Goal: Task Accomplishment & Management: Complete application form

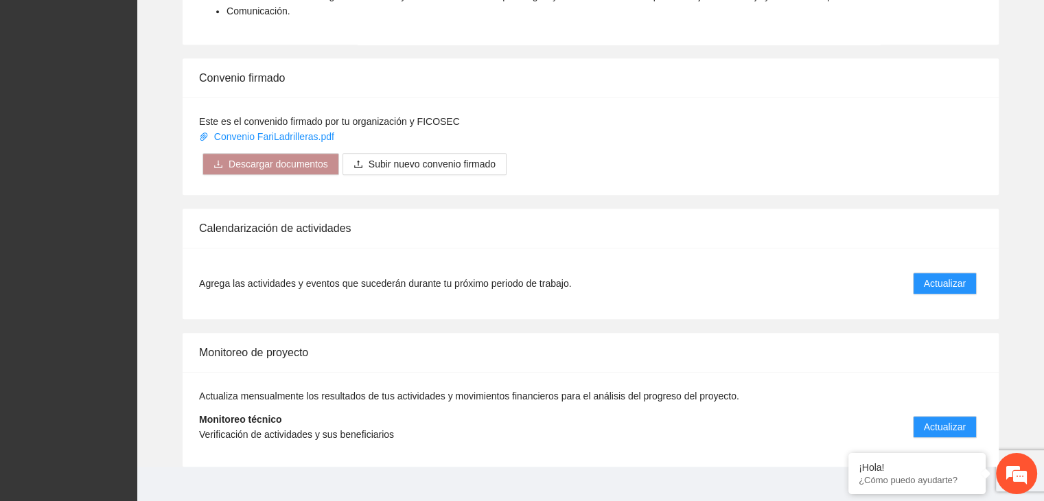
scroll to position [1018, 0]
click at [943, 275] on span "Actualizar" at bounding box center [944, 282] width 42 height 15
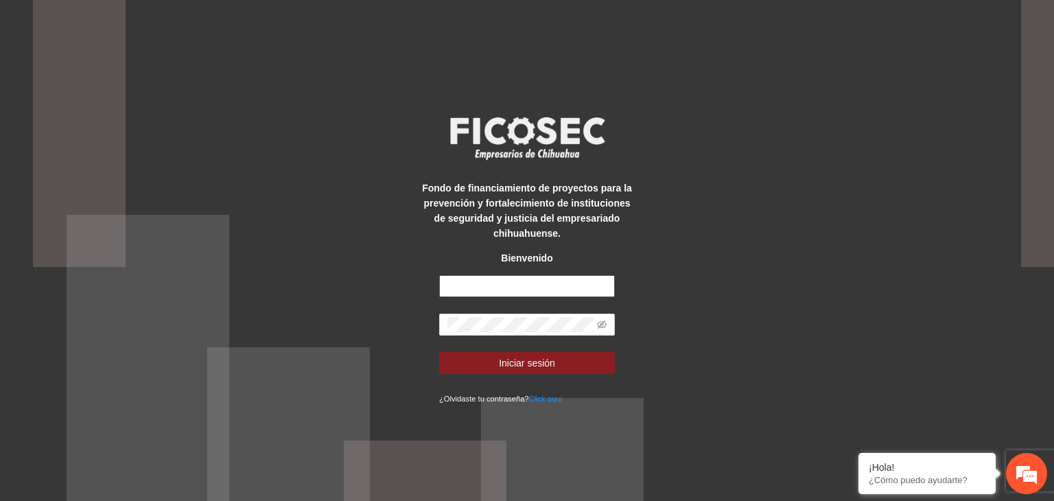
click at [554, 285] on input "text" at bounding box center [527, 286] width 176 height 22
type input "**********"
click at [439, 352] on button "Iniciar sesión" at bounding box center [527, 363] width 176 height 22
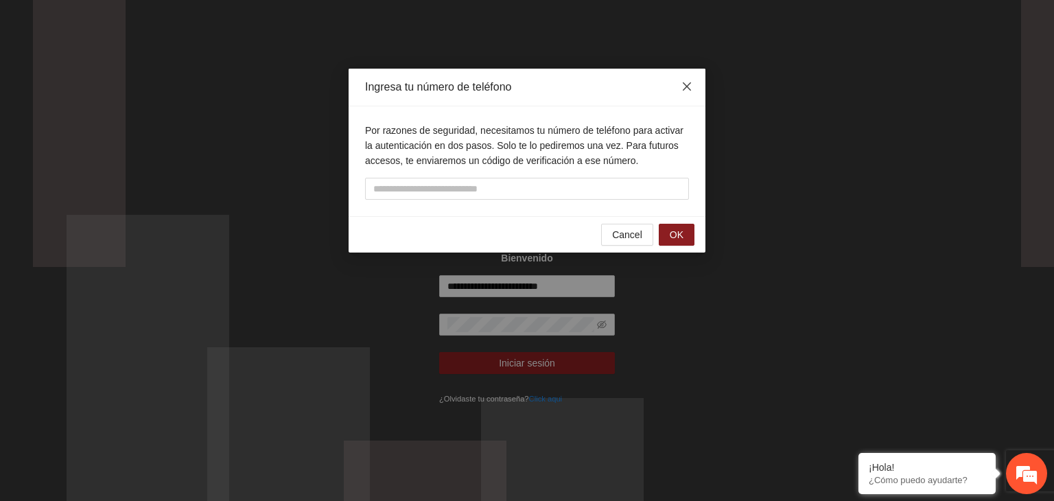
click at [692, 91] on icon "close" at bounding box center [686, 86] width 11 height 11
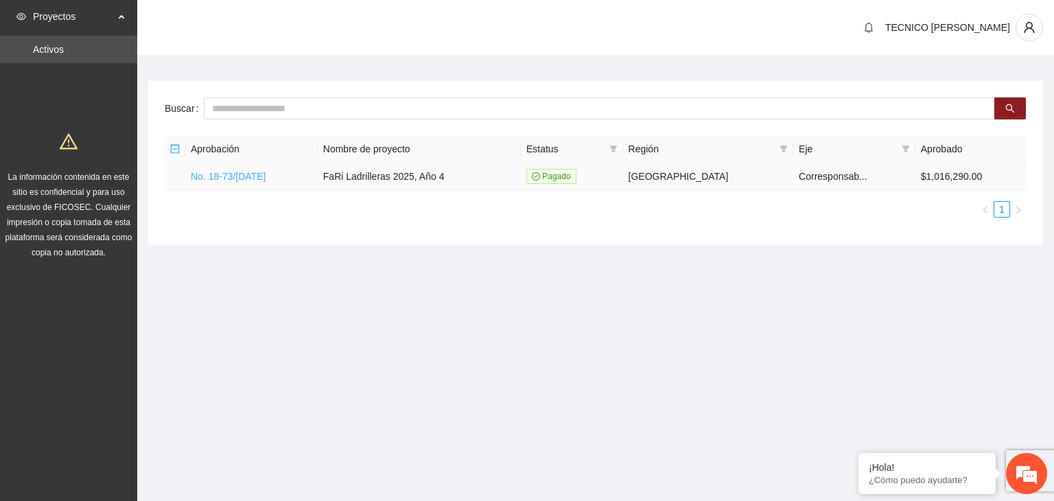
click at [223, 176] on link "No. 18-73/[DATE]" at bounding box center [228, 176] width 75 height 11
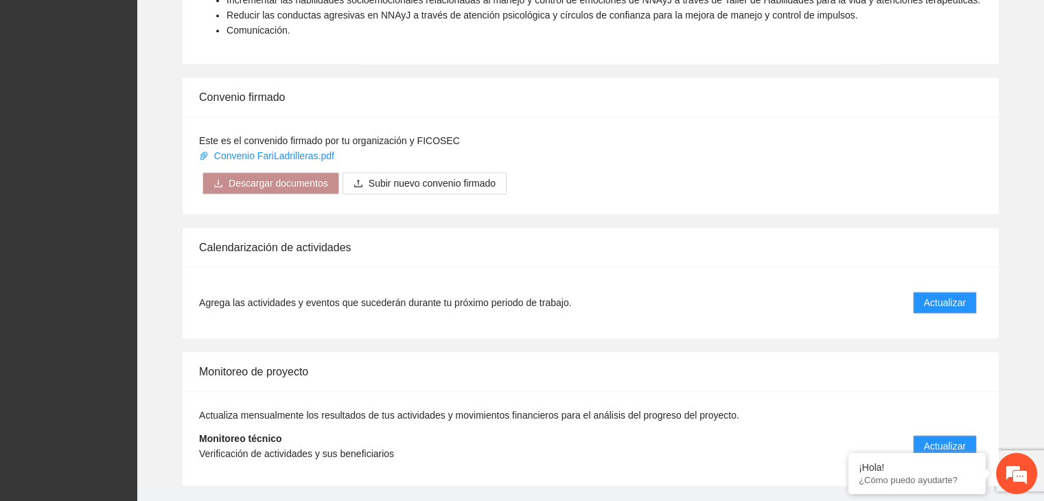
scroll to position [1018, 0]
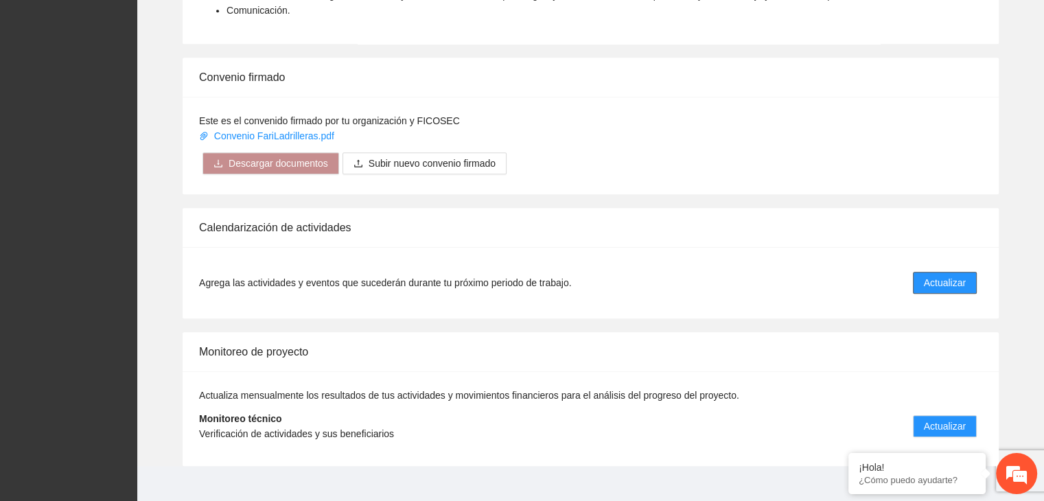
click at [945, 275] on span "Actualizar" at bounding box center [944, 282] width 42 height 15
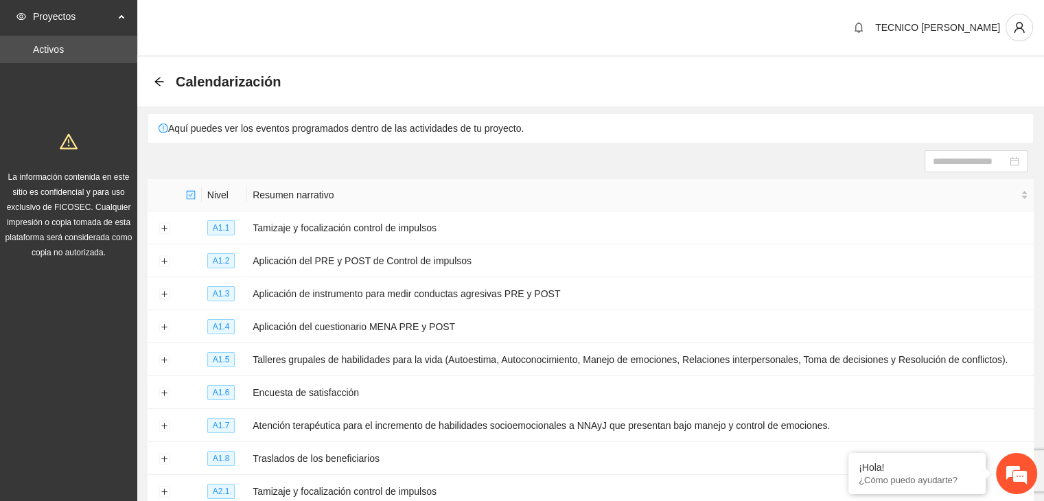
scroll to position [78, 0]
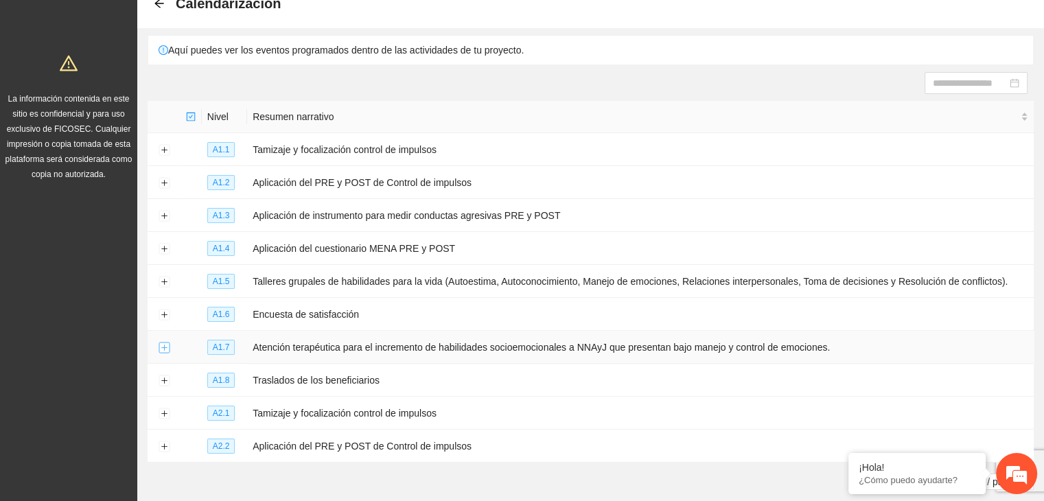
click at [163, 351] on button "Expand row" at bounding box center [163, 347] width 11 height 11
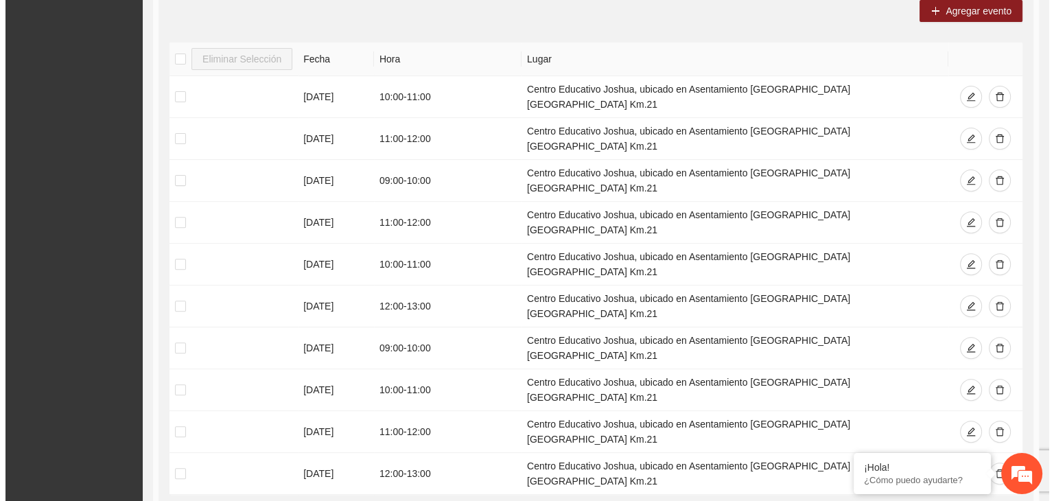
scroll to position [465, 0]
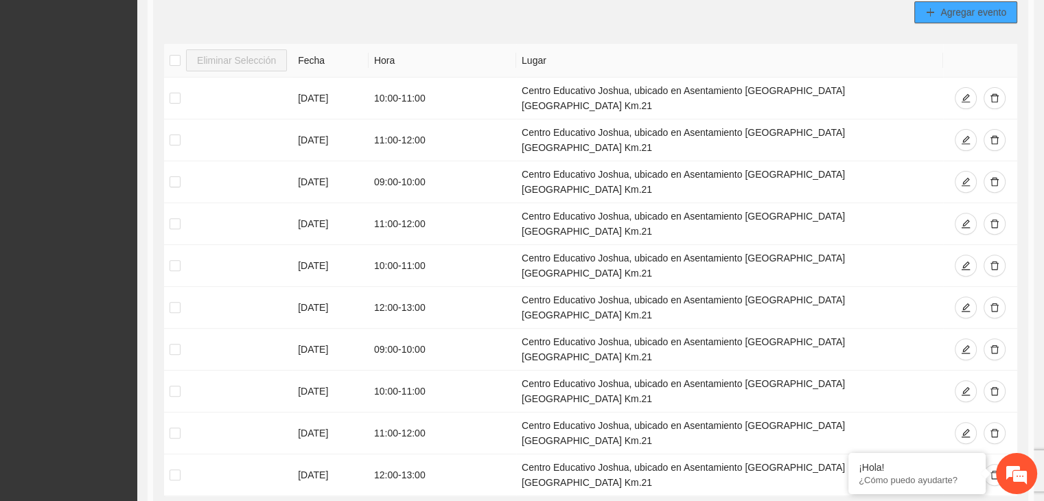
click at [952, 14] on span "Agregar evento" at bounding box center [973, 12] width 66 height 15
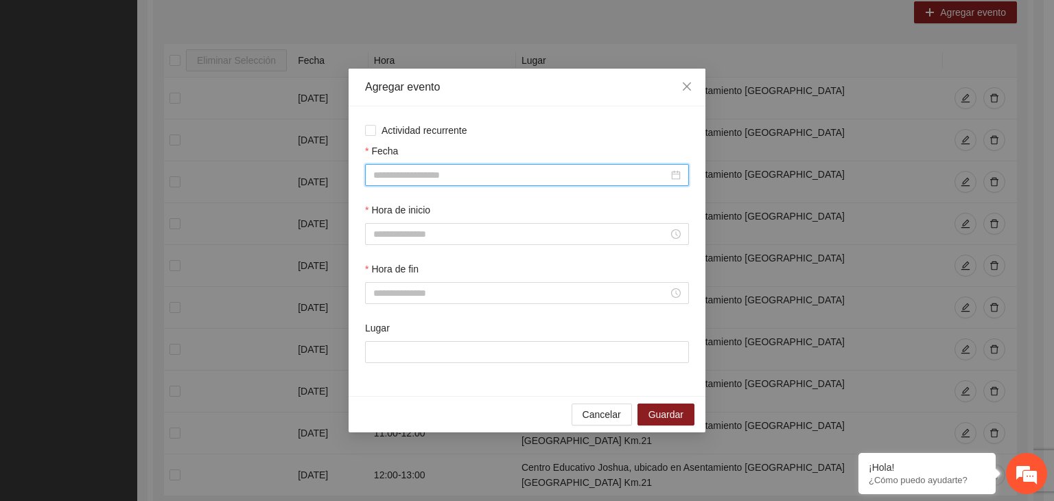
click at [527, 174] on input "Fecha" at bounding box center [520, 174] width 295 height 15
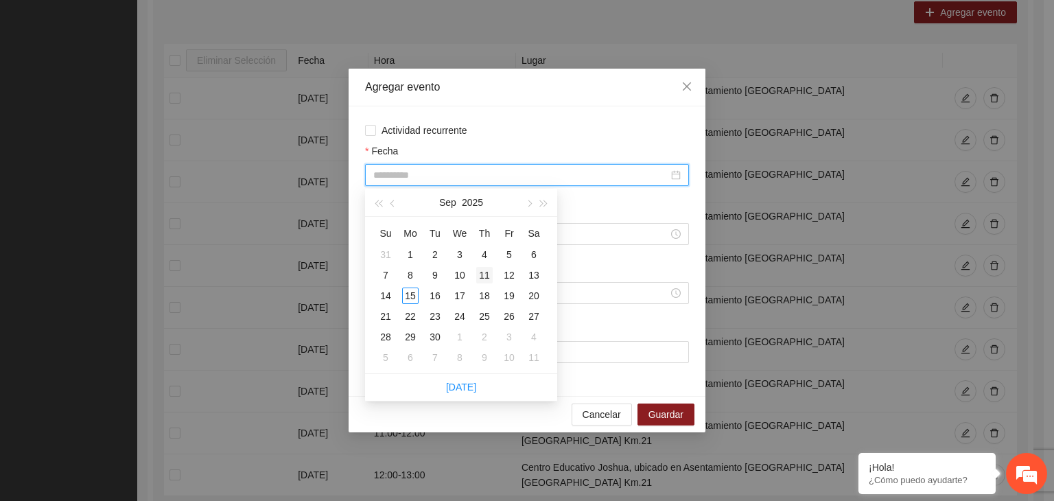
type input "**********"
click at [486, 276] on div "11" at bounding box center [484, 275] width 16 height 16
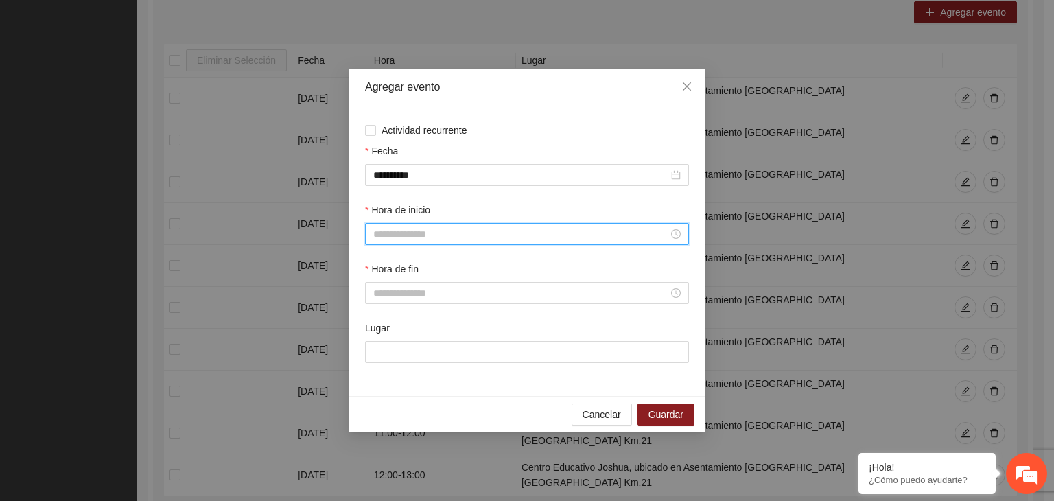
click at [429, 237] on input "Hora de inicio" at bounding box center [520, 233] width 295 height 15
click at [384, 351] on div "09" at bounding box center [384, 355] width 38 height 19
type input "*****"
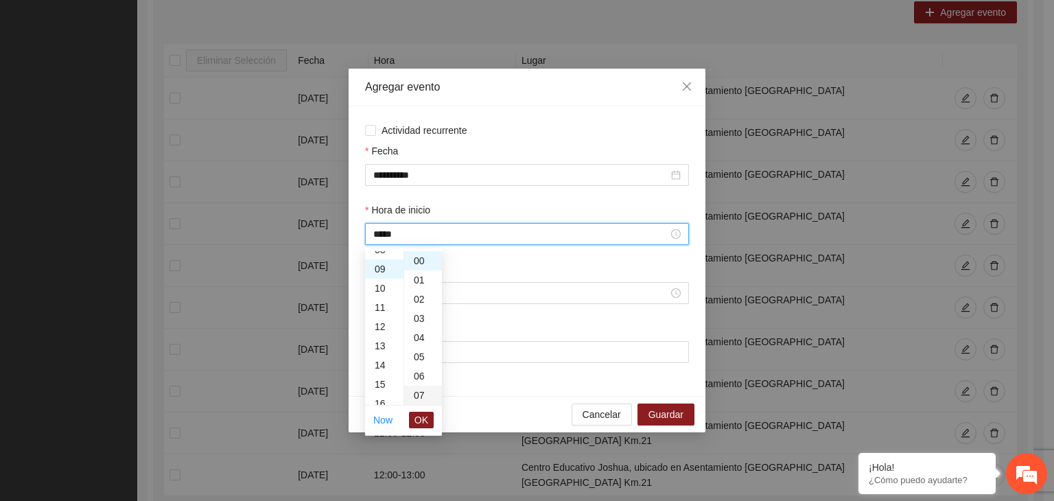
scroll to position [173, 0]
click at [421, 421] on span "OK" at bounding box center [421, 419] width 14 height 15
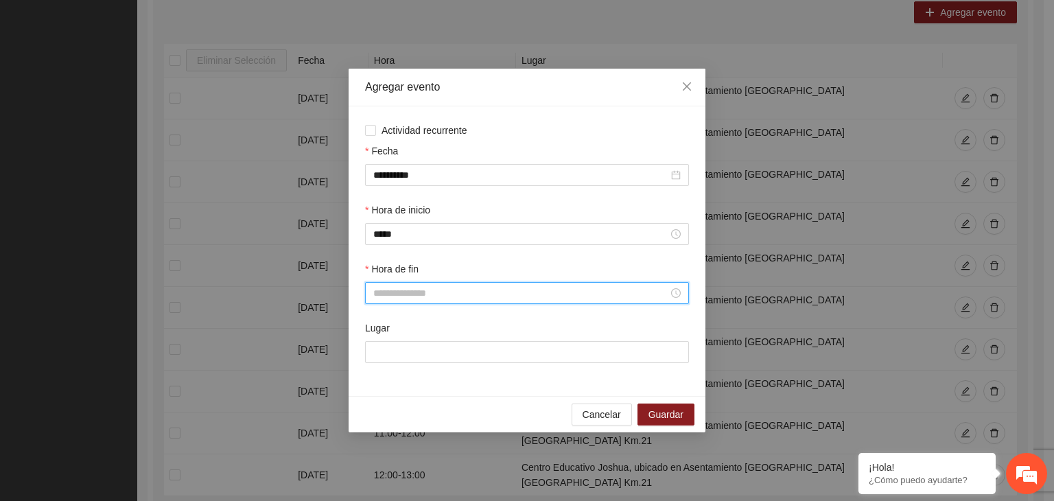
click at [395, 294] on input "Hora de fin" at bounding box center [520, 292] width 295 height 15
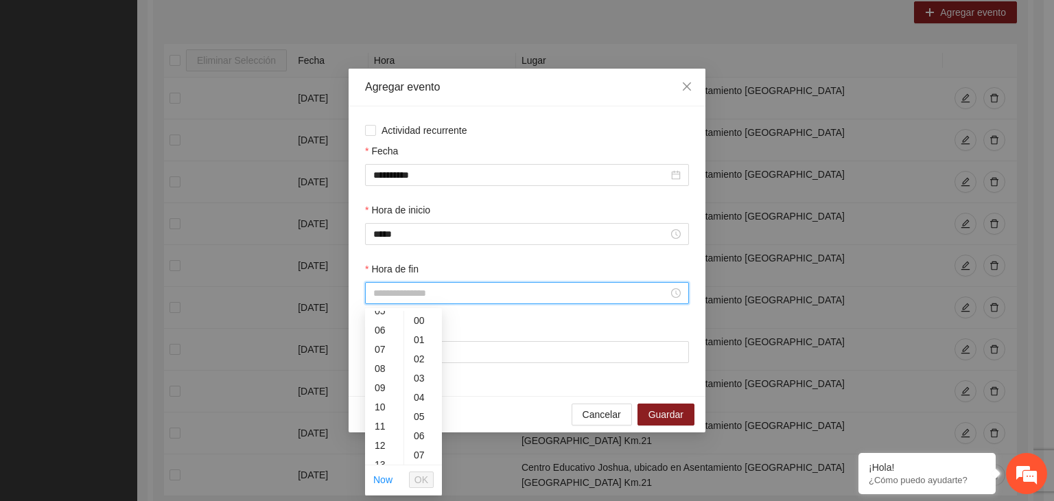
scroll to position [110, 0]
click at [384, 398] on div "10" at bounding box center [384, 401] width 38 height 19
type input "*****"
click at [420, 473] on span "OK" at bounding box center [421, 479] width 14 height 15
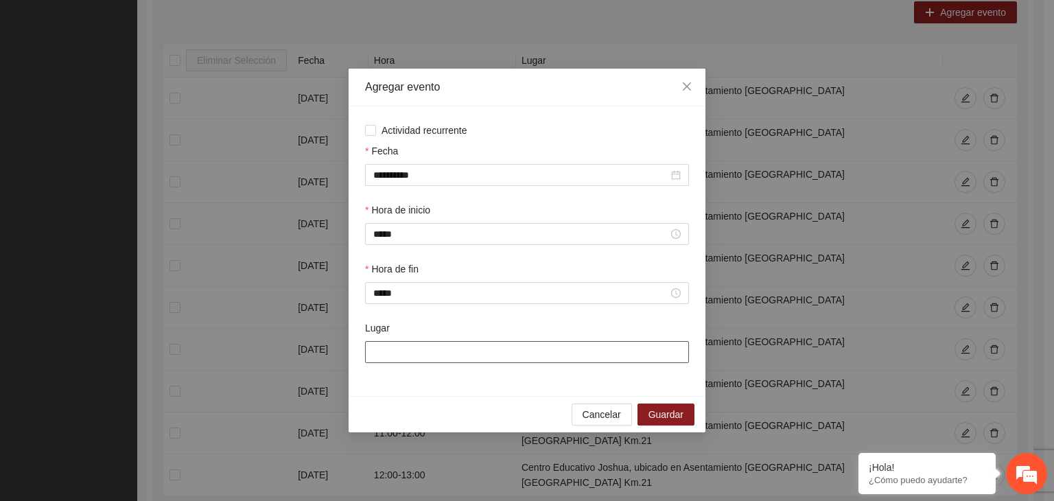
click at [460, 360] on input "Lugar" at bounding box center [527, 352] width 324 height 22
type input "**********"
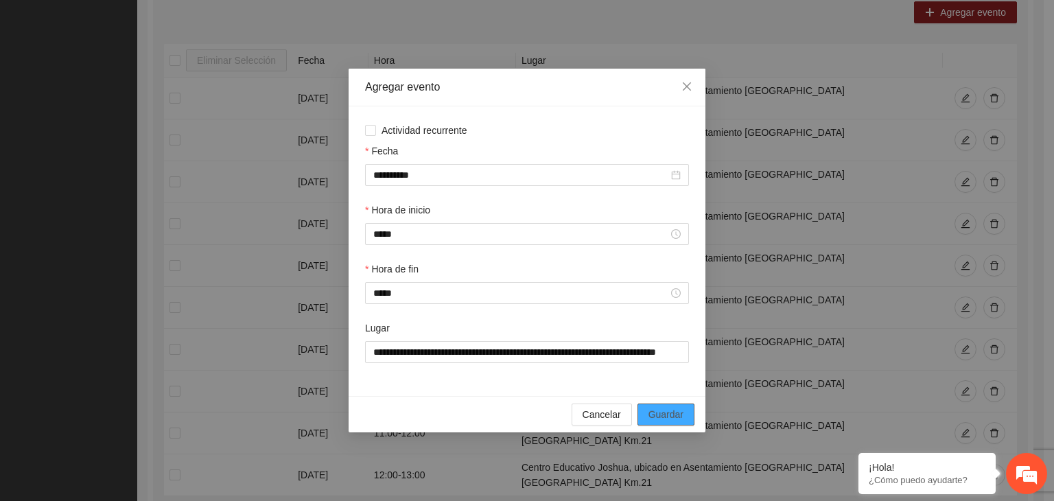
click at [674, 419] on span "Guardar" at bounding box center [665, 414] width 35 height 15
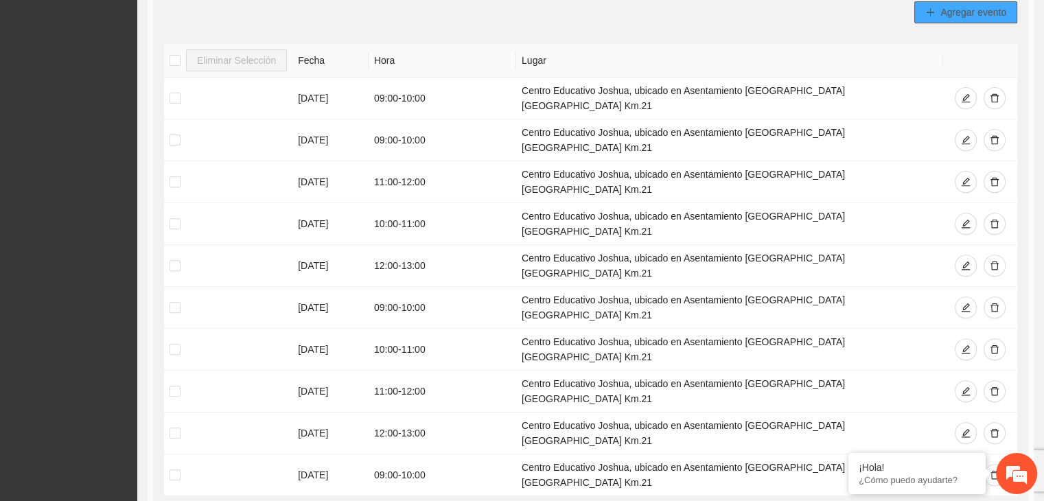
click at [941, 12] on span "Agregar evento" at bounding box center [973, 12] width 66 height 15
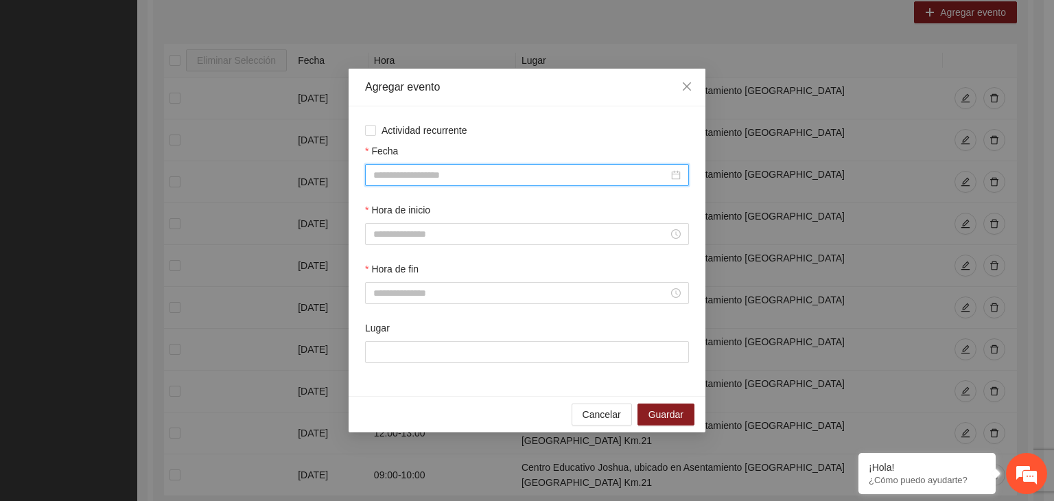
click at [486, 176] on input "Fecha" at bounding box center [520, 174] width 295 height 15
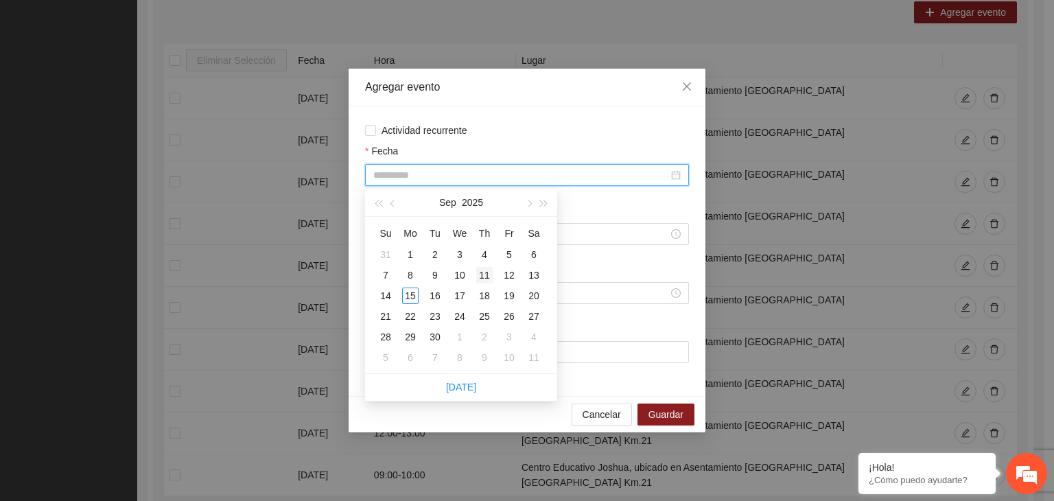
type input "**********"
click at [480, 277] on div "11" at bounding box center [484, 275] width 16 height 16
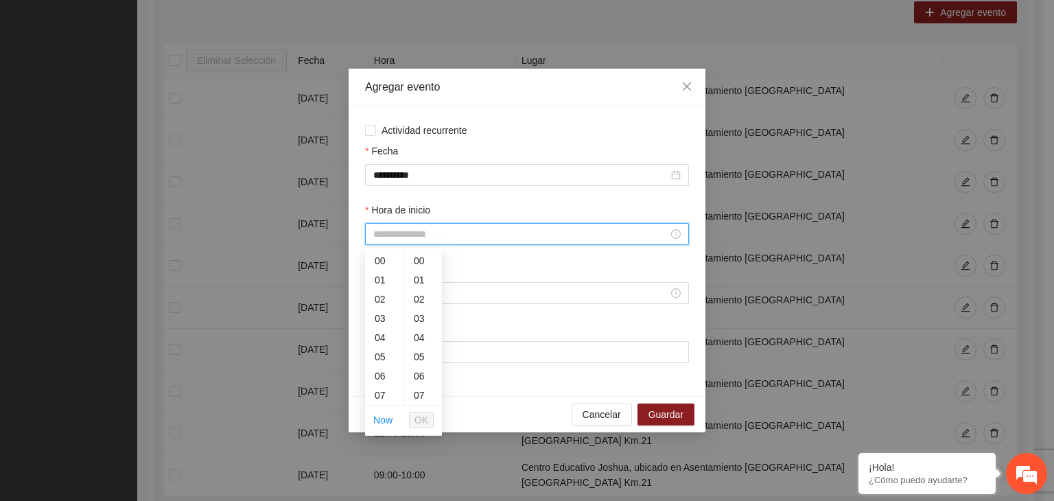
click at [421, 241] on input "Hora de inicio" at bounding box center [520, 233] width 295 height 15
click at [379, 359] on div "10" at bounding box center [384, 356] width 38 height 19
type input "*****"
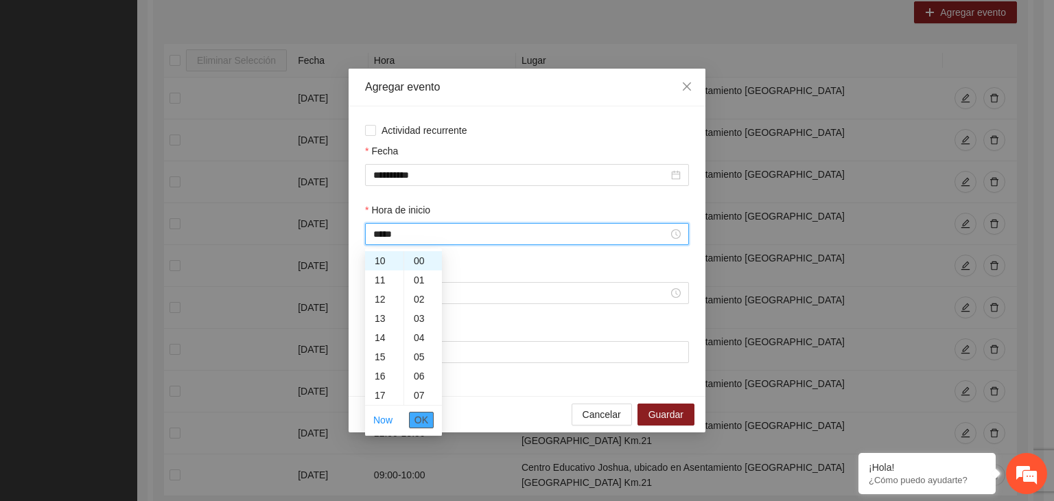
click at [423, 416] on span "OK" at bounding box center [421, 419] width 14 height 15
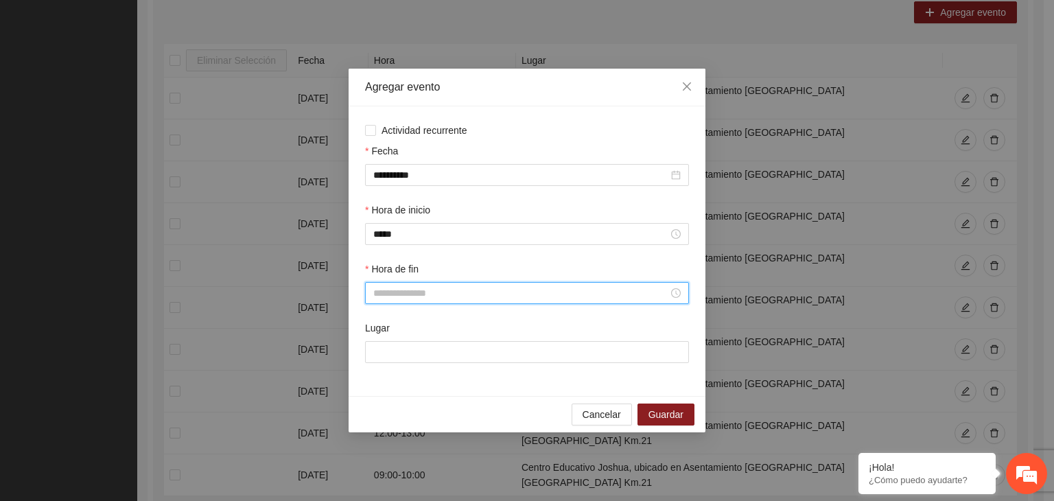
click at [403, 291] on input "Hora de fin" at bounding box center [520, 292] width 295 height 15
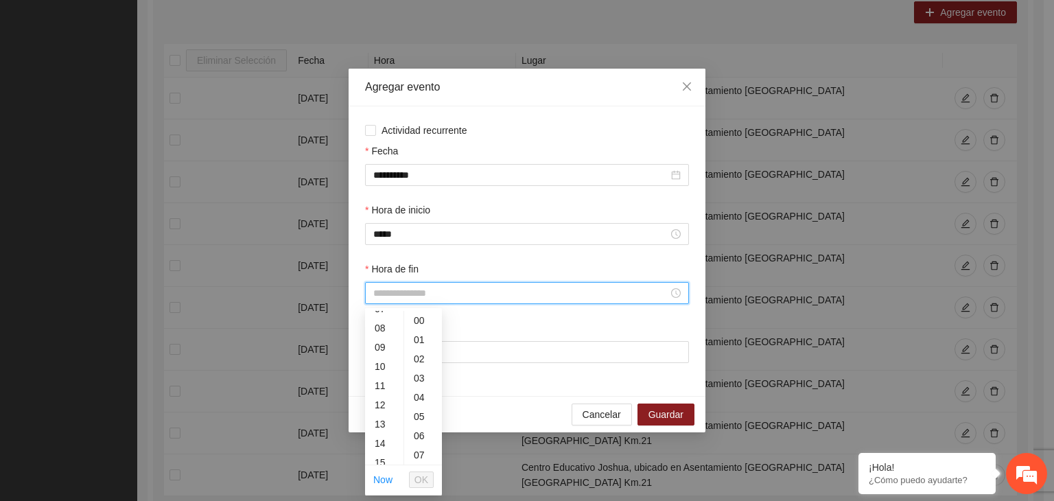
scroll to position [149, 0]
click at [379, 382] on div "11" at bounding box center [384, 382] width 38 height 19
type input "*****"
click at [427, 473] on span "OK" at bounding box center [421, 479] width 14 height 15
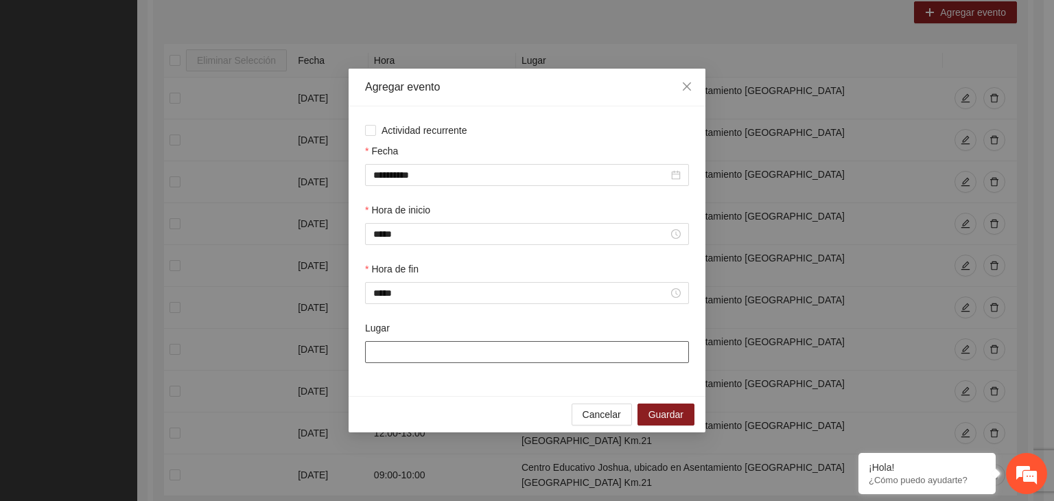
click at [466, 355] on input "Lugar" at bounding box center [527, 352] width 324 height 22
type input "**********"
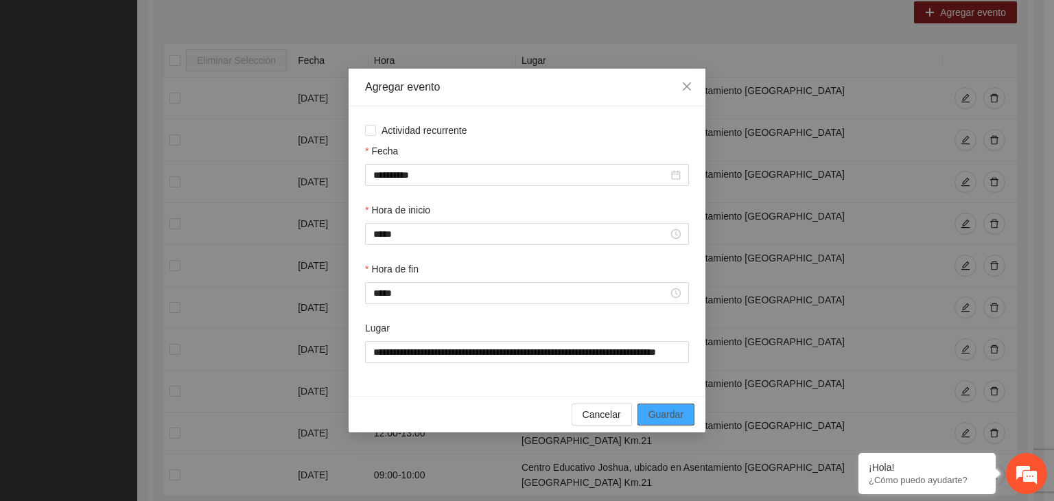
click at [689, 407] on button "Guardar" at bounding box center [665, 414] width 57 height 22
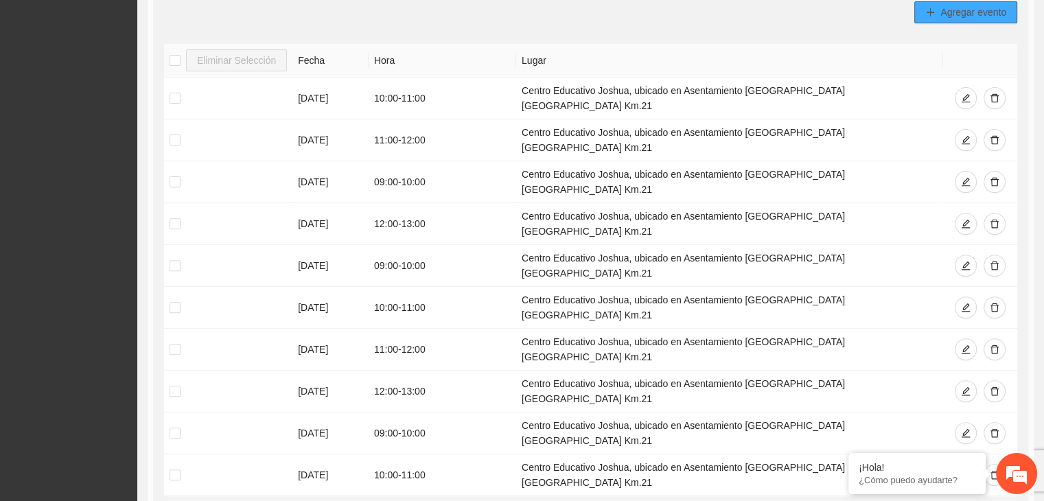
click at [934, 13] on icon "plus" at bounding box center [930, 13] width 10 height 10
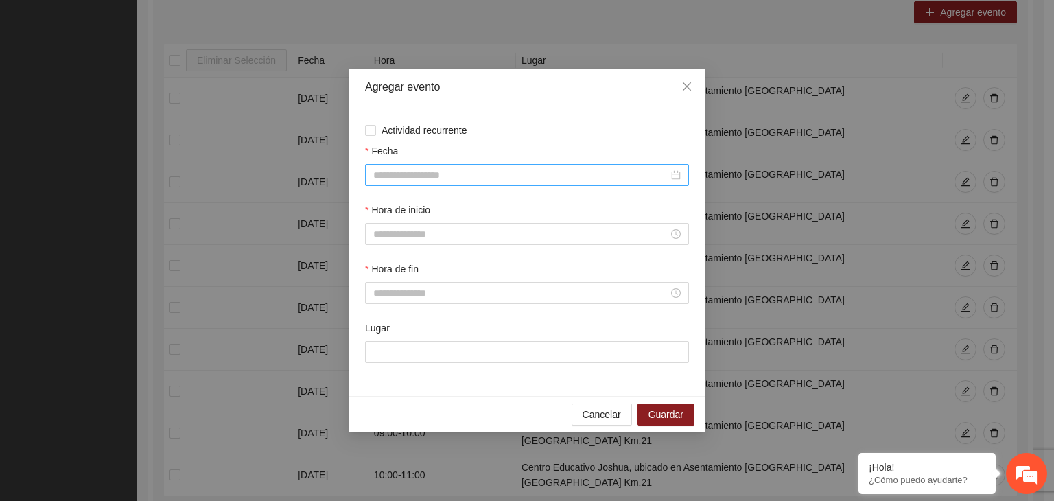
click at [497, 182] on div at bounding box center [527, 175] width 324 height 22
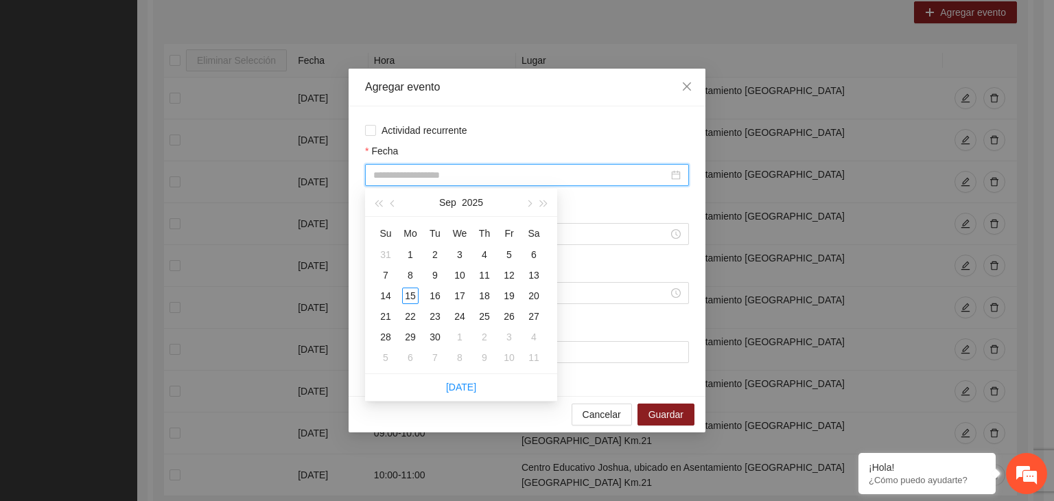
click at [476, 177] on input "Fecha" at bounding box center [520, 174] width 295 height 15
type input "**********"
click at [486, 272] on div "11" at bounding box center [484, 275] width 16 height 16
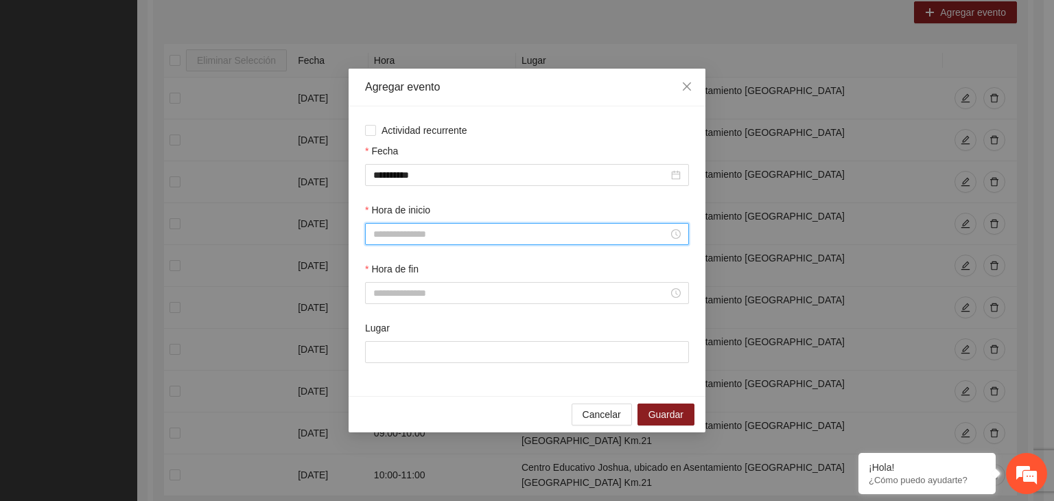
click at [430, 233] on input "Hora de inicio" at bounding box center [520, 233] width 295 height 15
click at [383, 303] on div "11" at bounding box center [384, 305] width 38 height 19
type input "*****"
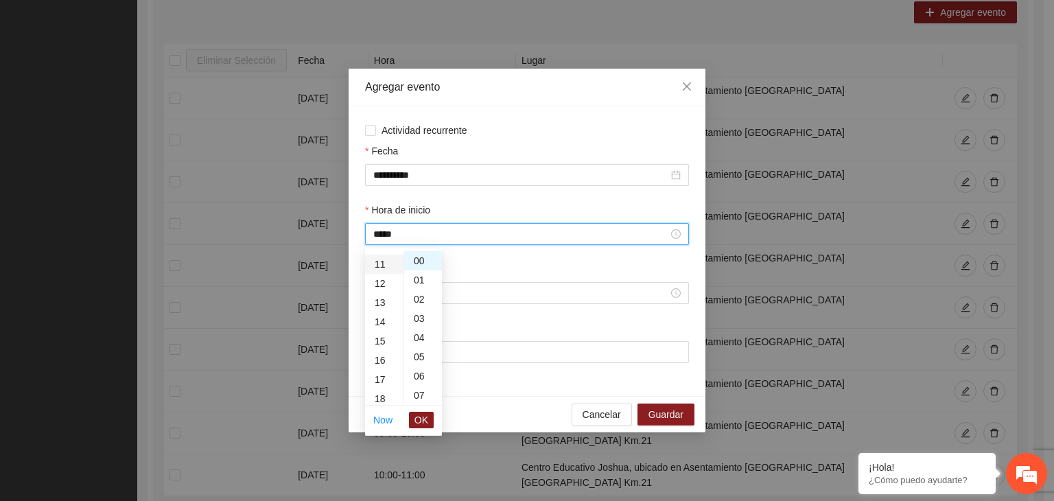
scroll to position [211, 0]
click at [421, 417] on span "OK" at bounding box center [421, 419] width 14 height 15
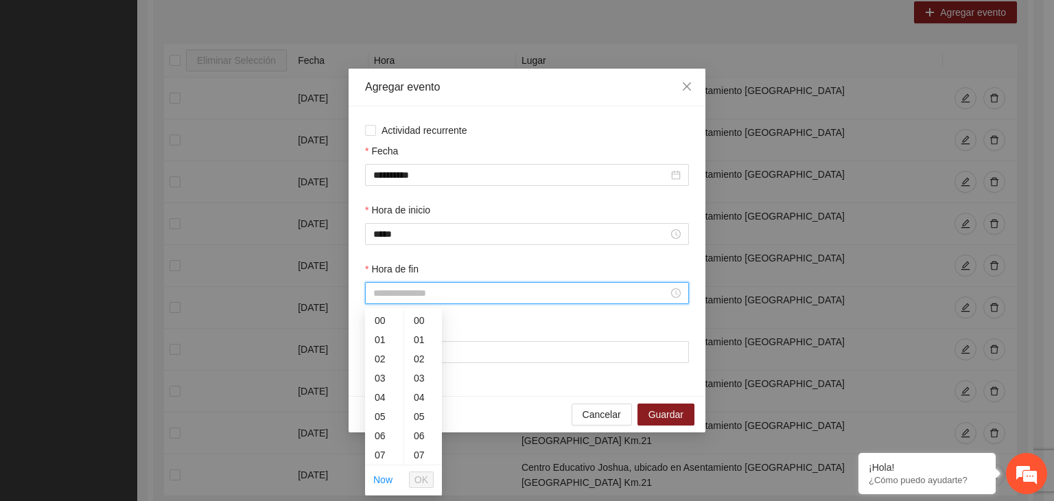
click at [410, 286] on input "Hora de fin" at bounding box center [520, 292] width 295 height 15
click at [384, 401] on div "12" at bounding box center [384, 401] width 38 height 19
type input "*****"
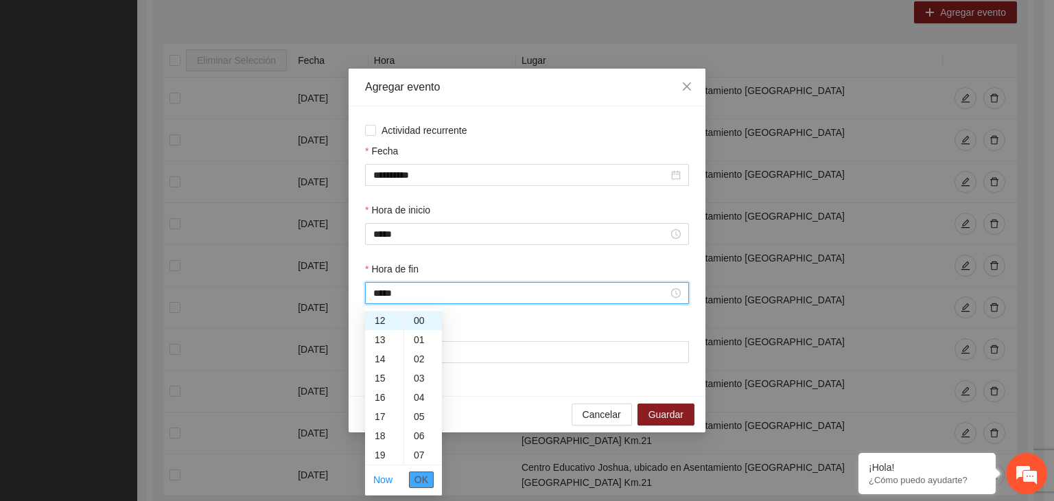
click at [420, 475] on span "OK" at bounding box center [421, 479] width 14 height 15
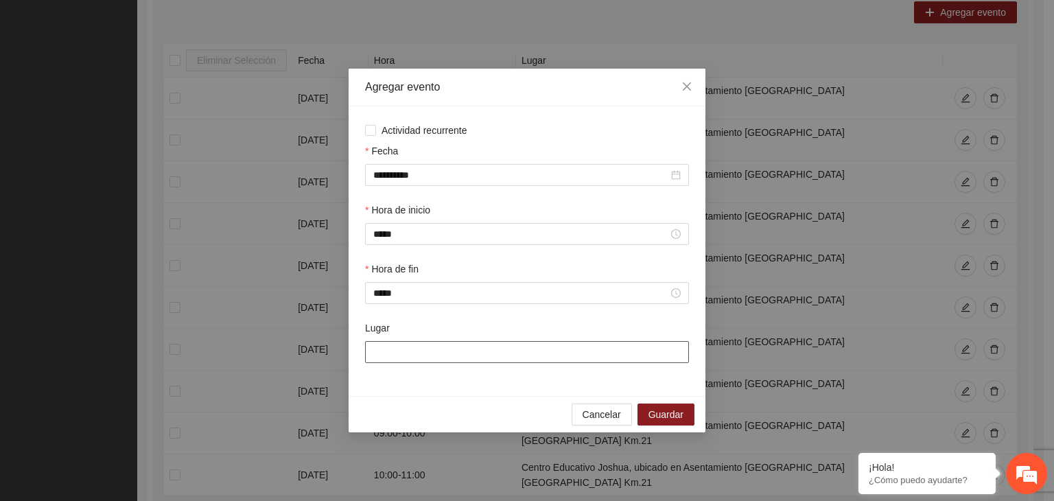
click at [461, 357] on input "Lugar" at bounding box center [527, 352] width 324 height 22
type input "**********"
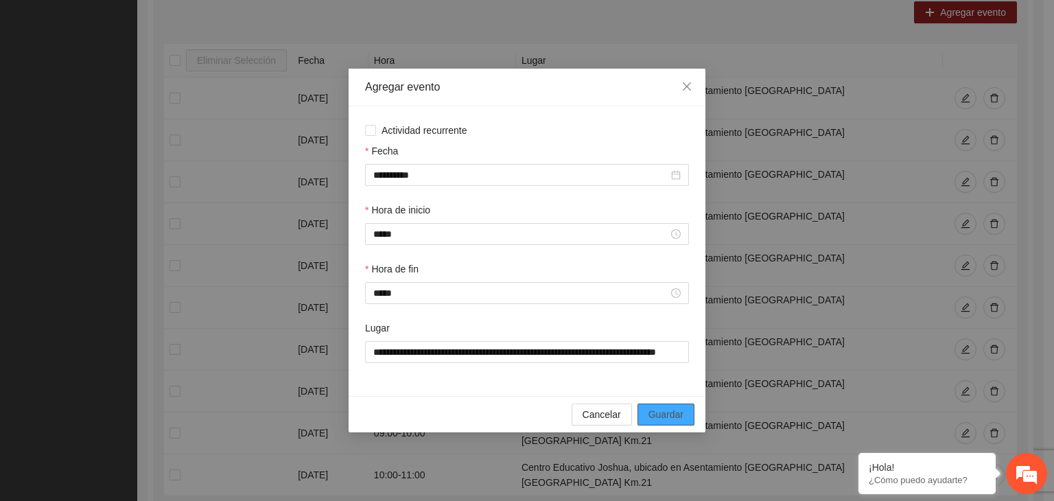
click at [667, 412] on span "Guardar" at bounding box center [665, 414] width 35 height 15
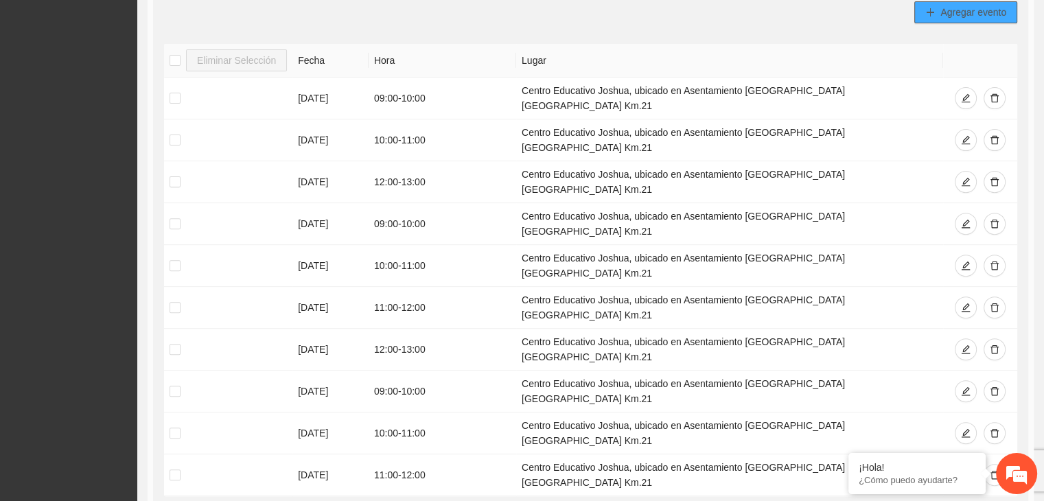
click at [921, 6] on button "Agregar evento" at bounding box center [965, 12] width 103 height 22
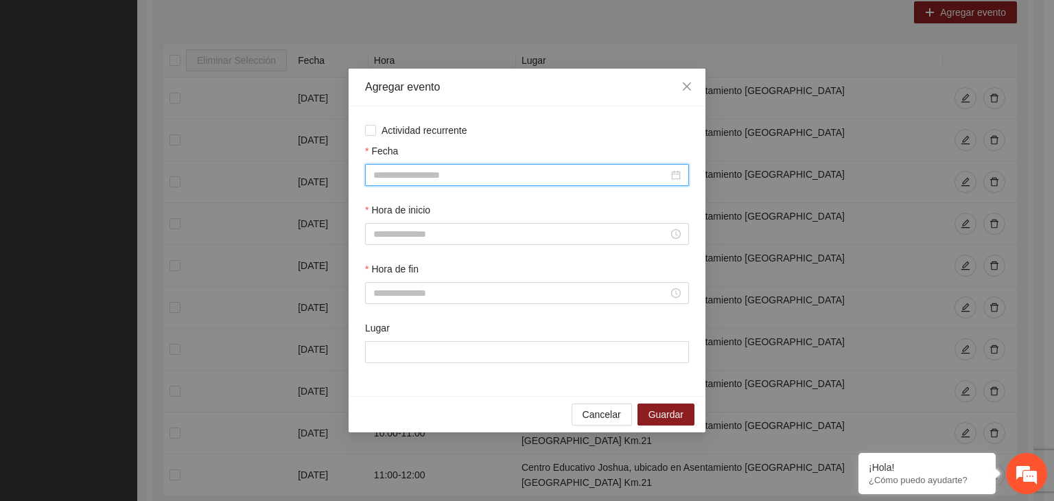
click at [483, 180] on input "Fecha" at bounding box center [520, 174] width 295 height 15
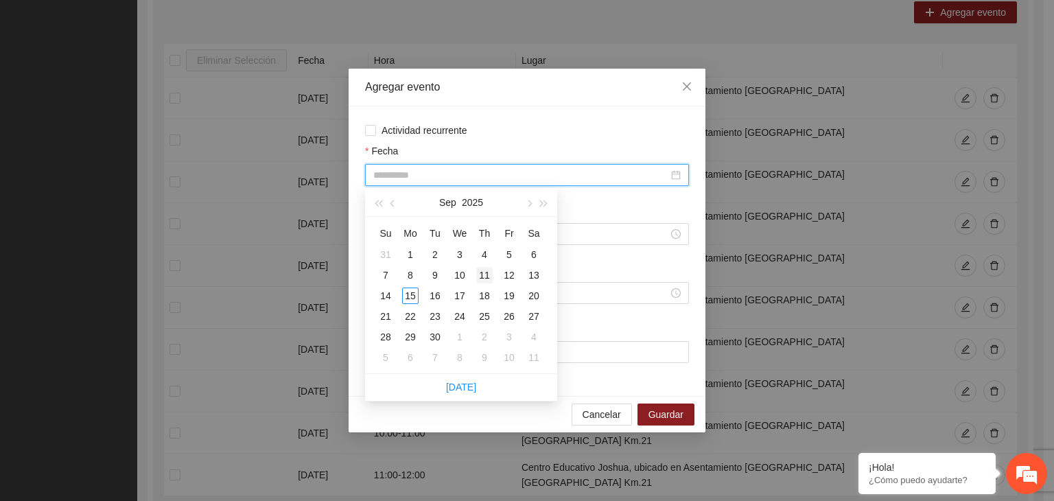
type input "**********"
click at [483, 275] on div "11" at bounding box center [484, 275] width 16 height 16
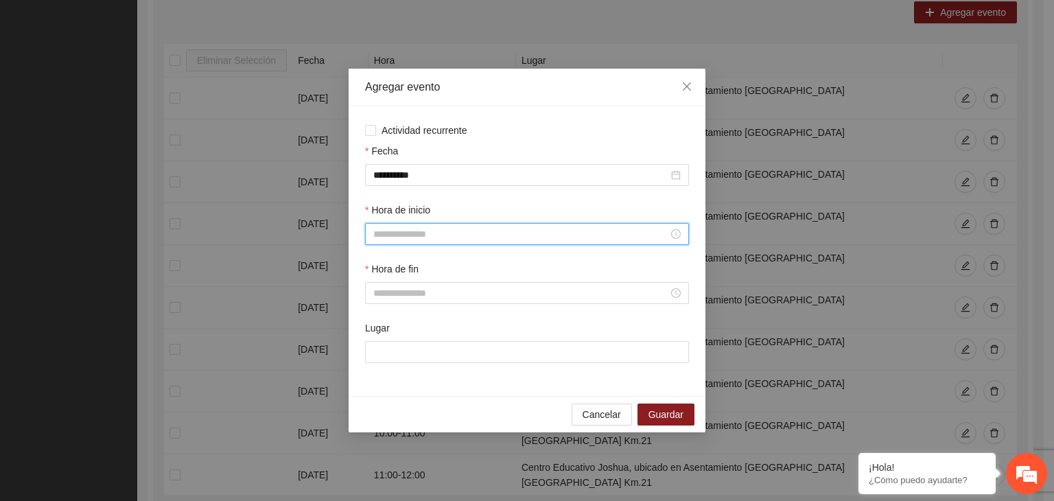
click at [418, 235] on input "Hora de inicio" at bounding box center [520, 233] width 295 height 15
click at [384, 352] on div "12" at bounding box center [384, 349] width 38 height 19
type input "*****"
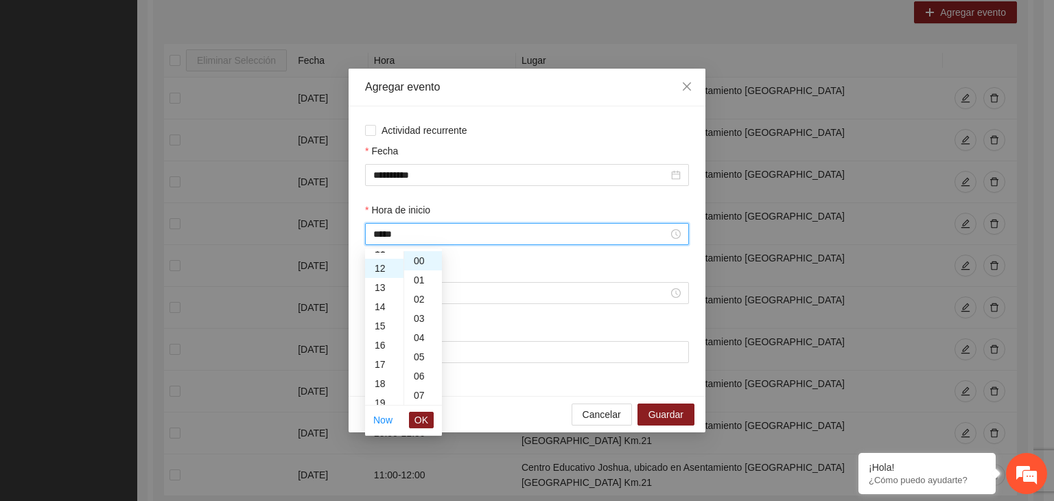
scroll to position [231, 0]
click at [420, 418] on span "OK" at bounding box center [421, 419] width 14 height 15
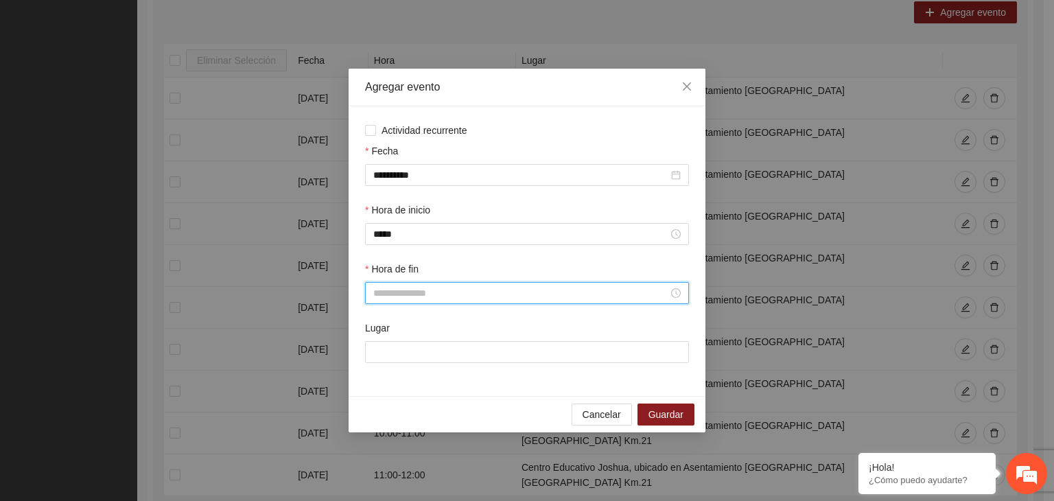
click at [392, 295] on input "Hora de fin" at bounding box center [520, 292] width 295 height 15
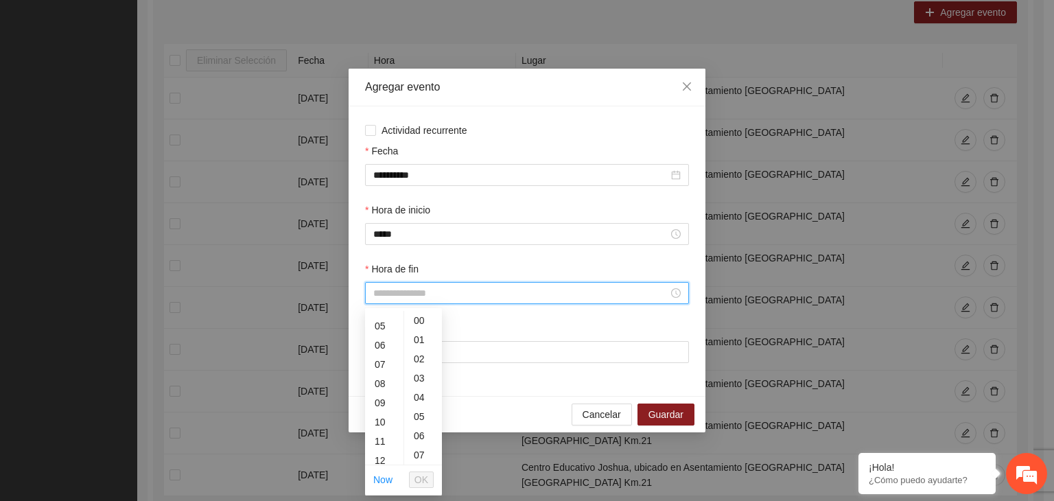
scroll to position [116, 0]
click at [384, 451] on div "13" at bounding box center [384, 454] width 38 height 19
type input "*****"
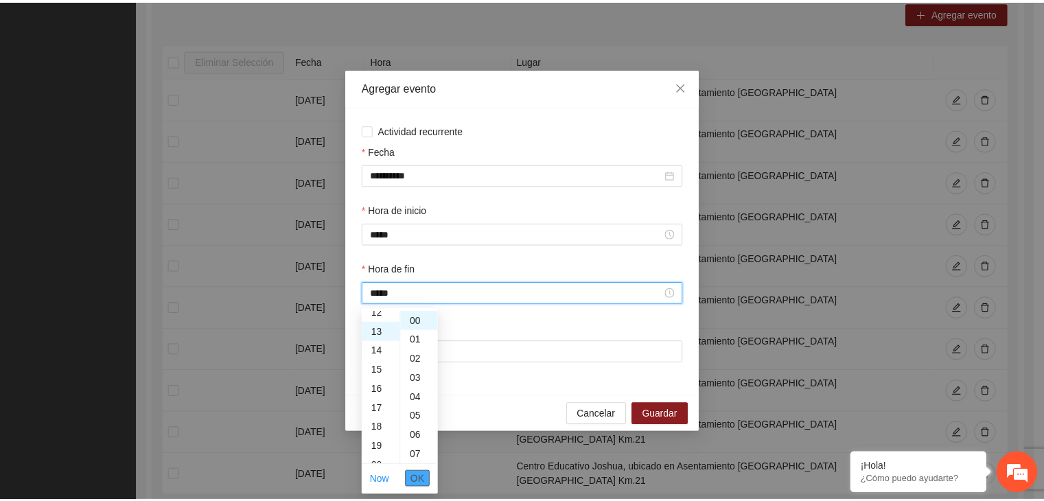
scroll to position [250, 0]
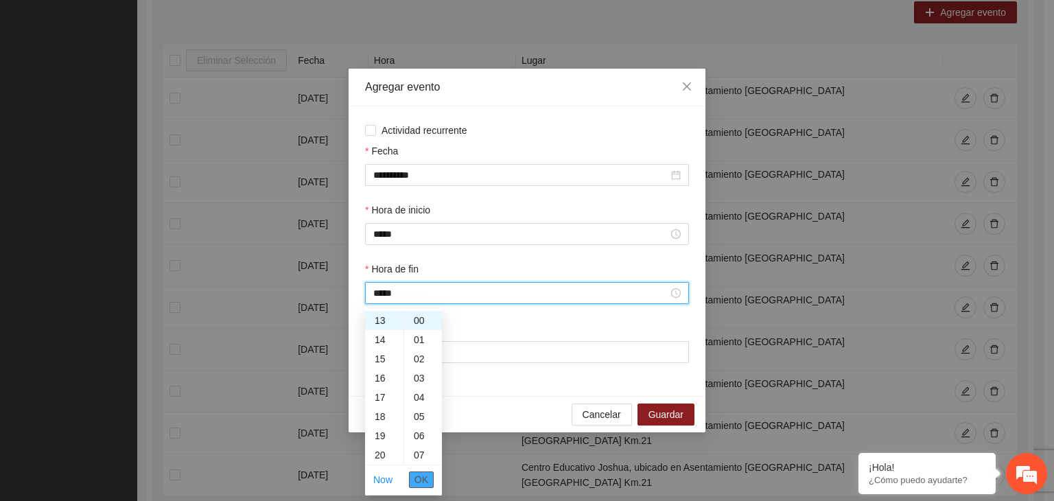
click at [421, 480] on span "OK" at bounding box center [421, 479] width 14 height 15
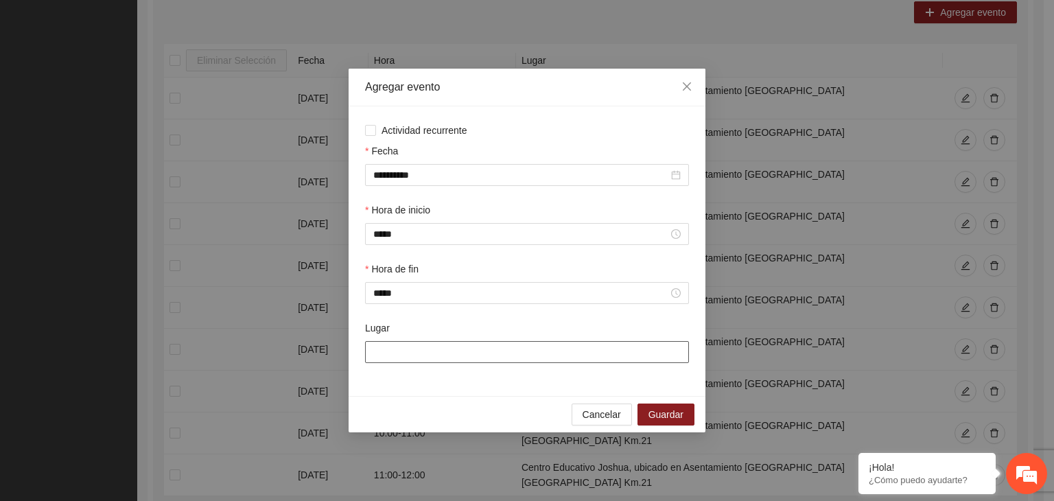
click at [401, 356] on input "Lugar" at bounding box center [527, 352] width 324 height 22
type input "**********"
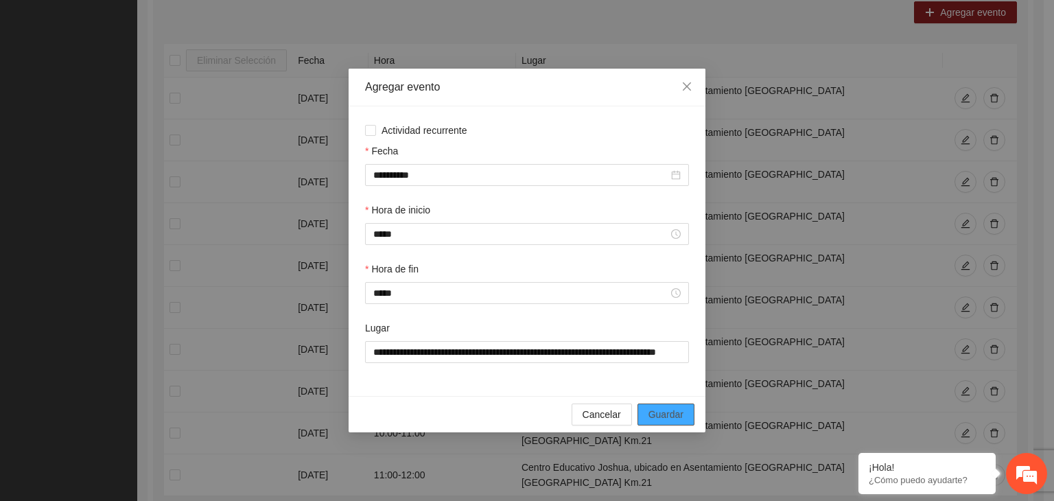
click at [664, 414] on span "Guardar" at bounding box center [665, 414] width 35 height 15
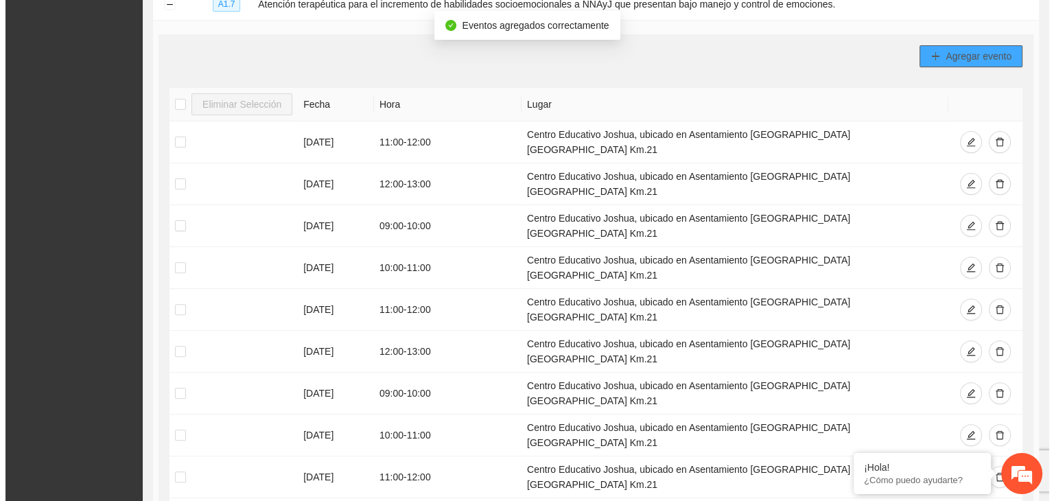
scroll to position [406, 0]
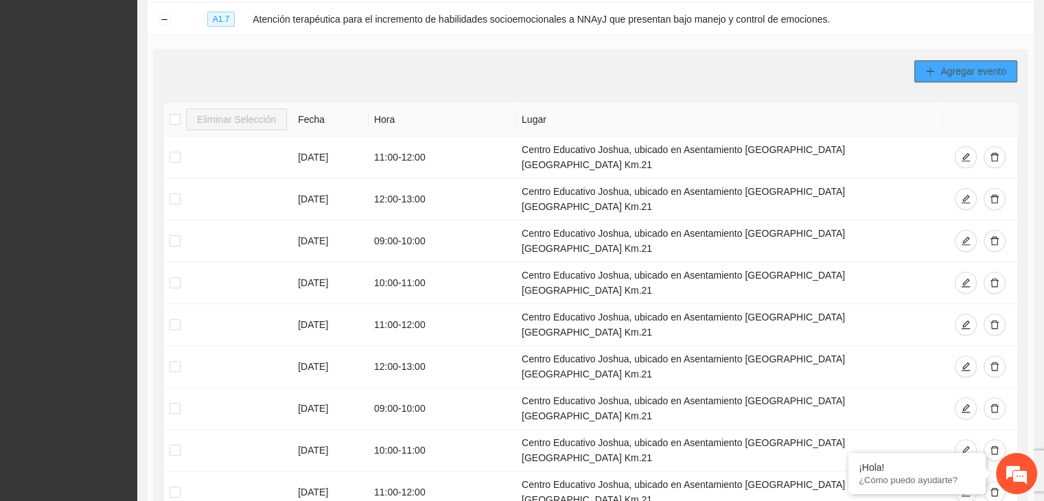
click at [950, 71] on span "Agregar evento" at bounding box center [973, 71] width 66 height 15
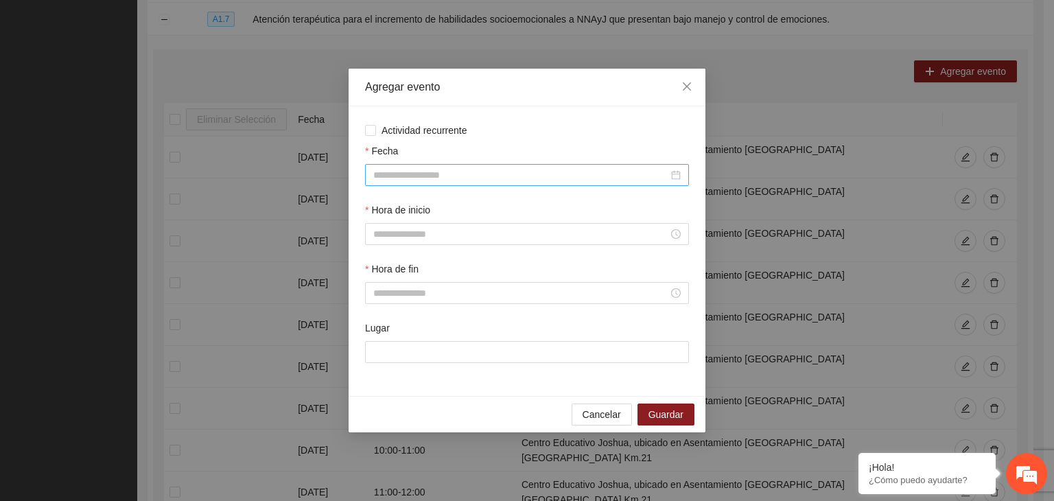
click at [475, 184] on div at bounding box center [527, 175] width 324 height 22
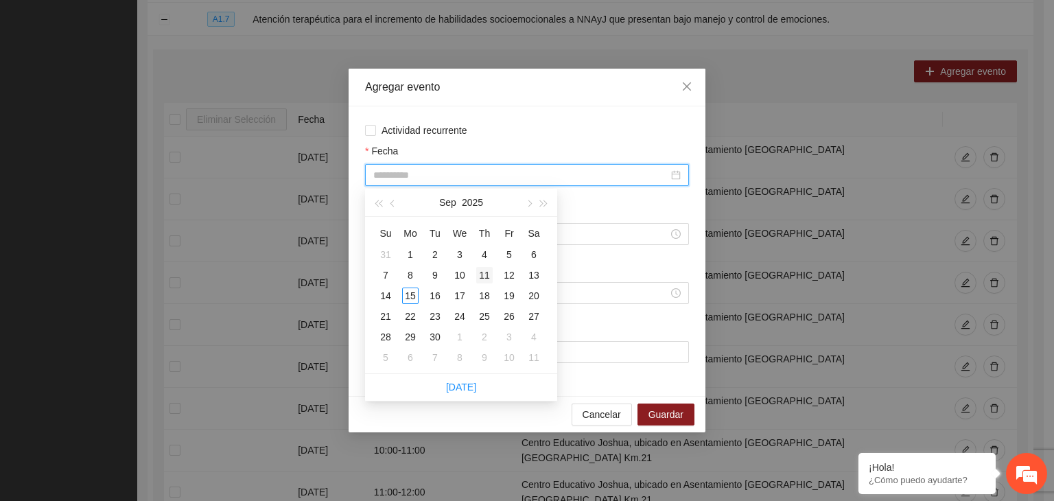
type input "**********"
click at [484, 272] on div "11" at bounding box center [484, 275] width 16 height 16
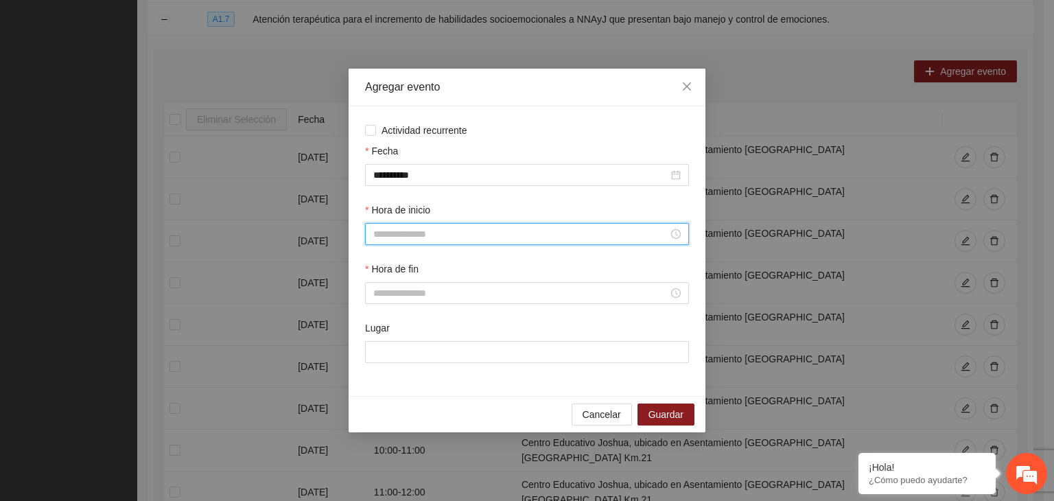
click at [431, 238] on input "Hora de inicio" at bounding box center [520, 233] width 295 height 15
click at [377, 335] on div "17" at bounding box center [384, 331] width 38 height 19
type input "*****"
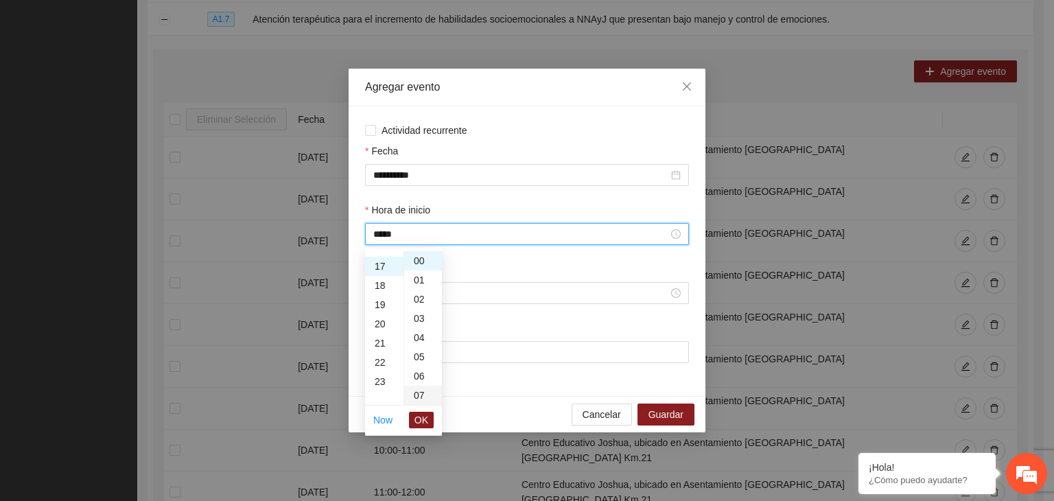
scroll to position [327, 0]
click at [424, 418] on span "OK" at bounding box center [421, 419] width 14 height 15
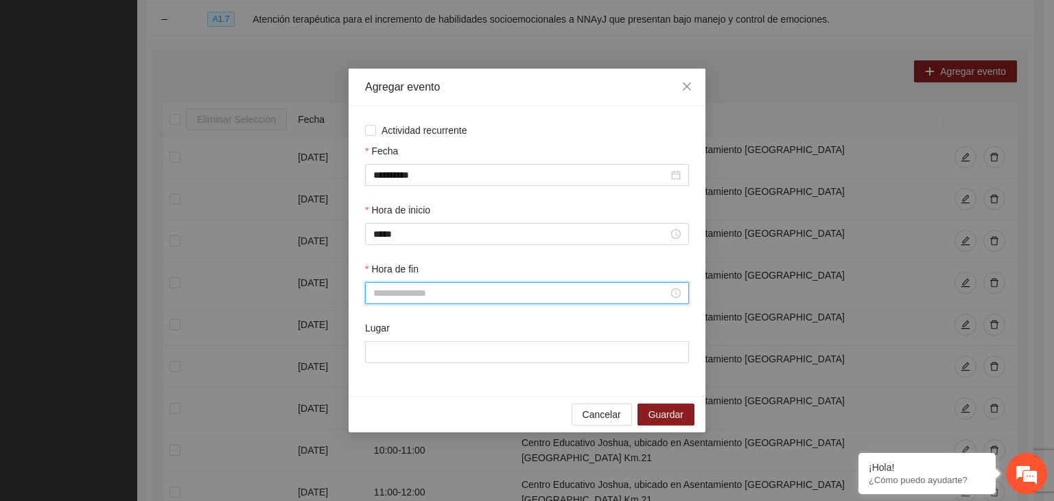
click at [412, 287] on input "Hora de fin" at bounding box center [520, 292] width 295 height 15
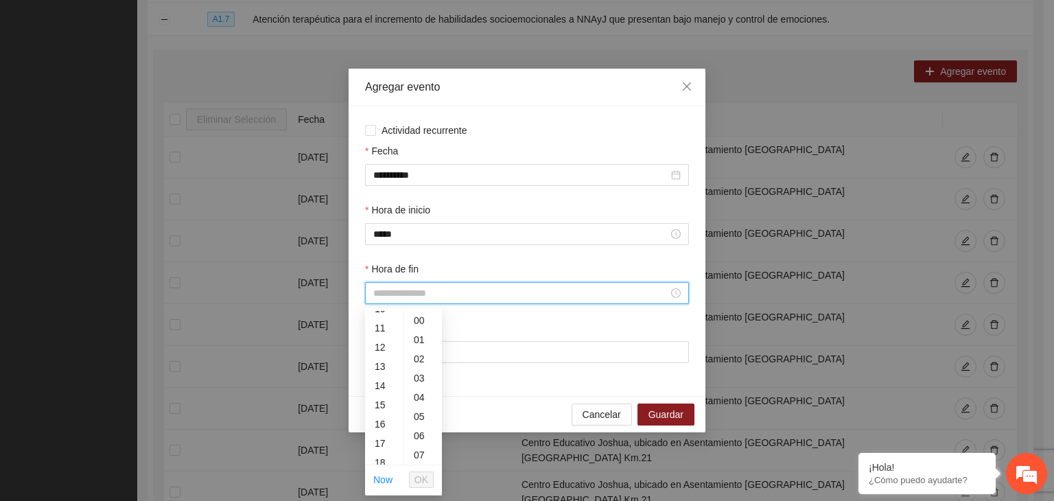
scroll to position [247, 0]
click at [379, 414] on div "18" at bounding box center [384, 419] width 38 height 19
type input "*****"
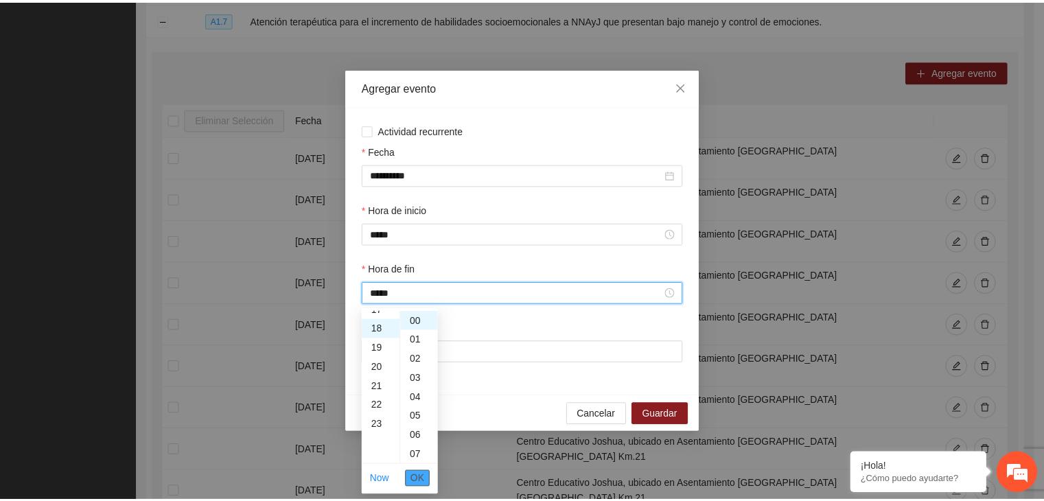
scroll to position [346, 0]
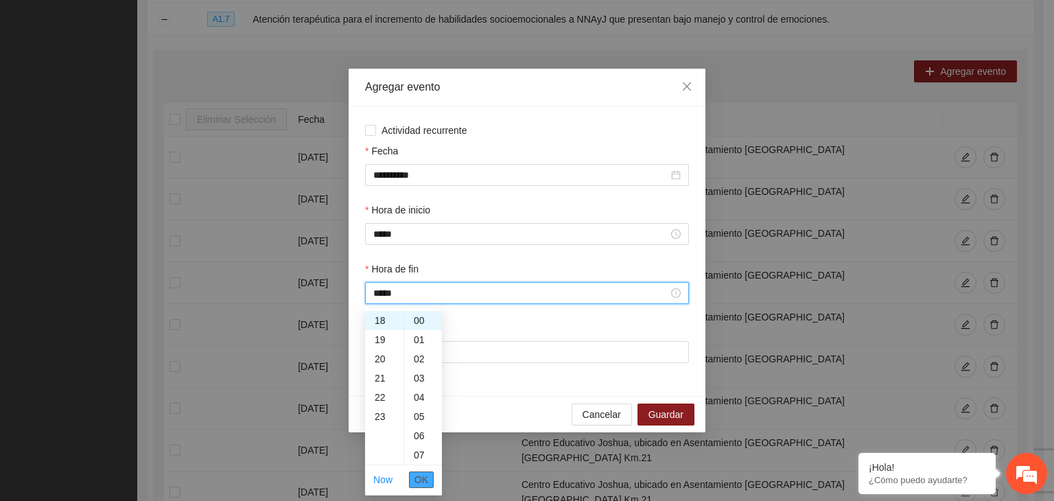
click at [423, 475] on span "OK" at bounding box center [421, 479] width 14 height 15
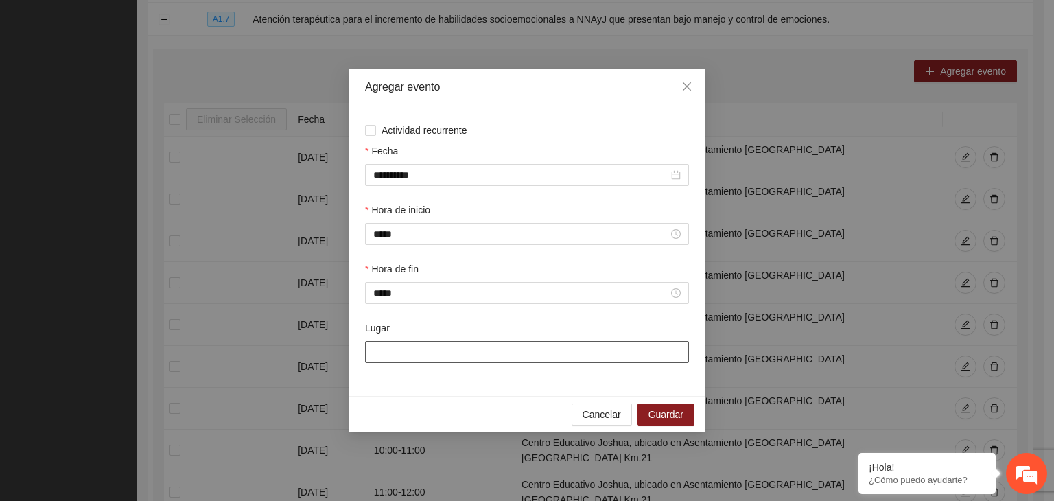
click at [421, 360] on input "Lugar" at bounding box center [527, 352] width 324 height 22
type input "**********"
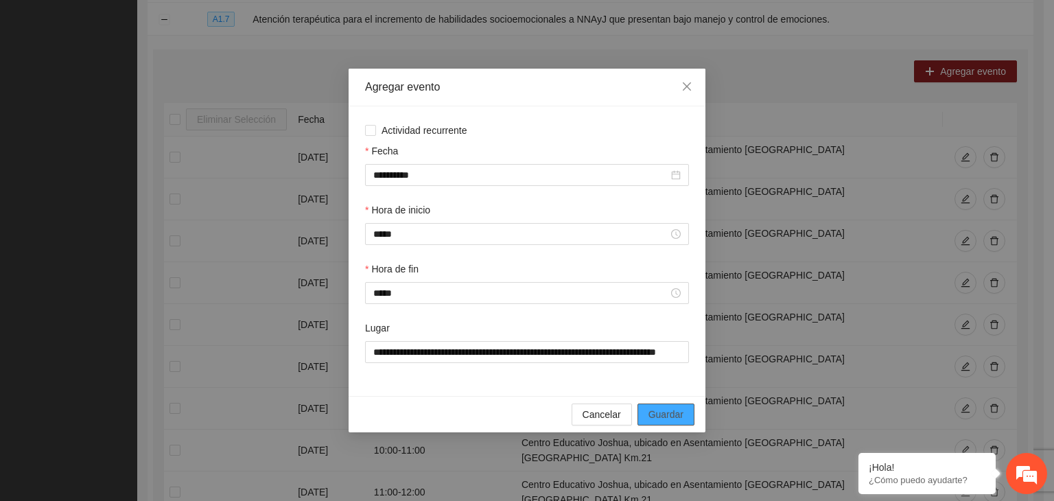
click at [665, 420] on span "Guardar" at bounding box center [665, 414] width 35 height 15
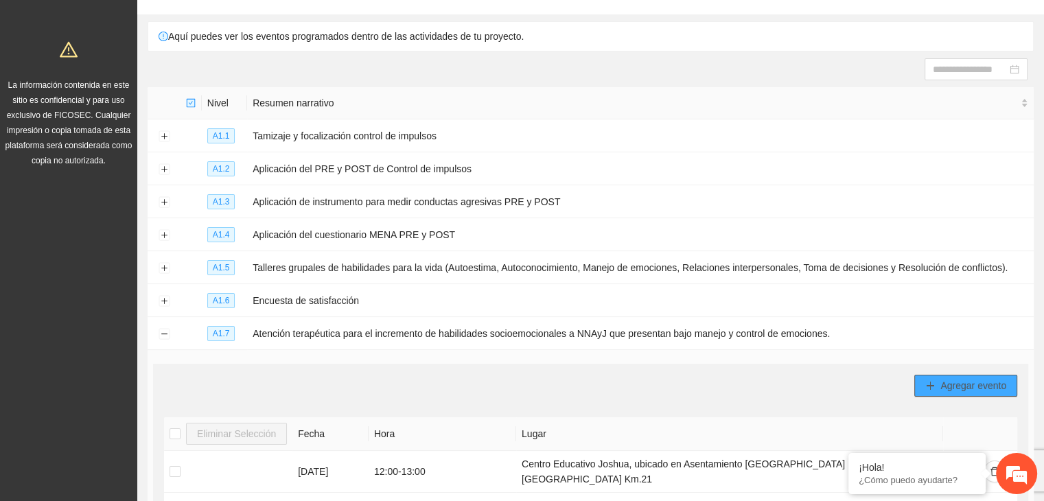
scroll to position [115, 0]
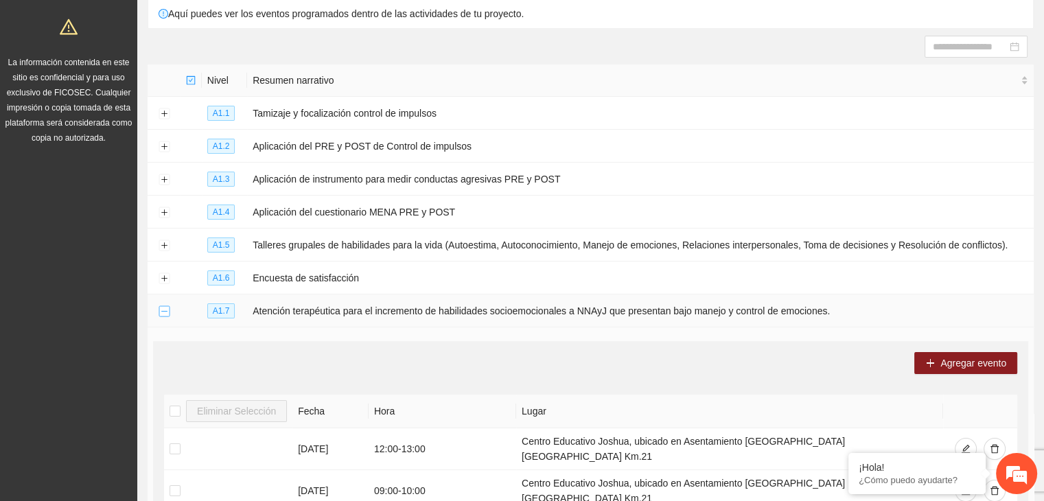
click at [166, 315] on button "Collapse row" at bounding box center [163, 311] width 11 height 11
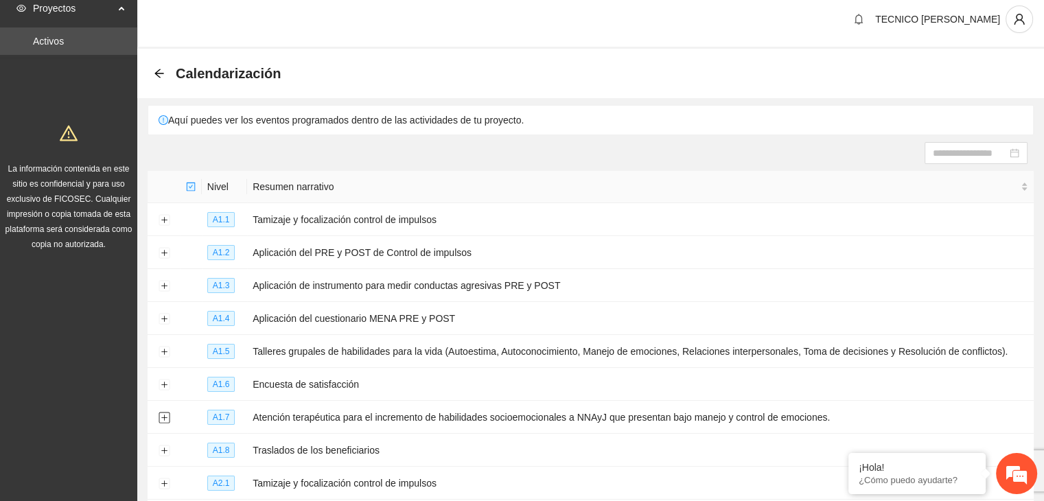
scroll to position [0, 0]
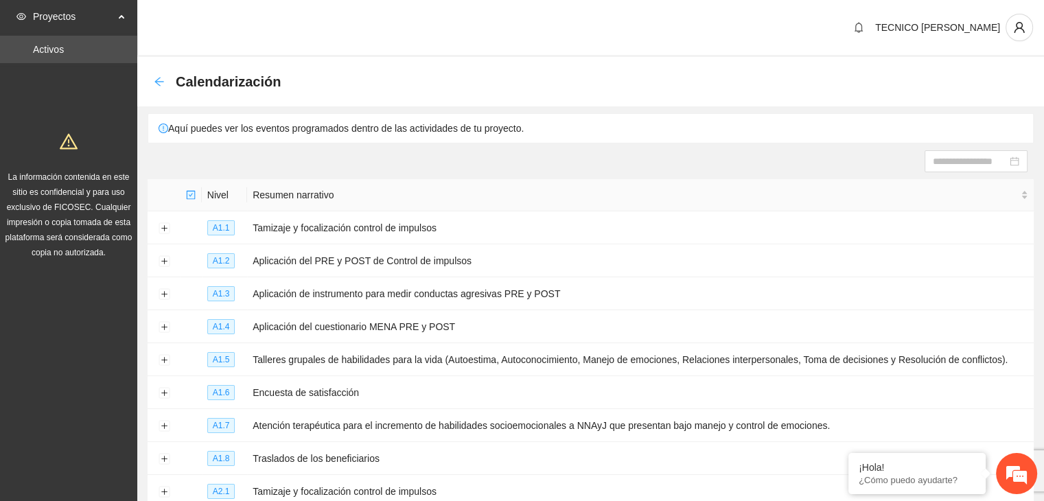
click at [154, 80] on icon "arrow-left" at bounding box center [159, 81] width 11 height 11
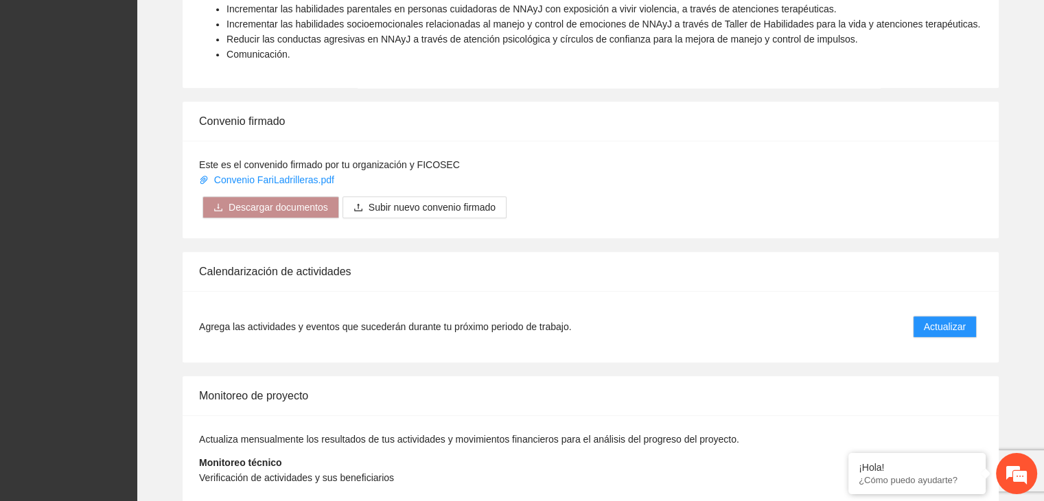
scroll to position [1018, 0]
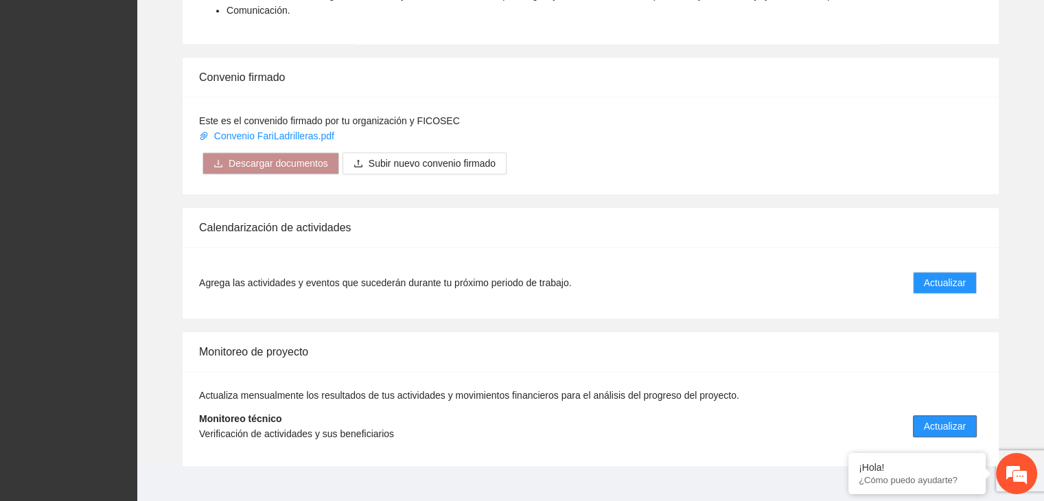
click at [947, 419] on span "Actualizar" at bounding box center [944, 426] width 42 height 15
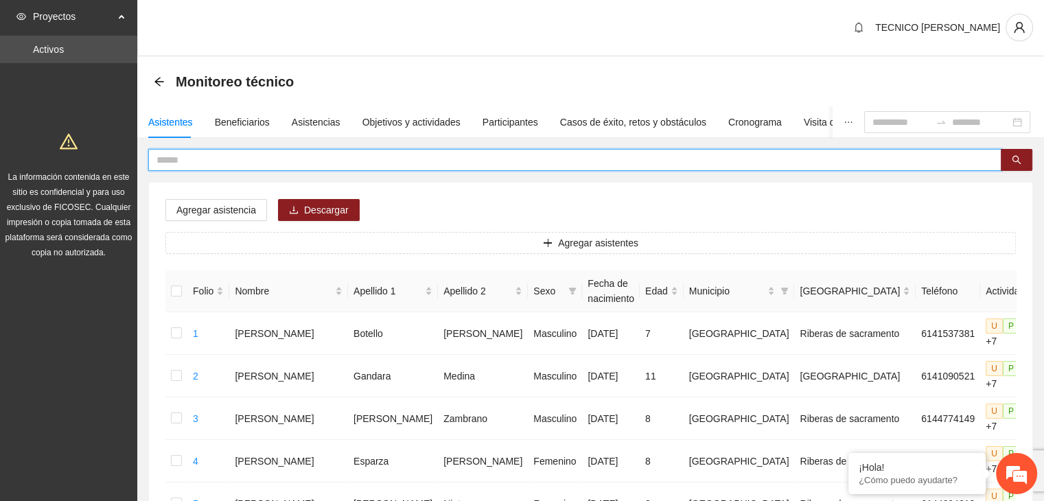
click at [305, 159] on input "text" at bounding box center [568, 159] width 825 height 15
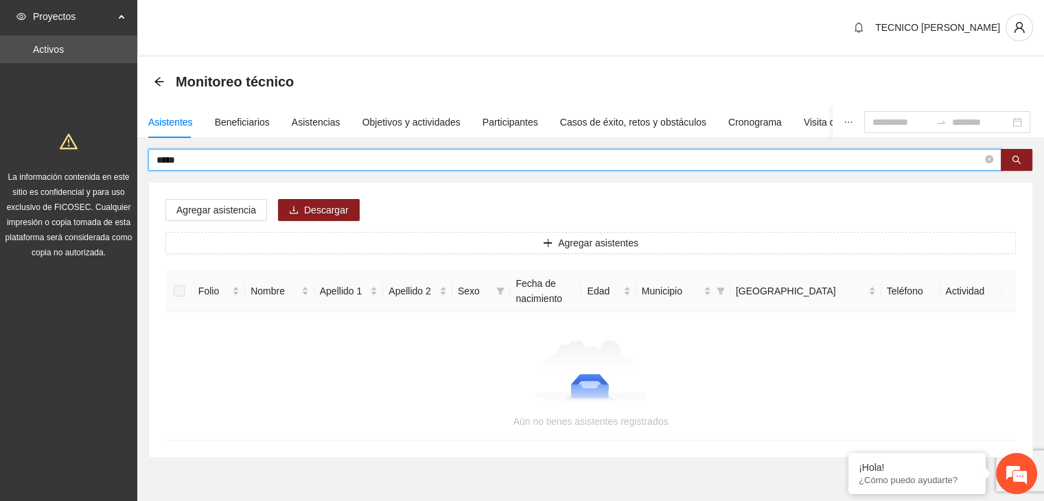
type input "*****"
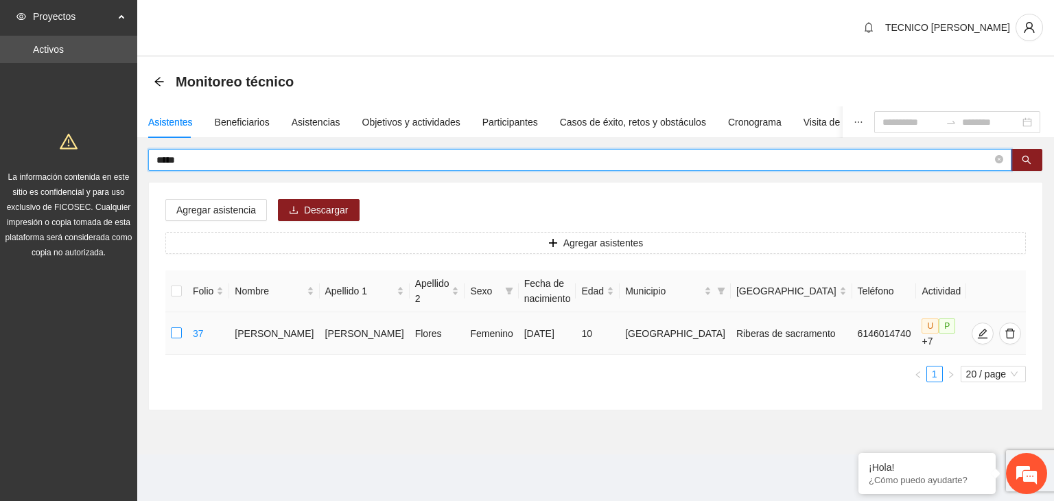
click at [174, 338] on label at bounding box center [176, 333] width 11 height 15
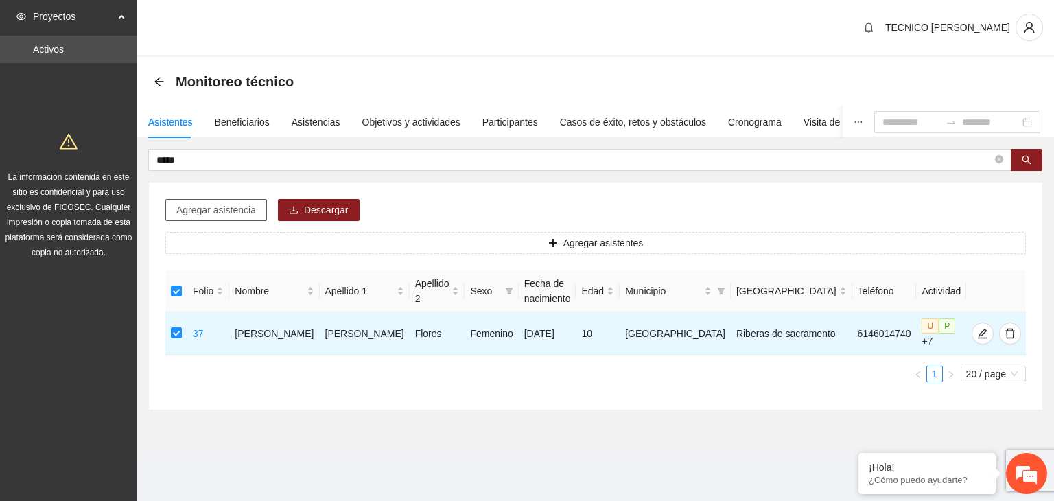
click at [217, 204] on span "Agregar asistencia" at bounding box center [216, 209] width 80 height 15
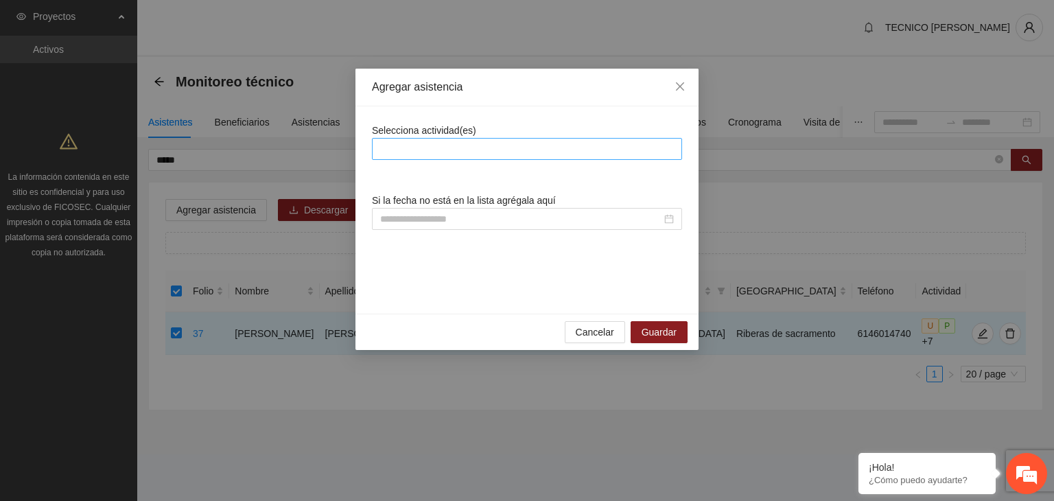
click at [455, 149] on div at bounding box center [526, 149] width 303 height 16
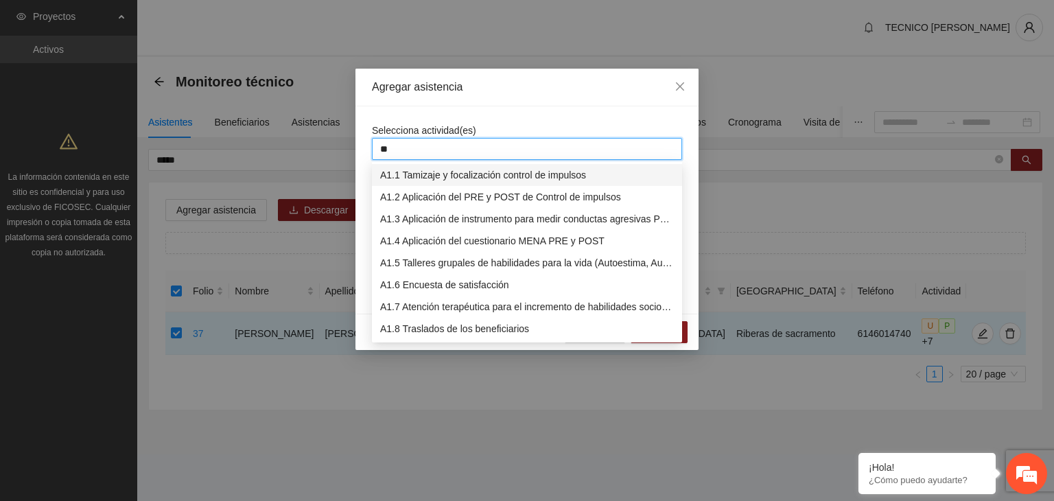
type input "***"
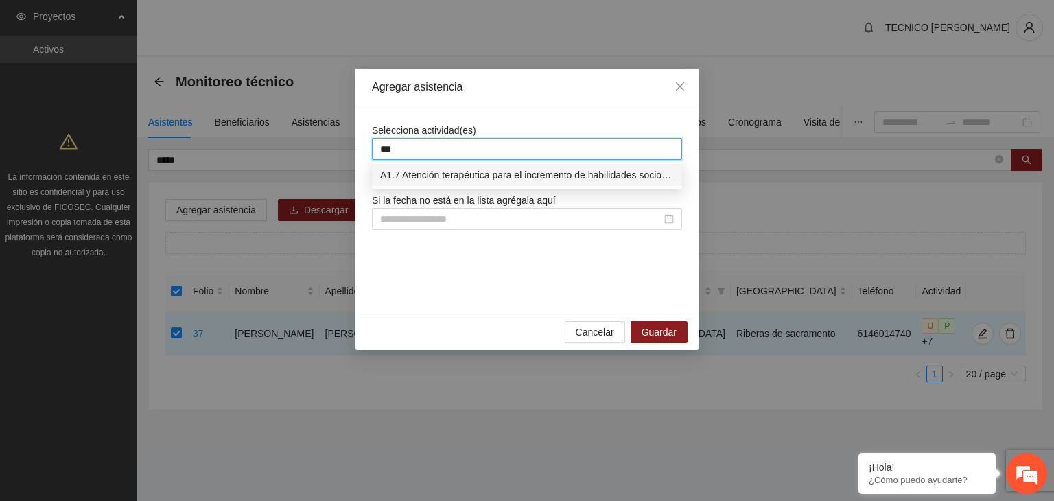
click at [468, 178] on div "A1.7 Atención terapéutica para el incremento de habilidades socioemocionales a …" at bounding box center [527, 174] width 294 height 15
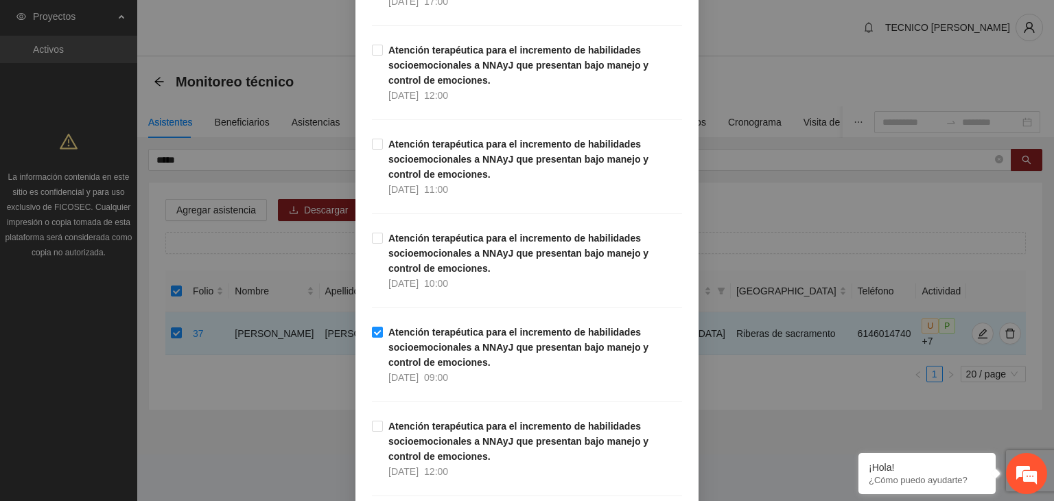
scroll to position [28694, 0]
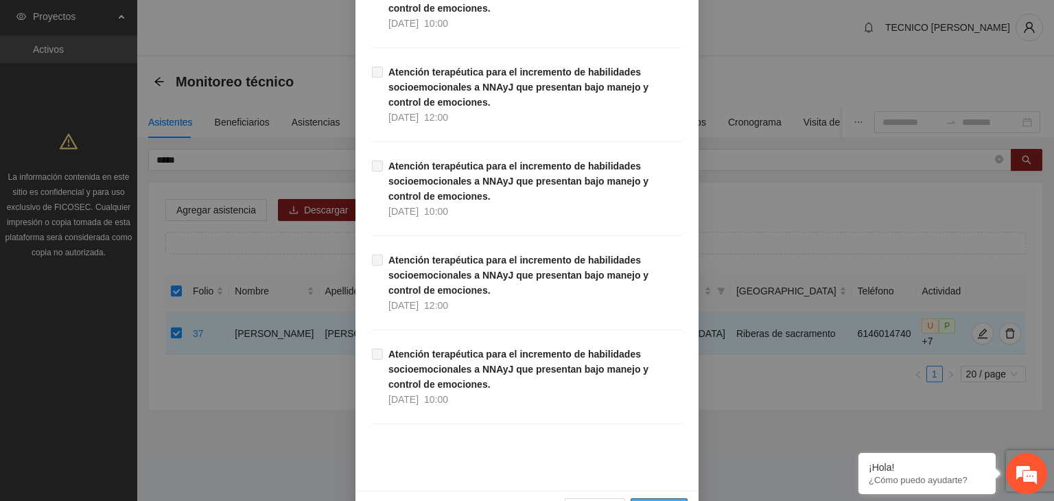
click at [657, 500] on span "Guardar" at bounding box center [658, 509] width 35 height 15
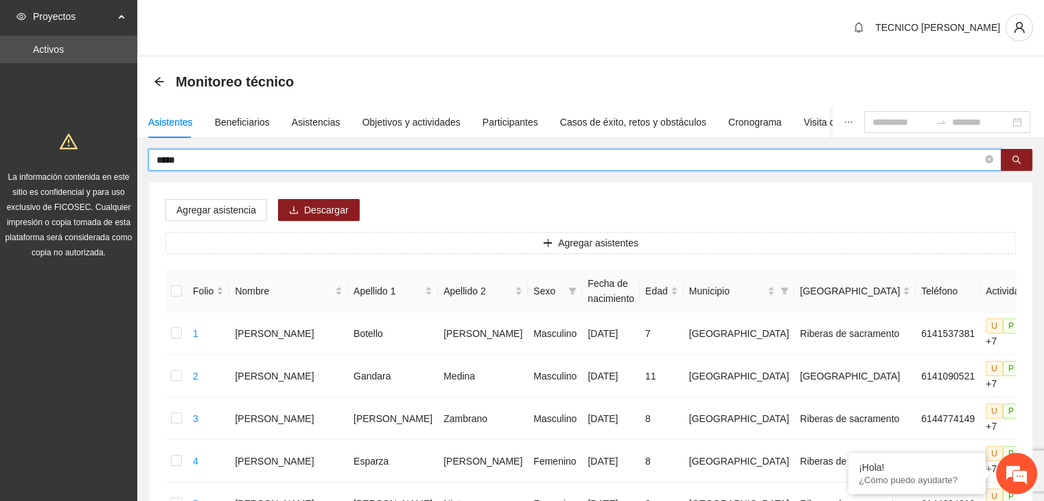
click at [241, 156] on input "*****" at bounding box center [568, 159] width 825 height 15
type input "*"
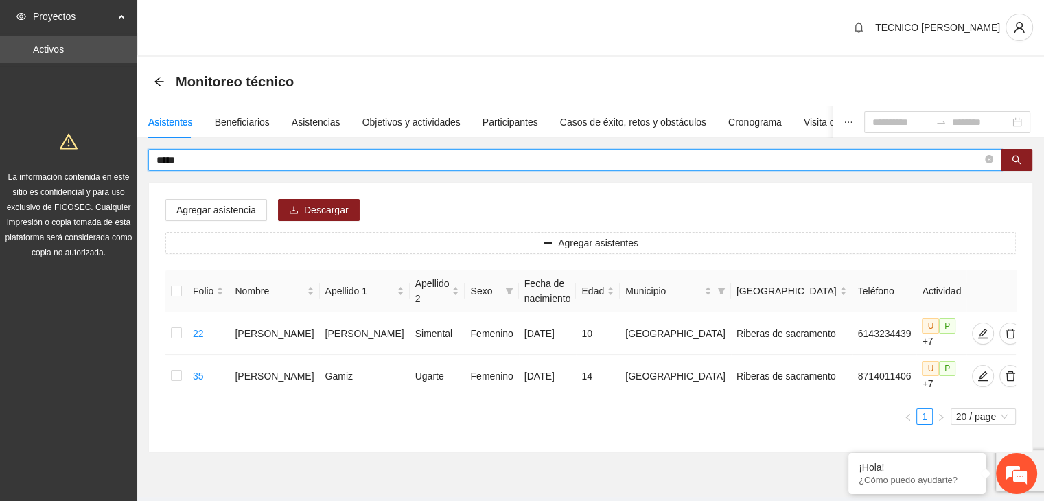
click at [241, 156] on input "*****" at bounding box center [568, 159] width 825 height 15
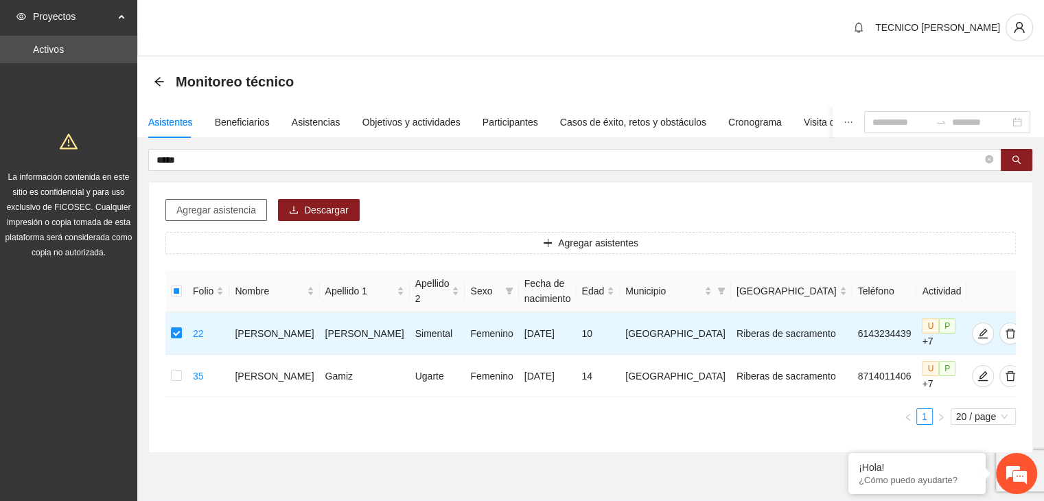
click at [214, 211] on span "Agregar asistencia" at bounding box center [216, 209] width 80 height 15
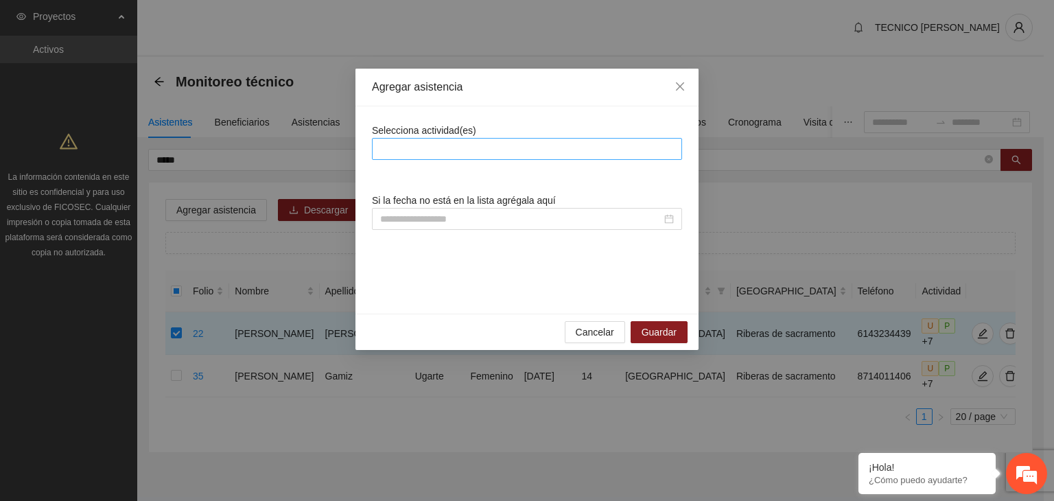
click at [476, 141] on div at bounding box center [526, 149] width 303 height 16
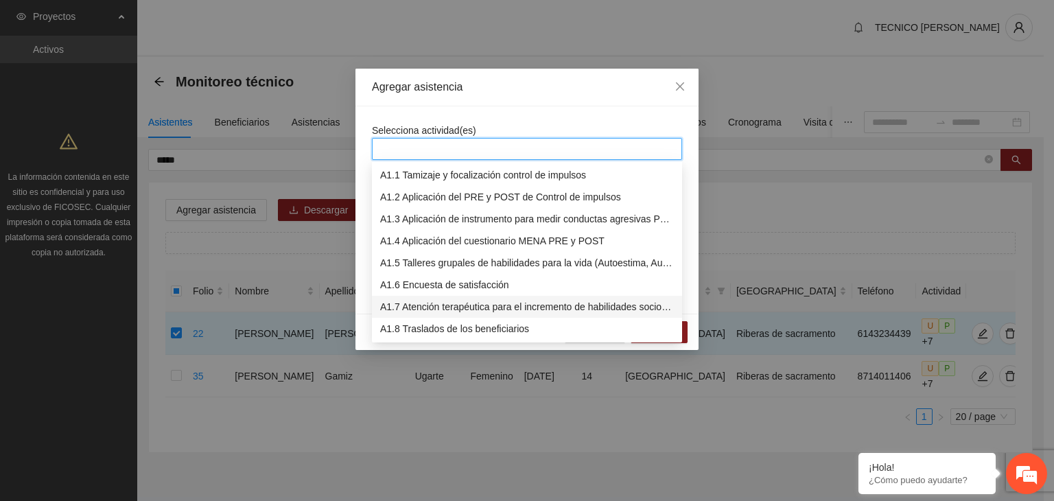
click at [473, 311] on div "A1.7 Atención terapéutica para el incremento de habilidades socioemocionales a …" at bounding box center [527, 306] width 294 height 15
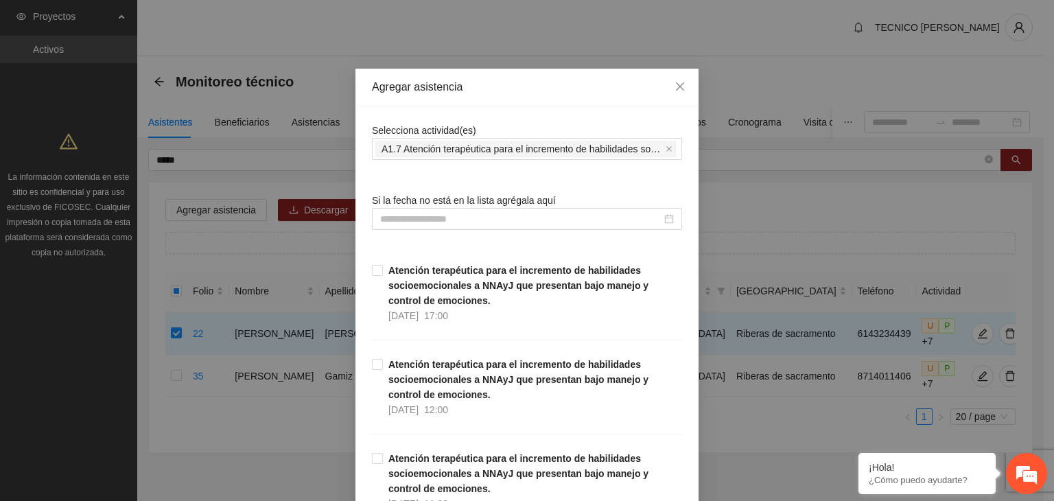
click at [530, 104] on div "Agregar asistencia" at bounding box center [526, 88] width 343 height 38
click at [1046, 493] on div "¡Hola! ¿Cómo puedo ayudarte?" at bounding box center [1026, 473] width 41 height 41
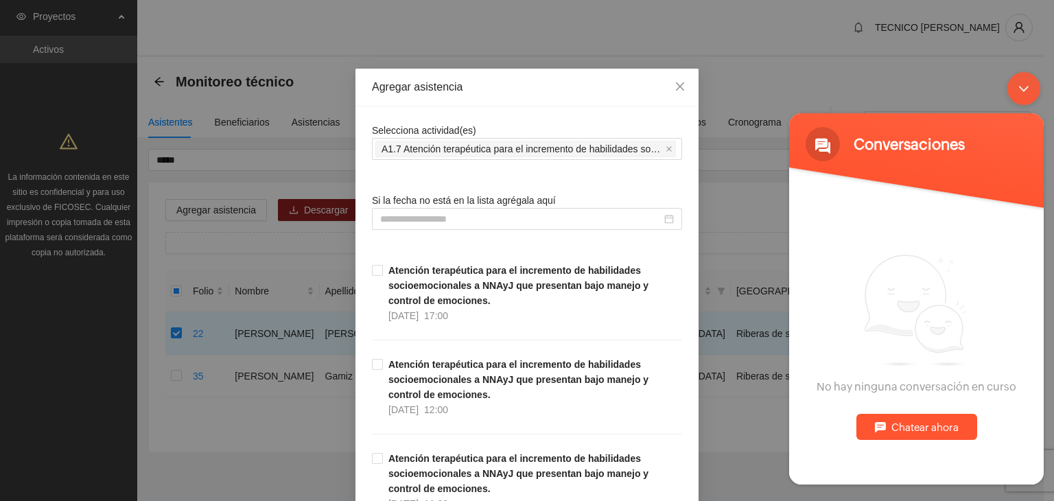
click at [972, 65] on body "Conversaciones Estamos en línea. No hay ninguna conversación en curso Chatear a…" at bounding box center [916, 277] width 268 height 426
click at [751, 207] on div "Agregar asistencia Selecciona actividad(es) A1.7 Atención terapéutica para el i…" at bounding box center [527, 250] width 1054 height 501
click at [842, 56] on div "Agregar asistencia Selecciona actividad(es) A1.7 Atención terapéutica para el i…" at bounding box center [527, 250] width 1054 height 501
click at [1037, 86] on div "Minimizar ventana de chat en vivo" at bounding box center [1023, 87] width 33 height 33
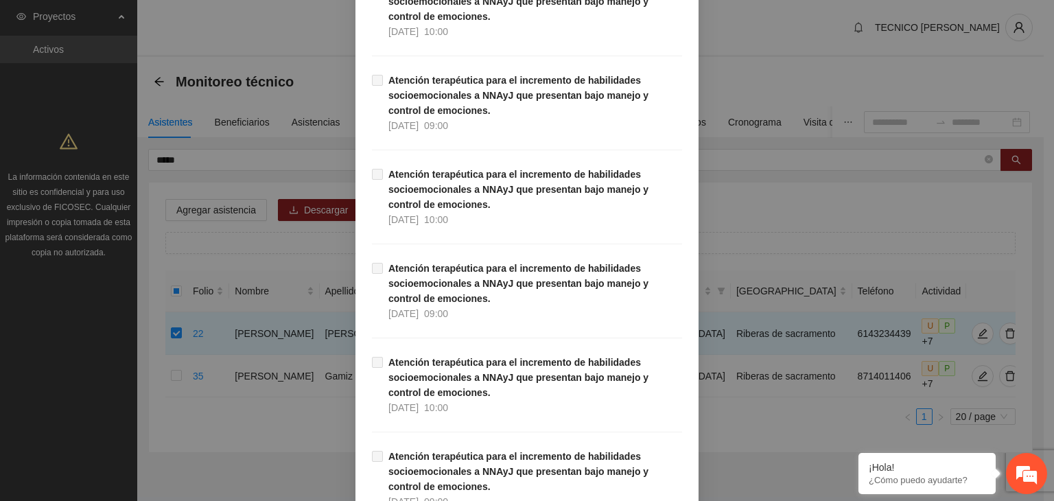
scroll to position [28678, 0]
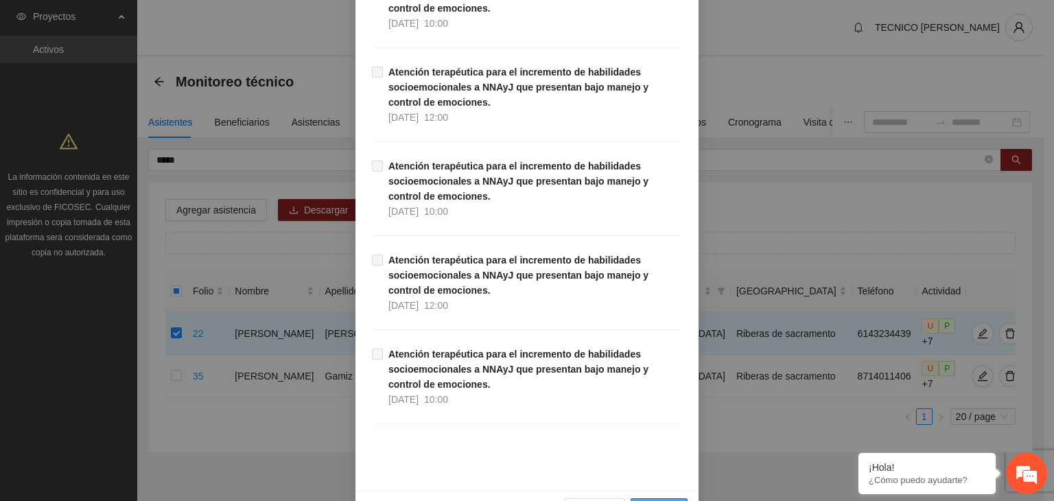
click at [661, 500] on span "Guardar" at bounding box center [658, 509] width 35 height 15
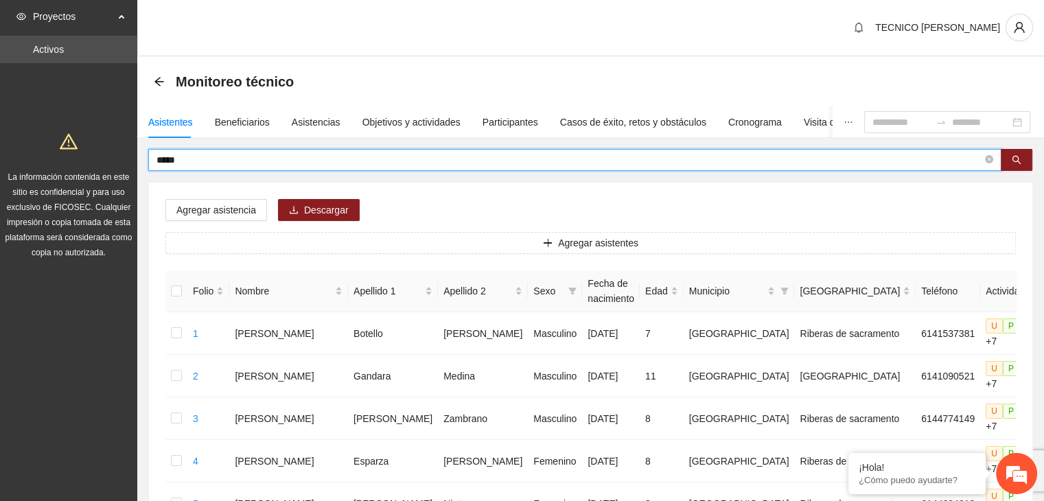
click at [348, 160] on input "*****" at bounding box center [568, 159] width 825 height 15
type input "*"
type input "******"
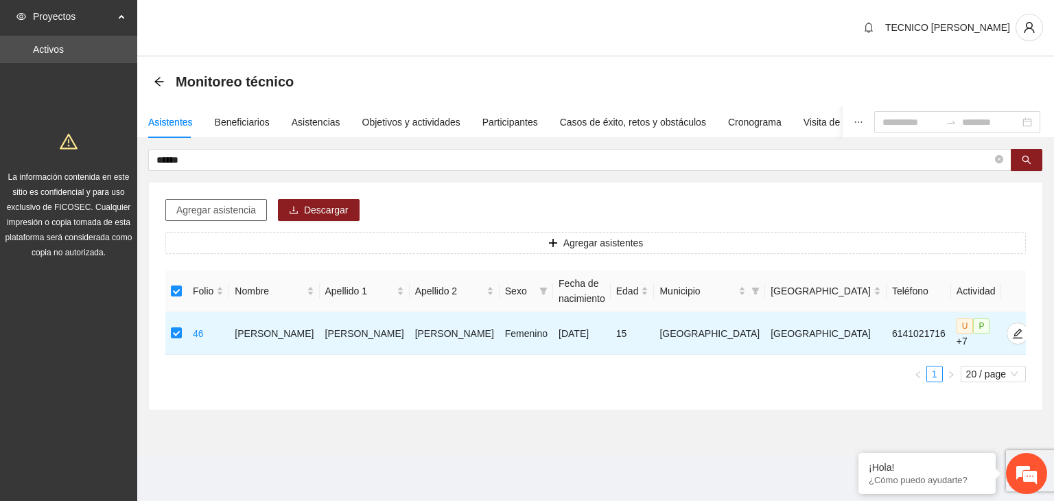
click at [224, 212] on span "Agregar asistencia" at bounding box center [216, 209] width 80 height 15
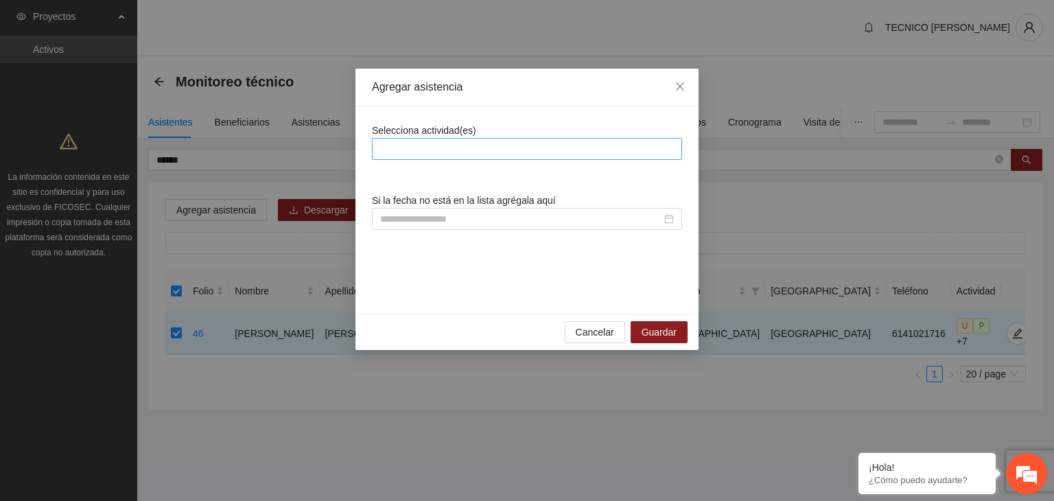
click at [484, 154] on div at bounding box center [526, 149] width 303 height 16
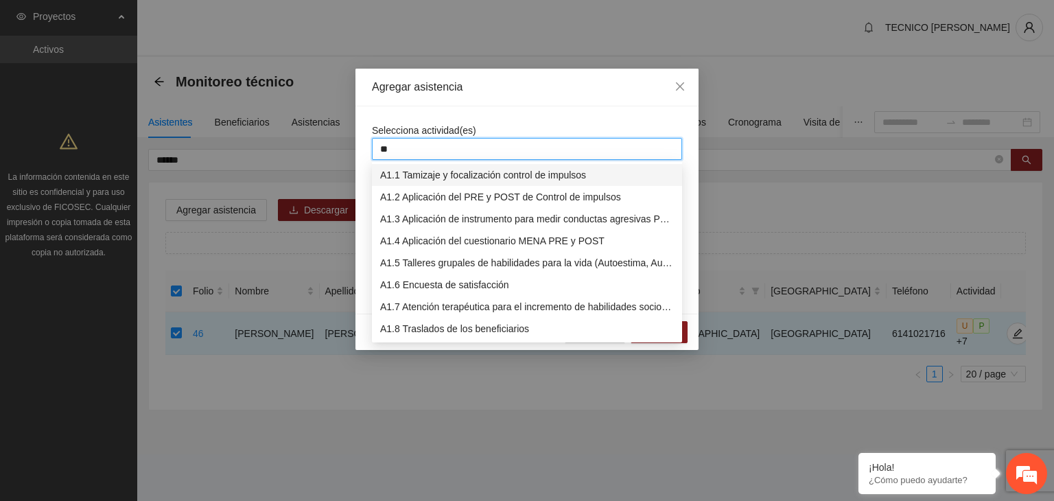
type input "***"
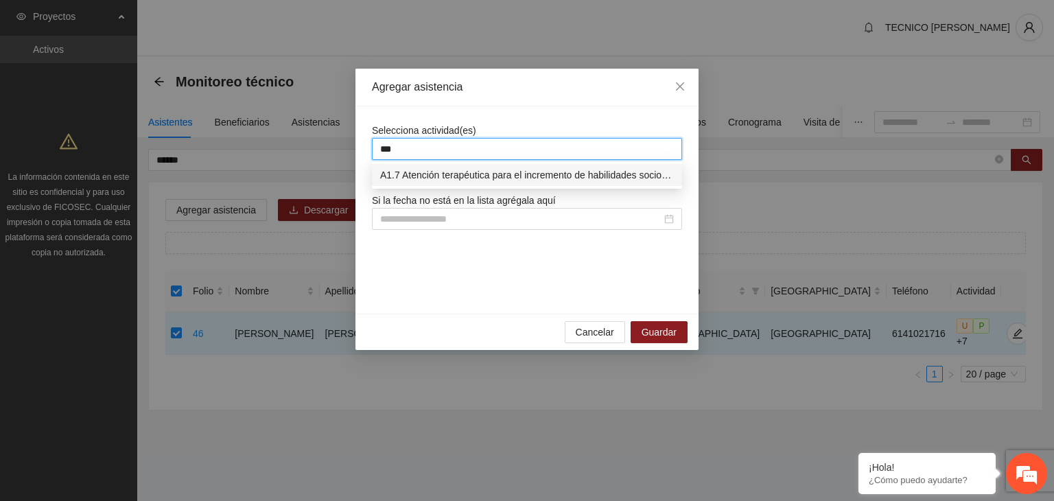
click at [494, 170] on div "A1.7 Atención terapéutica para el incremento de habilidades socioemocionales a …" at bounding box center [527, 174] width 294 height 15
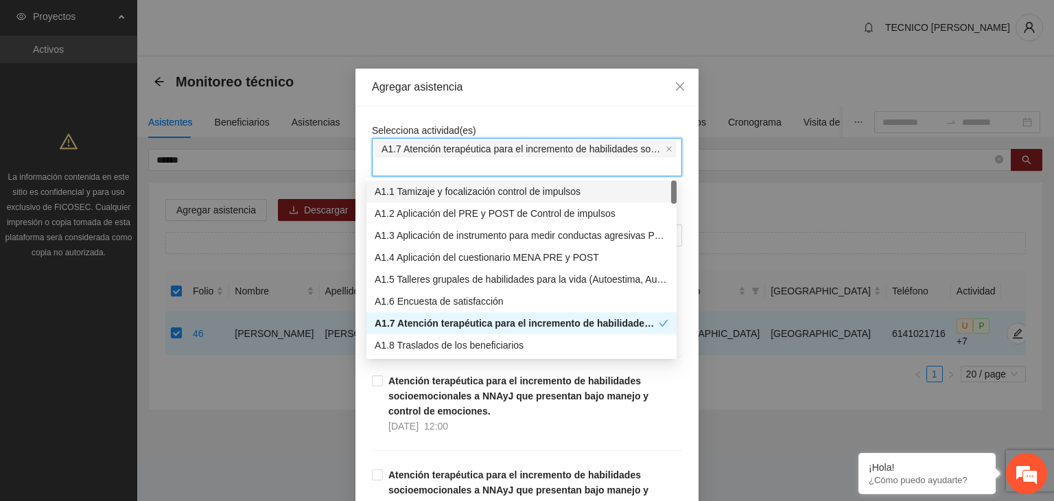
click at [531, 127] on div "Selecciona actividad(es) A1.7 Atención terapéutica para el incremento de habili…" at bounding box center [527, 150] width 310 height 54
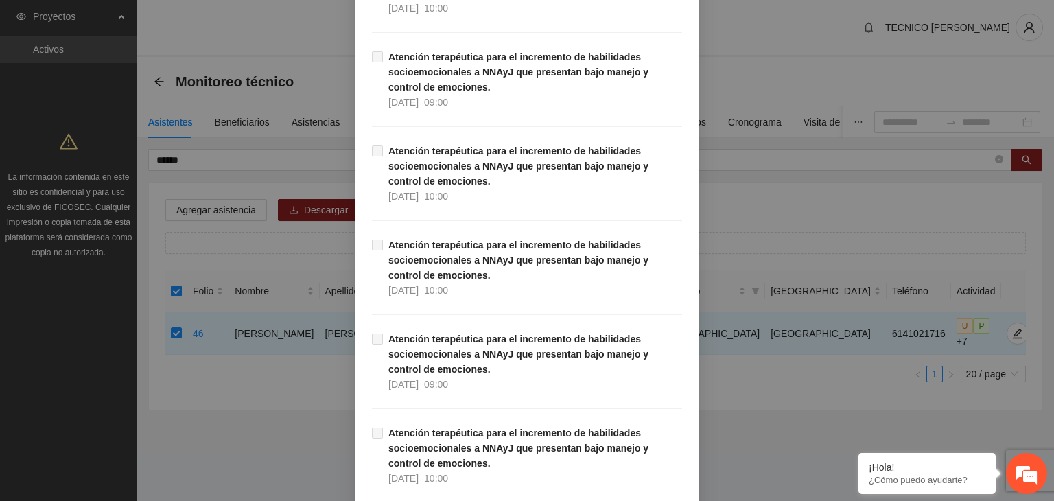
scroll to position [28694, 0]
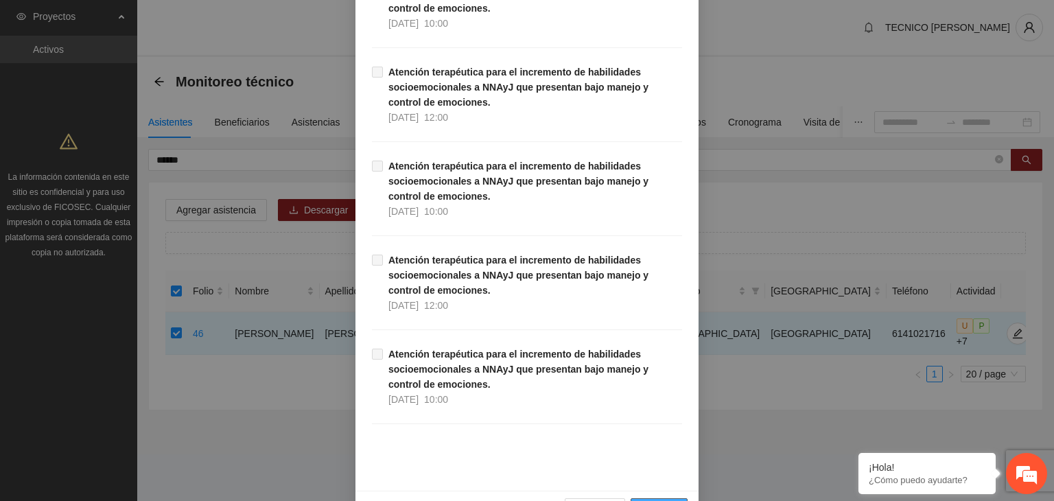
click at [652, 500] on span "Guardar" at bounding box center [658, 509] width 35 height 15
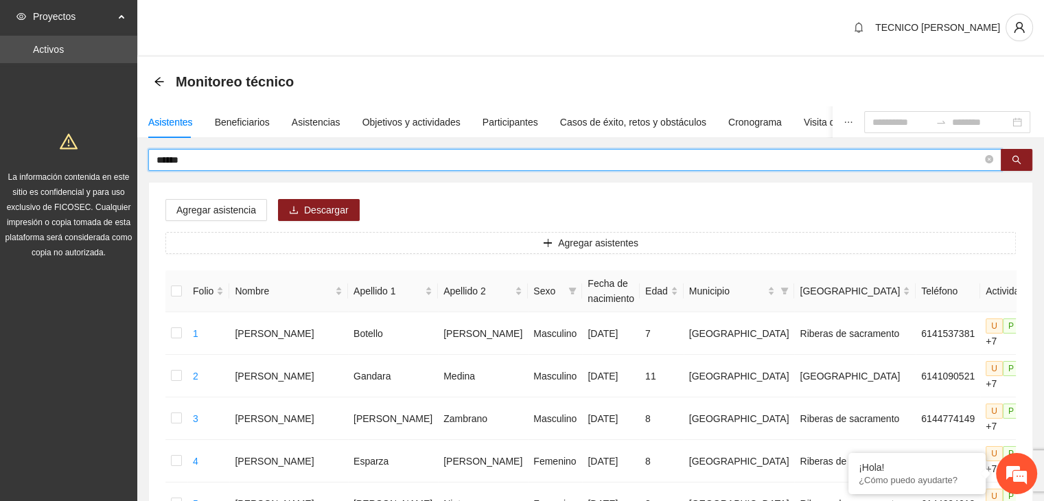
click at [242, 165] on input "******" at bounding box center [568, 159] width 825 height 15
type input "*"
type input "*****"
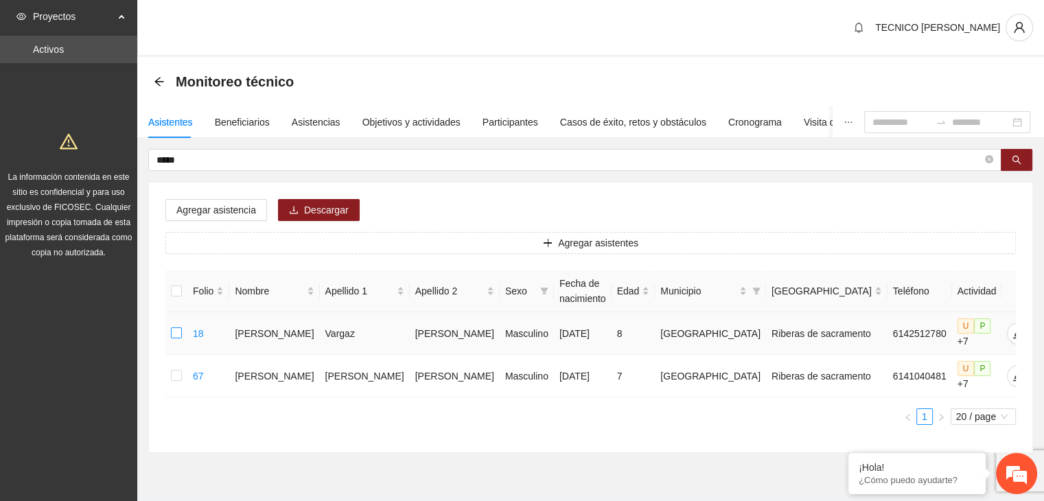
click at [179, 338] on label at bounding box center [176, 333] width 11 height 15
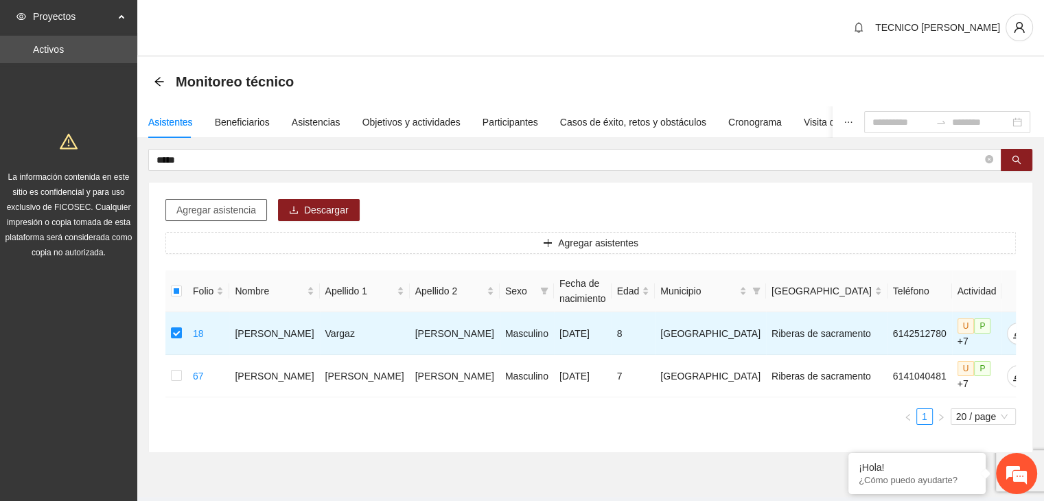
click at [219, 211] on span "Agregar asistencia" at bounding box center [216, 209] width 80 height 15
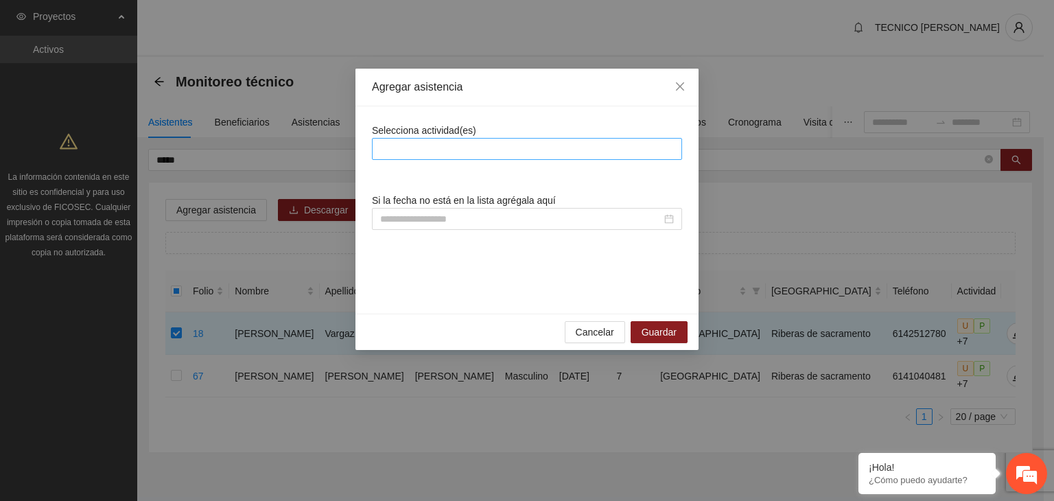
click at [470, 148] on div at bounding box center [526, 149] width 303 height 16
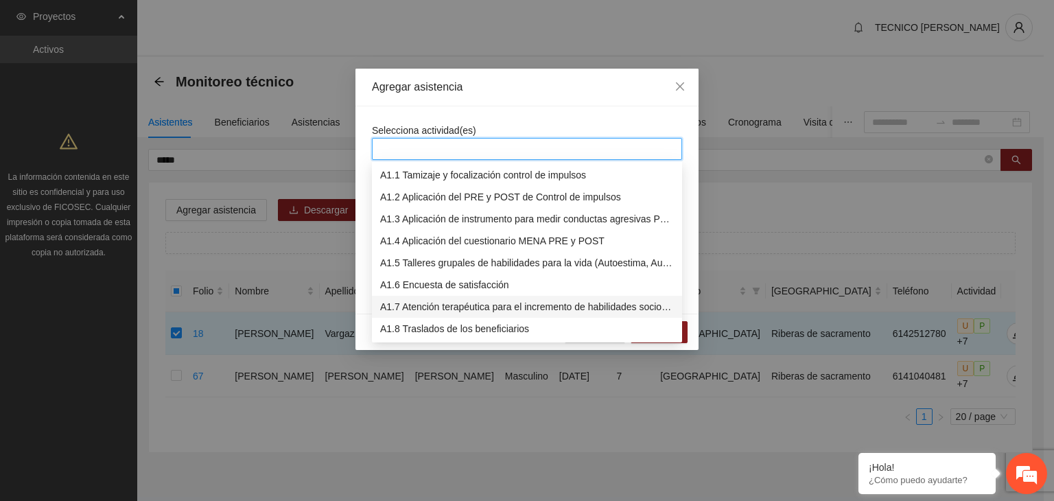
click at [429, 312] on div "A1.7 Atención terapéutica para el incremento de habilidades socioemocionales a …" at bounding box center [527, 306] width 294 height 15
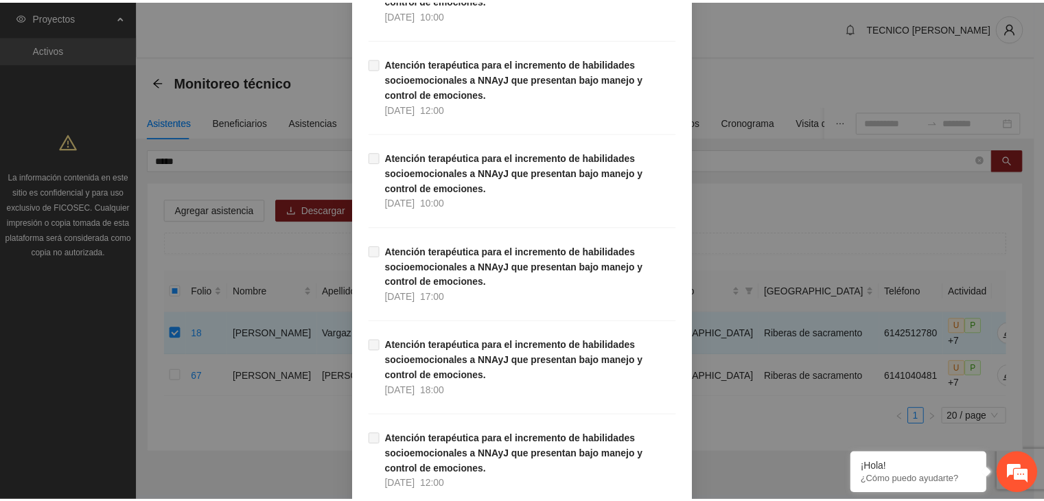
scroll to position [28678, 0]
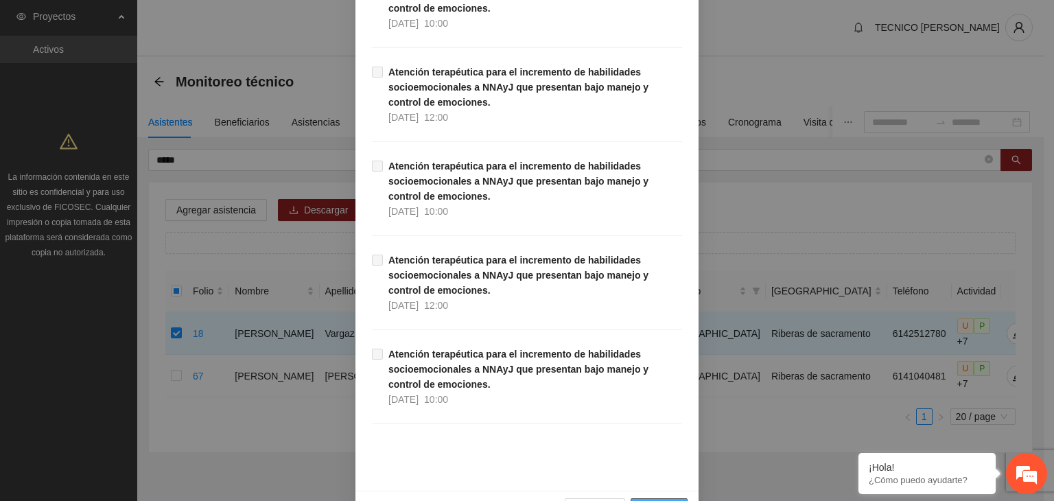
click at [652, 500] on span "Guardar" at bounding box center [658, 509] width 35 height 15
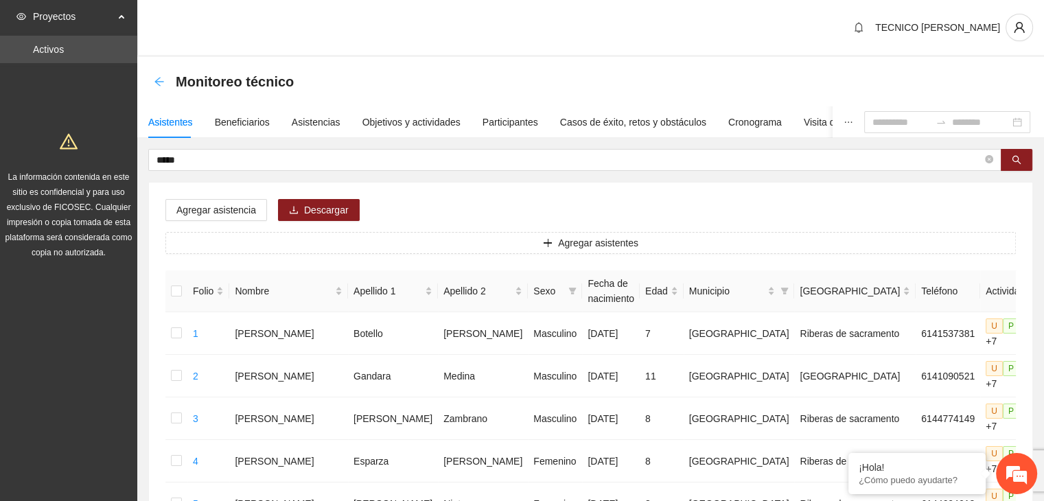
click at [163, 76] on icon "arrow-left" at bounding box center [159, 81] width 11 height 11
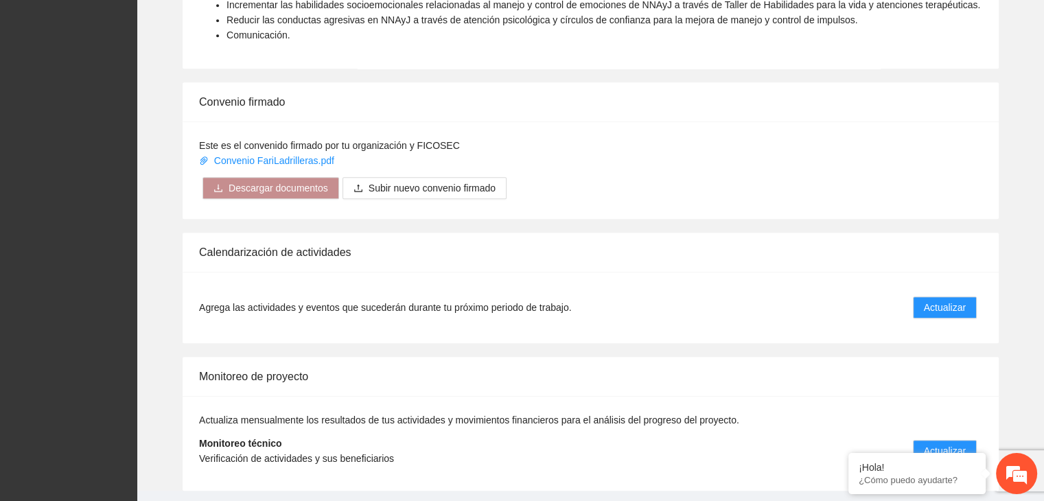
scroll to position [1018, 0]
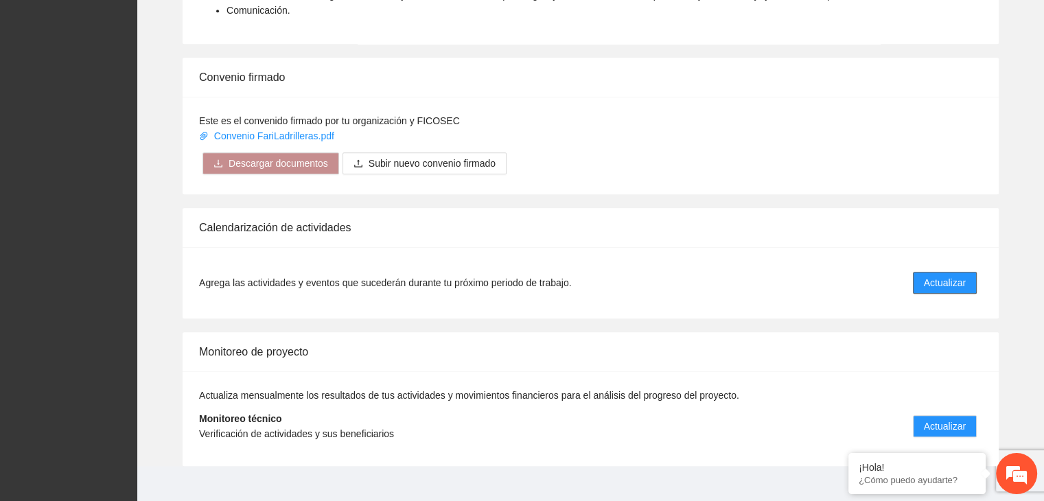
click at [958, 275] on span "Actualizar" at bounding box center [944, 282] width 42 height 15
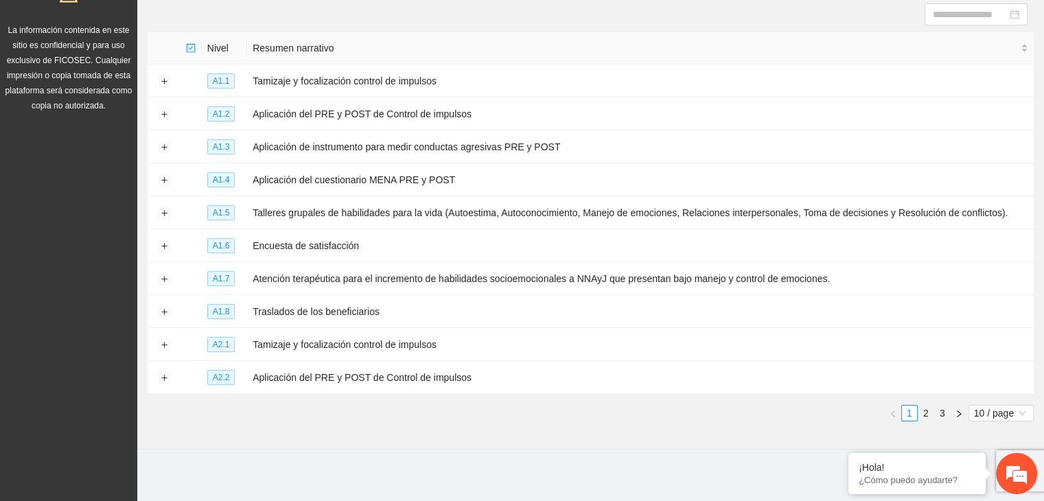
scroll to position [149, 0]
click at [925, 416] on link "2" at bounding box center [925, 410] width 15 height 15
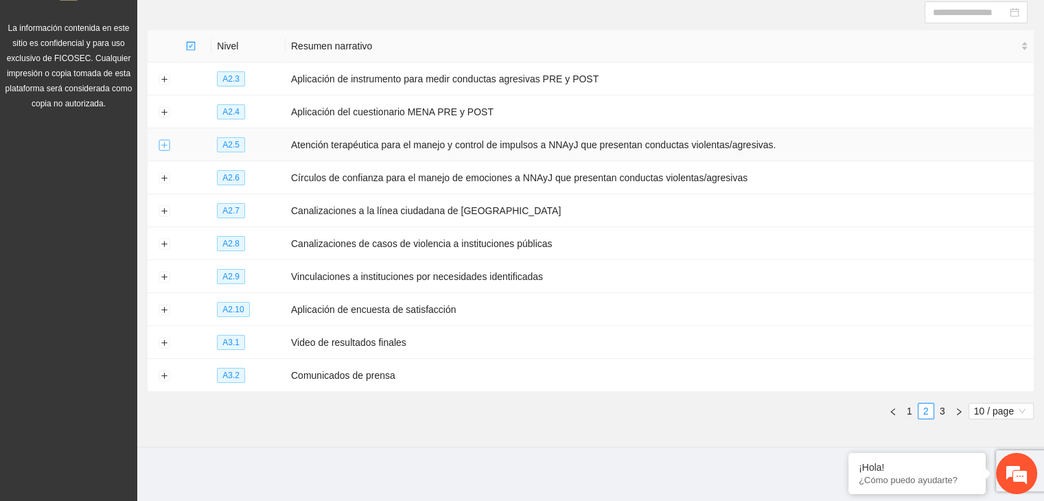
click at [163, 147] on button "Expand row" at bounding box center [163, 145] width 11 height 11
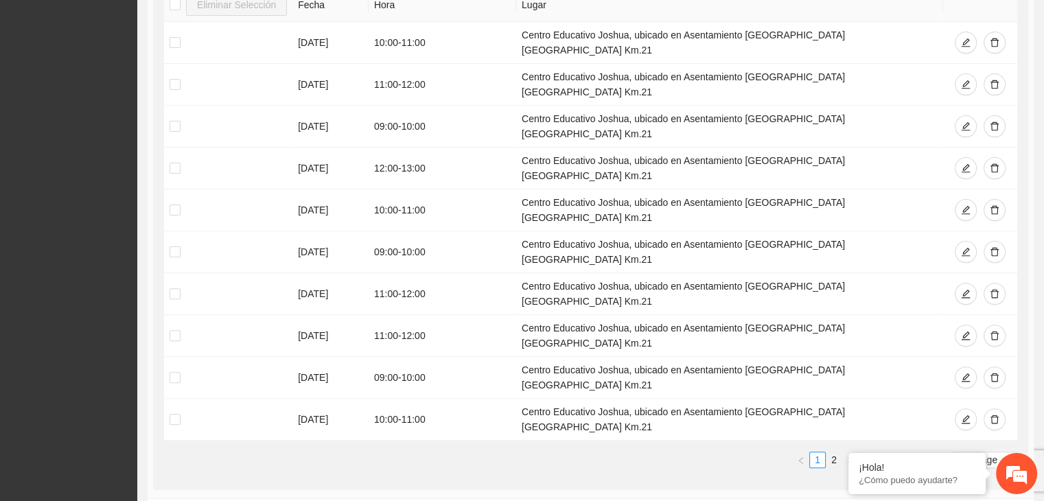
scroll to position [388, 0]
click at [996, 207] on icon "delete" at bounding box center [994, 212] width 10 height 10
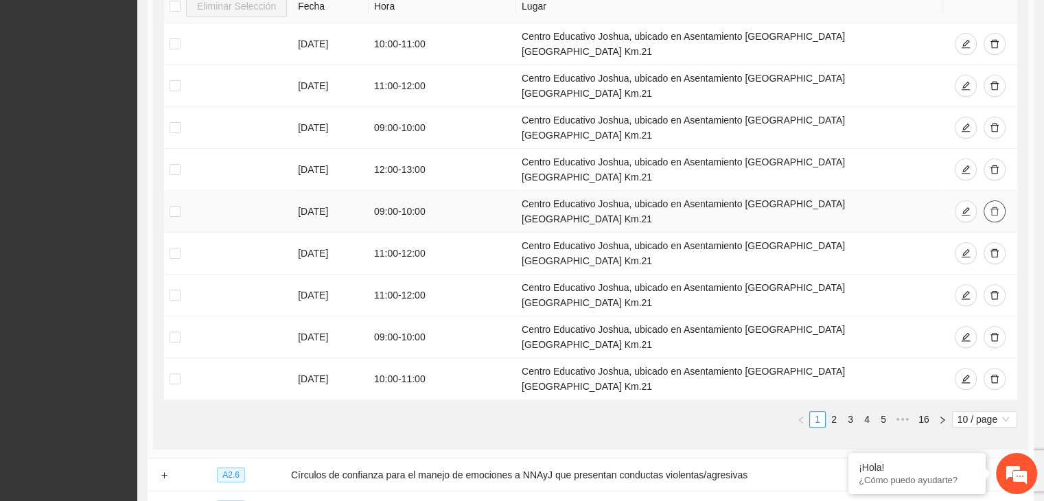
click at [996, 207] on icon "delete" at bounding box center [994, 212] width 10 height 10
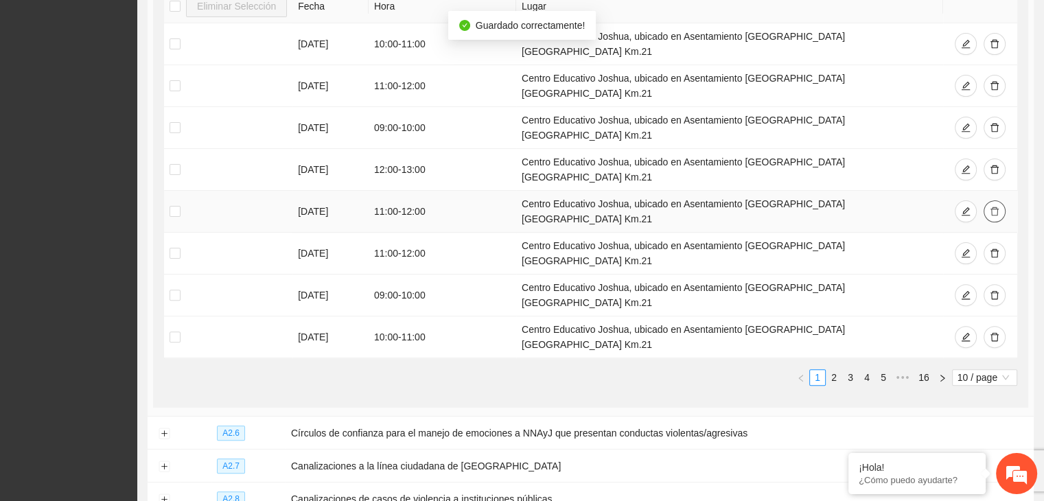
click at [996, 207] on icon "delete" at bounding box center [994, 212] width 10 height 10
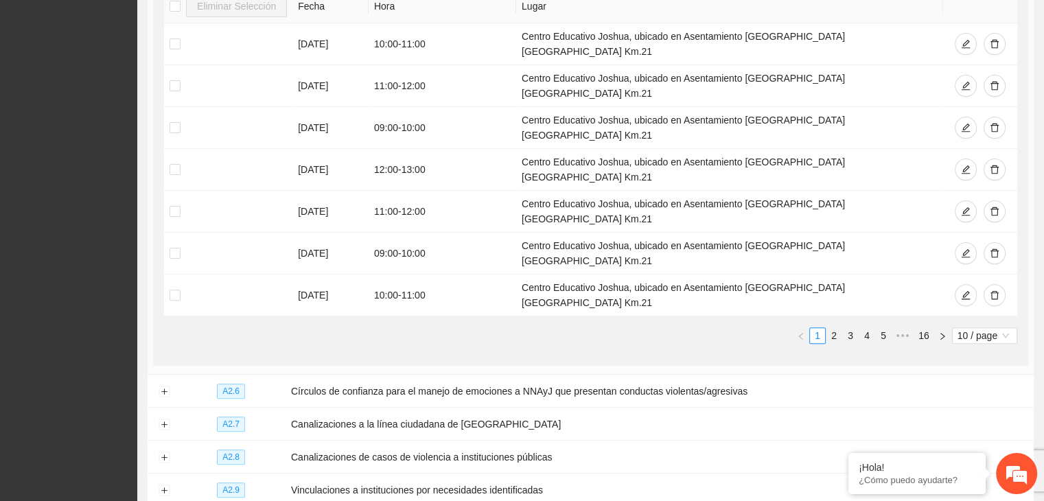
scroll to position [351, 0]
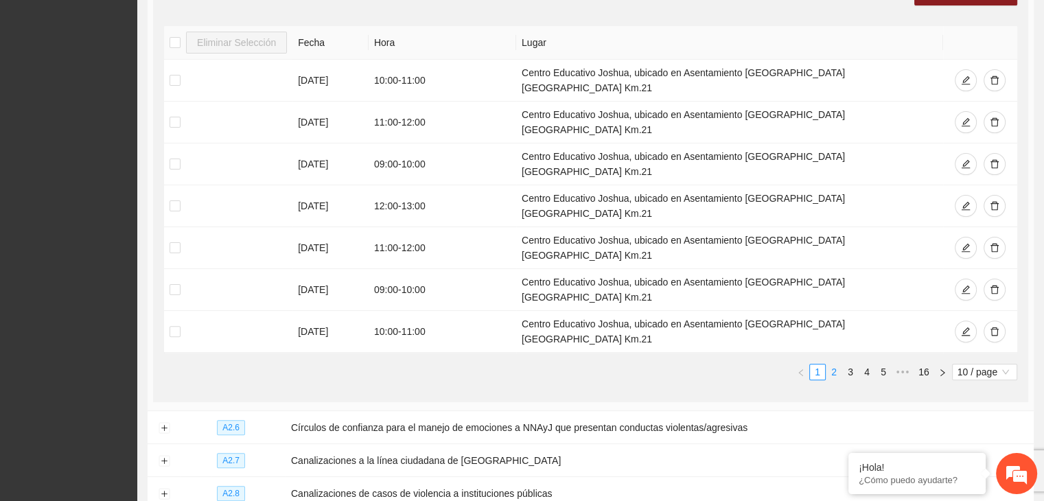
click at [834, 364] on link "2" at bounding box center [833, 371] width 15 height 15
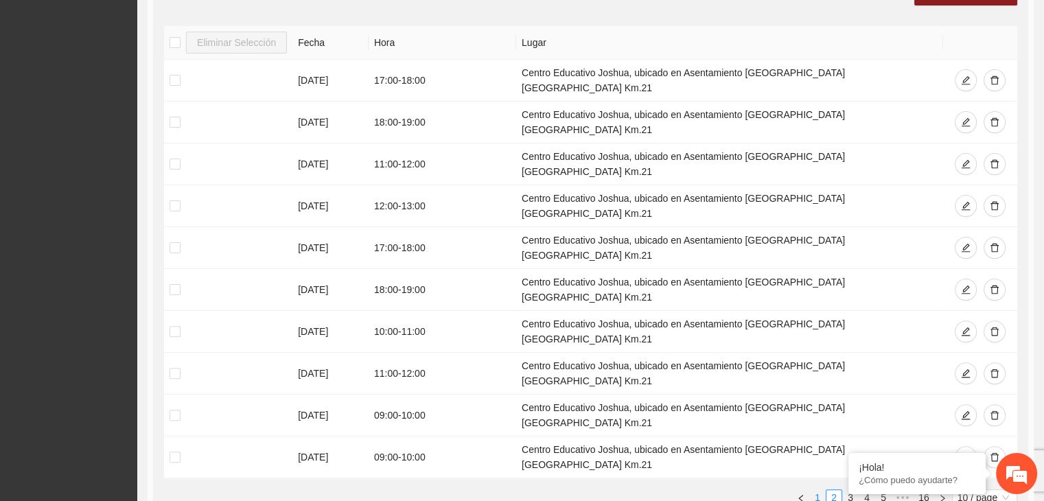
click at [817, 490] on link "1" at bounding box center [817, 497] width 15 height 15
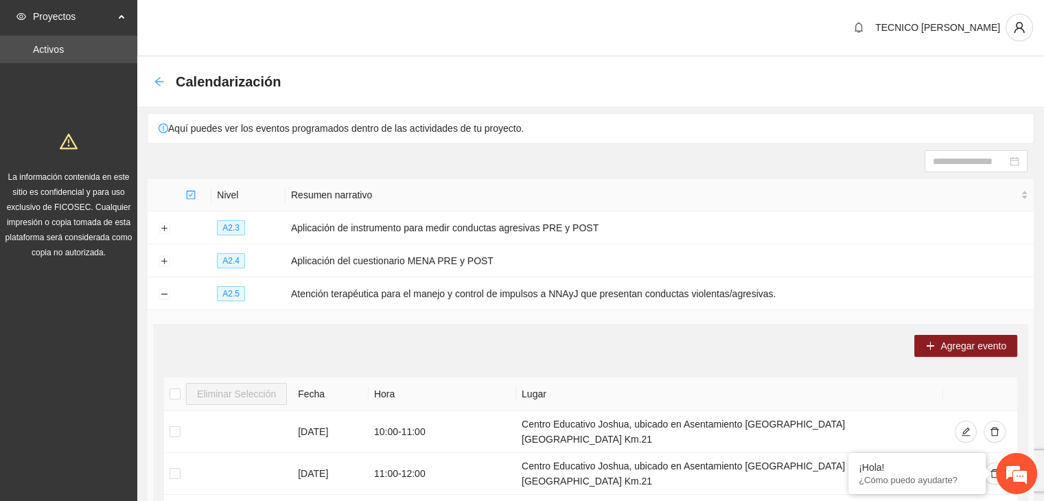
drag, startPoint x: 163, startPoint y: 70, endPoint x: 157, endPoint y: 86, distance: 16.9
click at [157, 86] on div "Calendarización" at bounding box center [221, 82] width 135 height 22
click at [157, 86] on icon "arrow-left" at bounding box center [159, 81] width 11 height 11
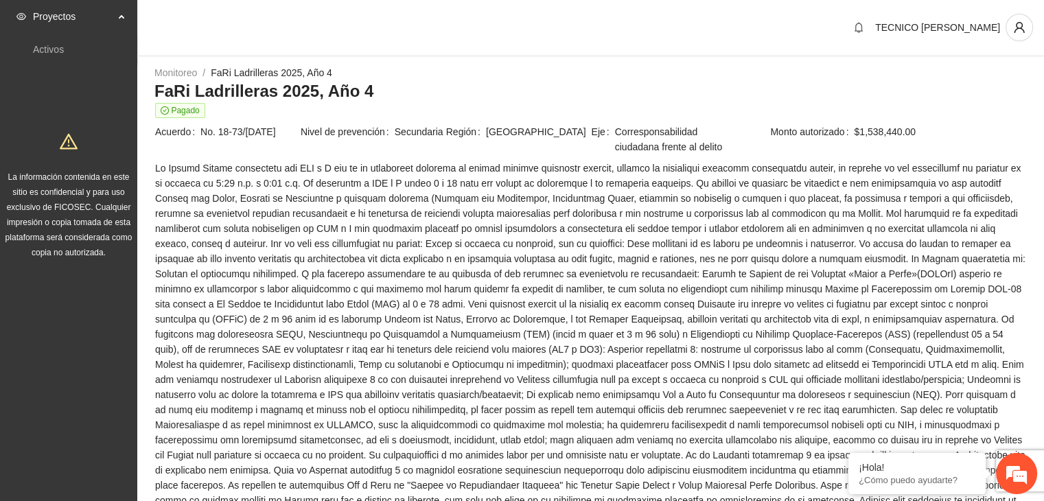
scroll to position [1018, 0]
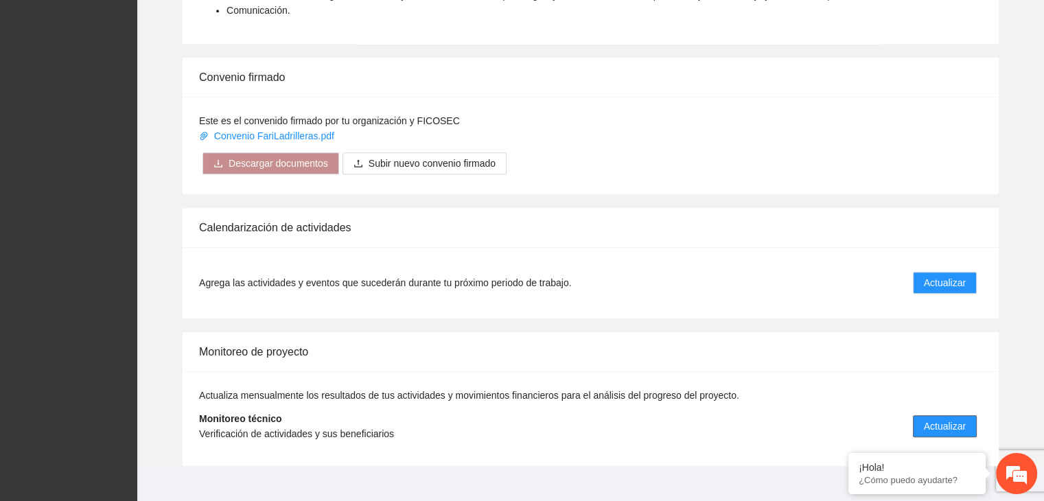
click at [944, 419] on span "Actualizar" at bounding box center [944, 426] width 42 height 15
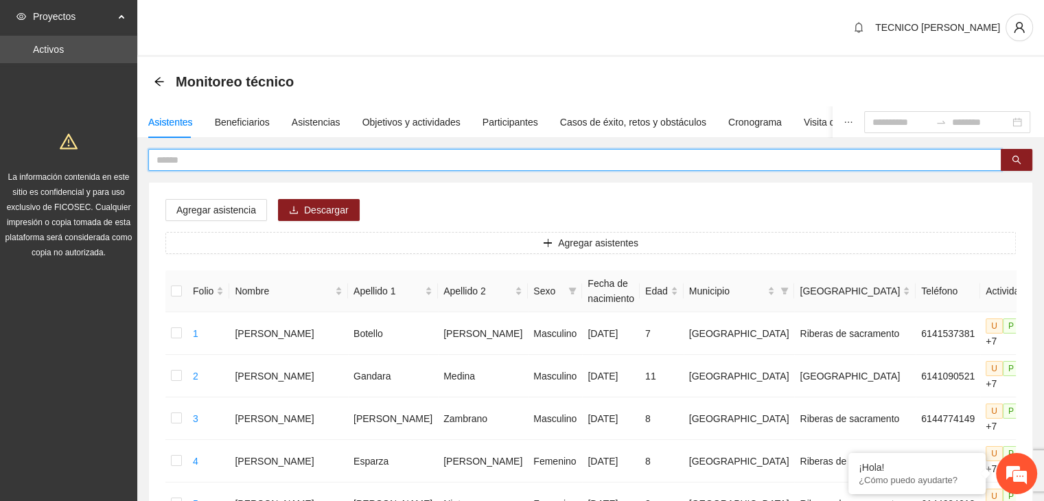
click at [290, 164] on input "text" at bounding box center [568, 159] width 825 height 15
type input "******"
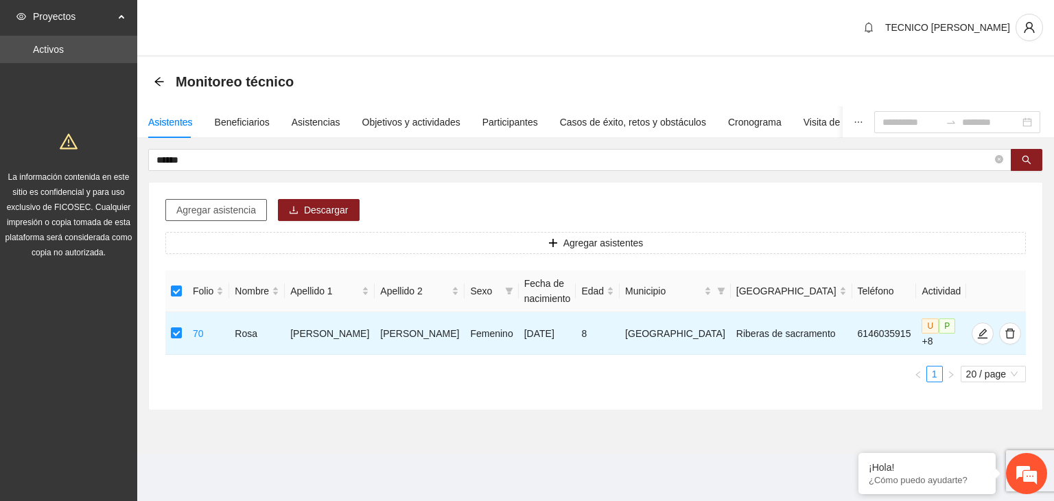
click at [209, 208] on span "Agregar asistencia" at bounding box center [216, 209] width 80 height 15
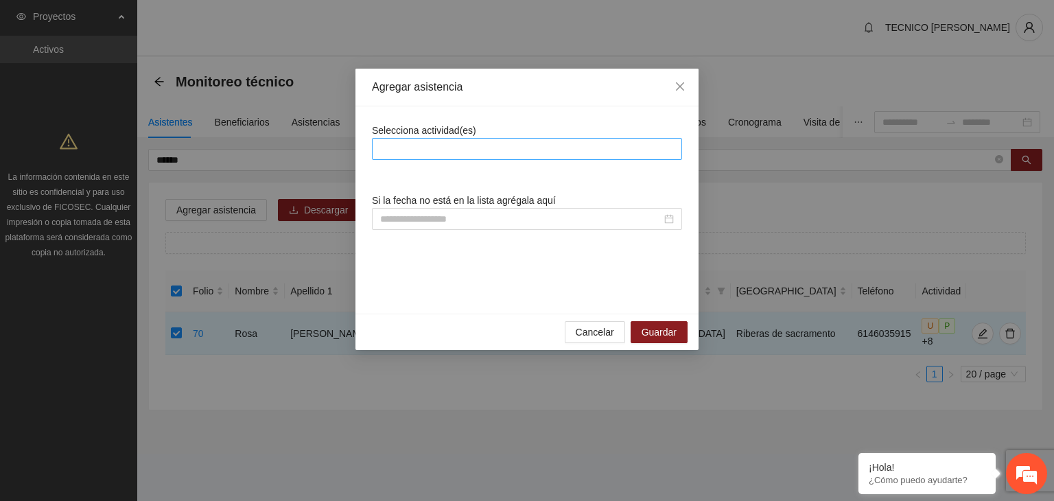
click at [445, 143] on div at bounding box center [526, 149] width 303 height 16
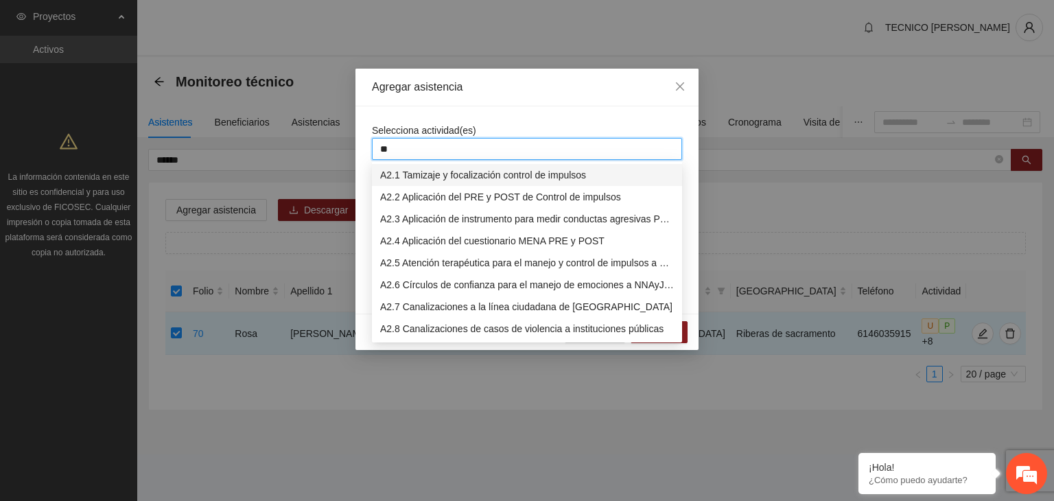
type input "***"
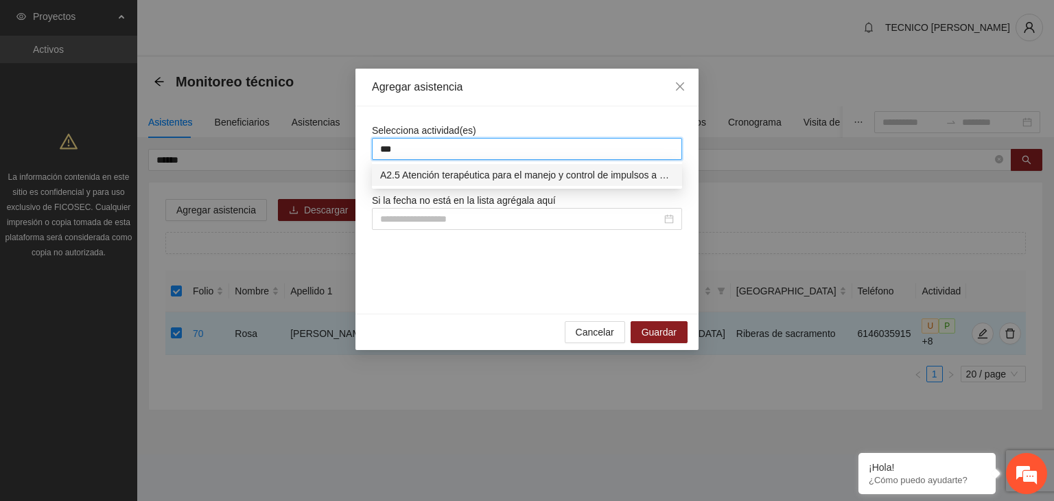
click at [466, 176] on div "A2.5 Atención terapéutica para el manejo y control de impulsos a NNAyJ que pres…" at bounding box center [527, 174] width 294 height 15
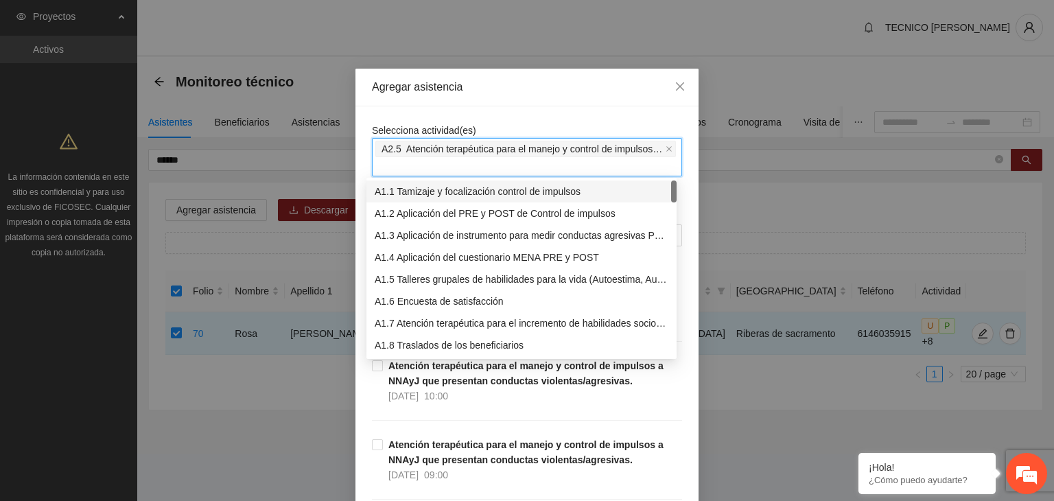
click at [532, 101] on div "Agregar asistencia" at bounding box center [526, 88] width 343 height 38
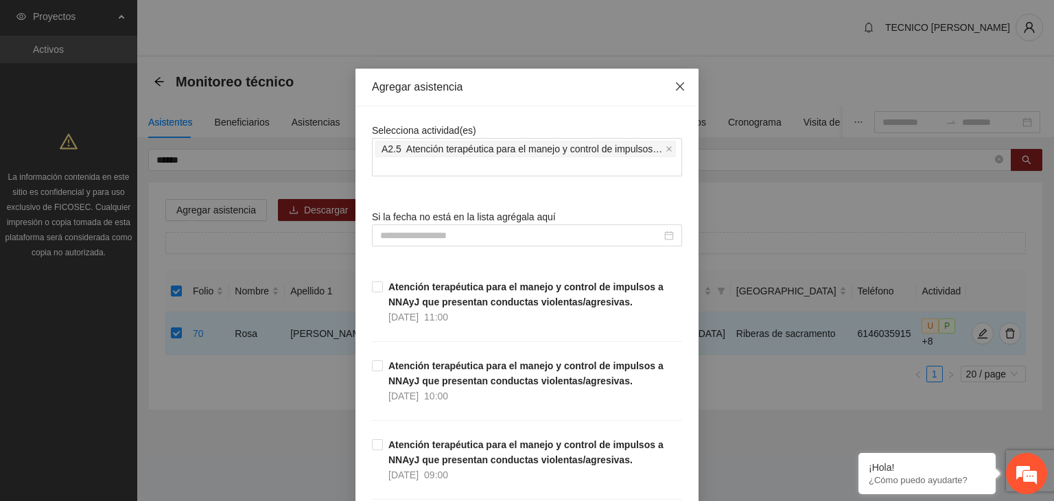
click at [672, 94] on span "Close" at bounding box center [679, 87] width 37 height 37
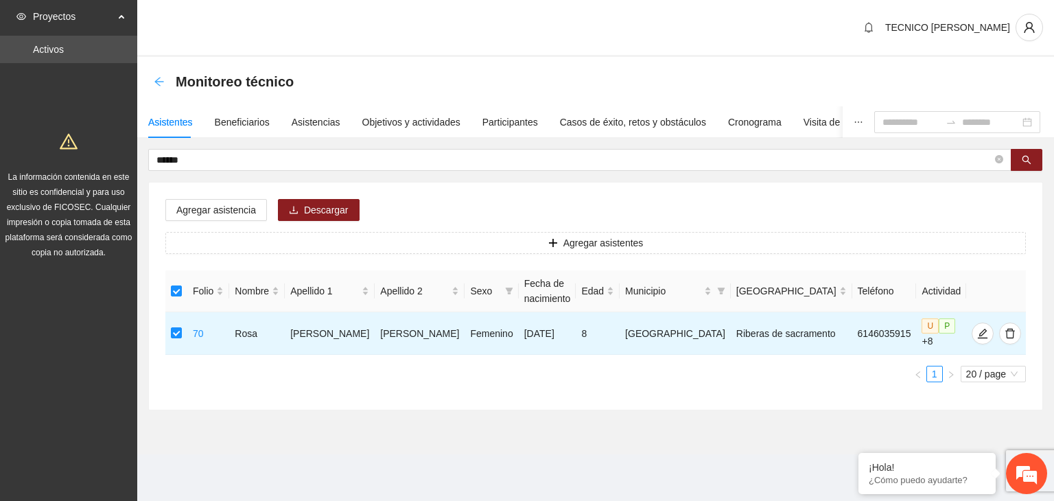
click at [158, 81] on div "Monitoreo técnico" at bounding box center [595, 81] width 917 height 49
click at [158, 81] on icon "arrow-left" at bounding box center [158, 81] width 9 height 9
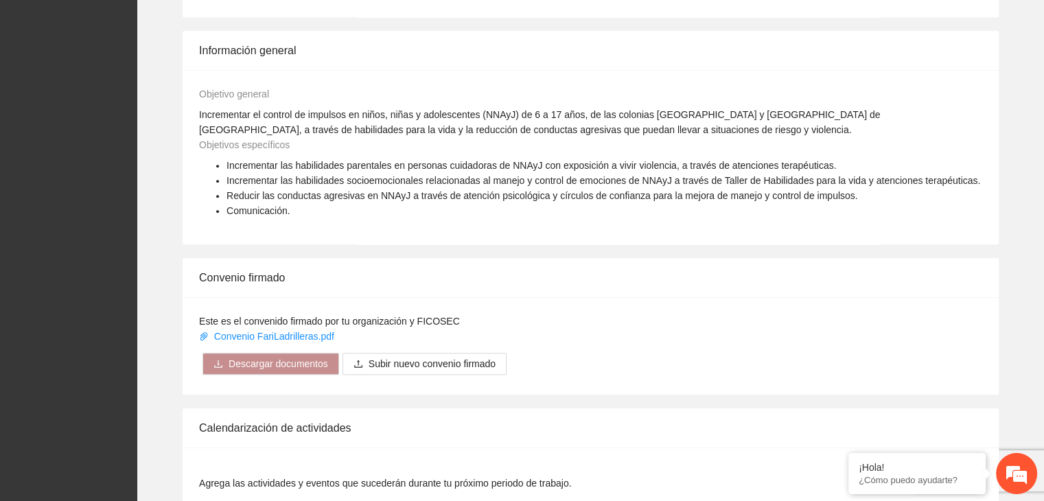
scroll to position [1018, 0]
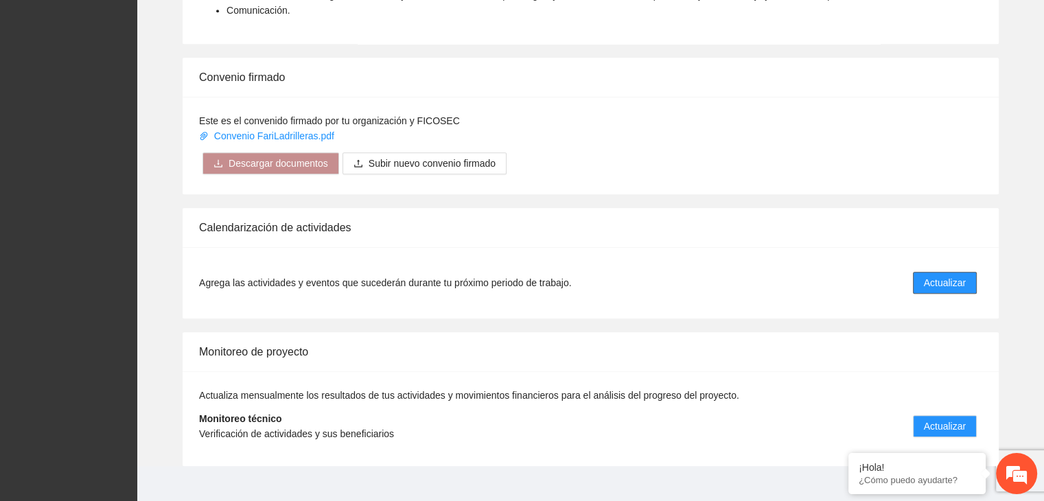
click at [946, 275] on span "Actualizar" at bounding box center [944, 282] width 42 height 15
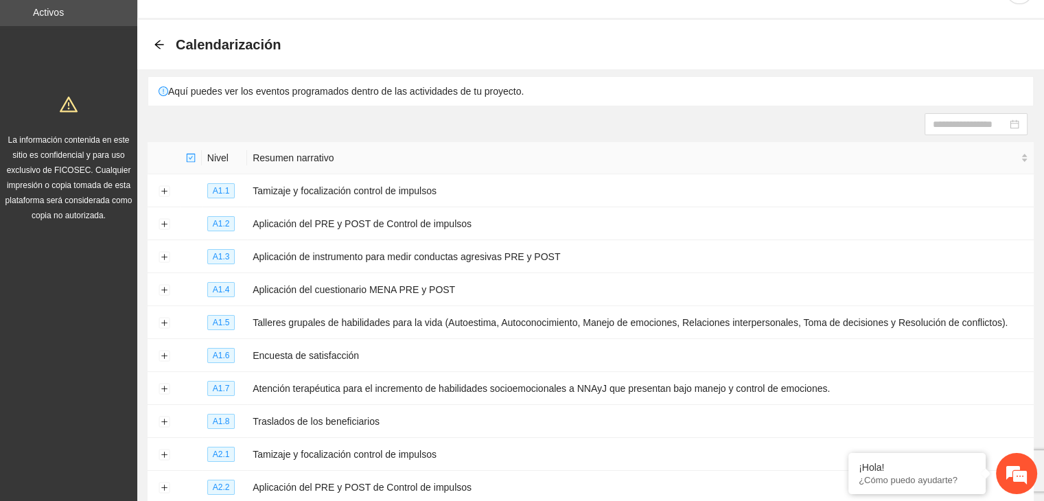
scroll to position [149, 0]
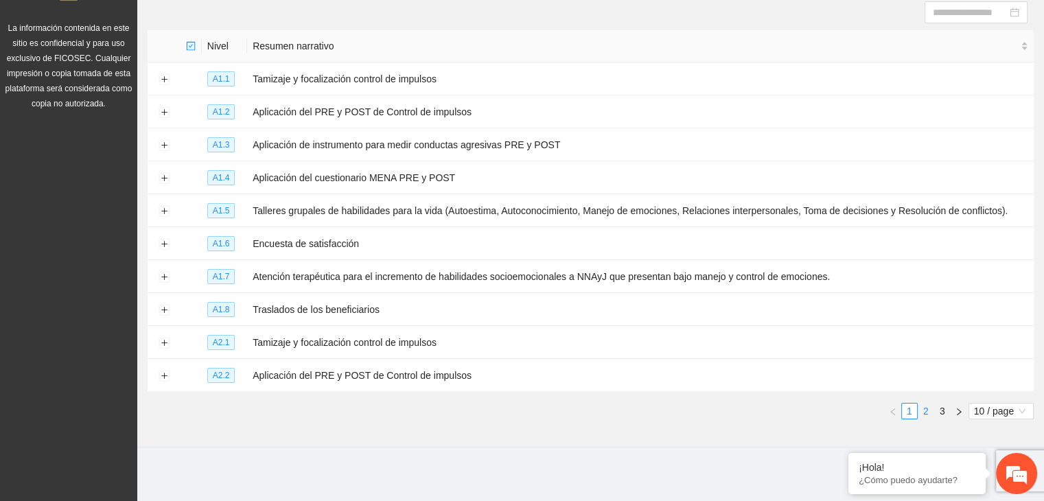
click at [928, 410] on link "2" at bounding box center [925, 410] width 15 height 15
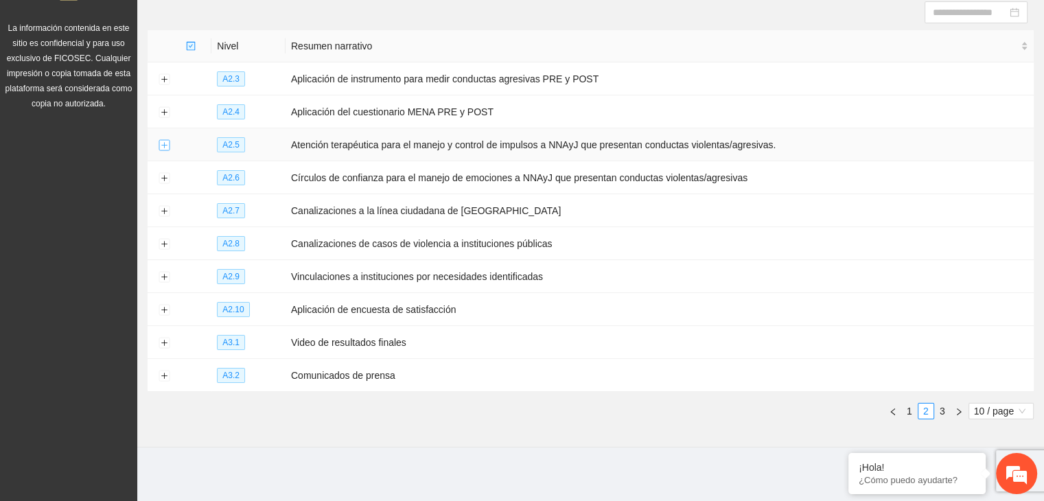
click at [163, 144] on button "Expand row" at bounding box center [163, 145] width 11 height 11
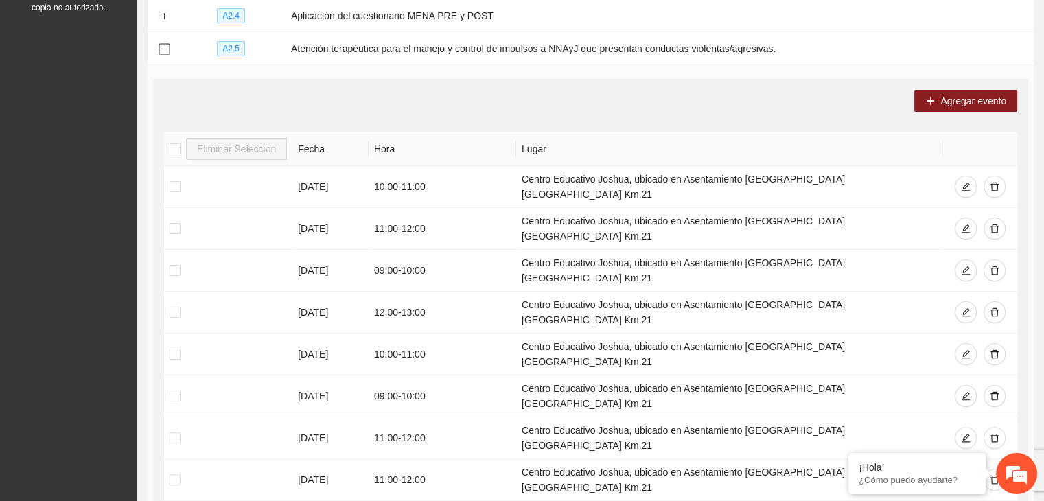
scroll to position [249, 0]
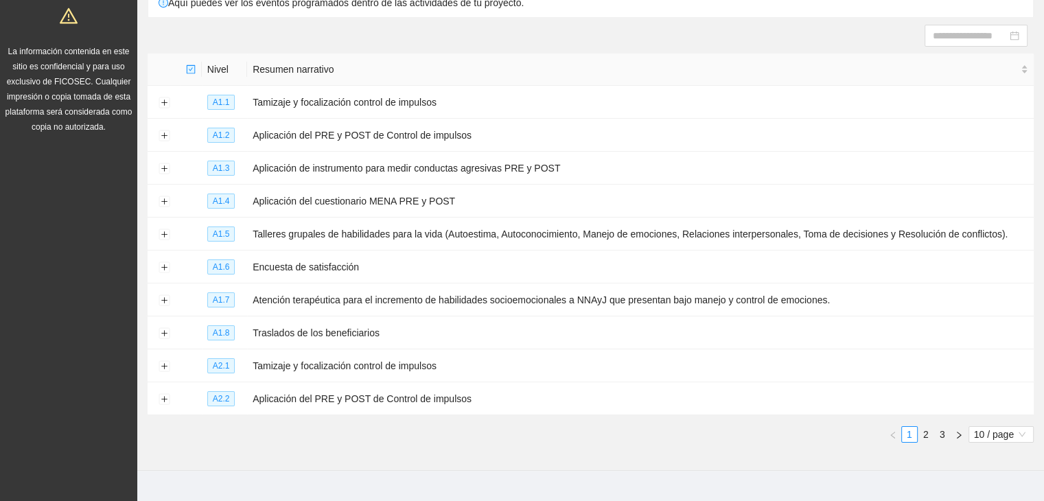
scroll to position [149, 0]
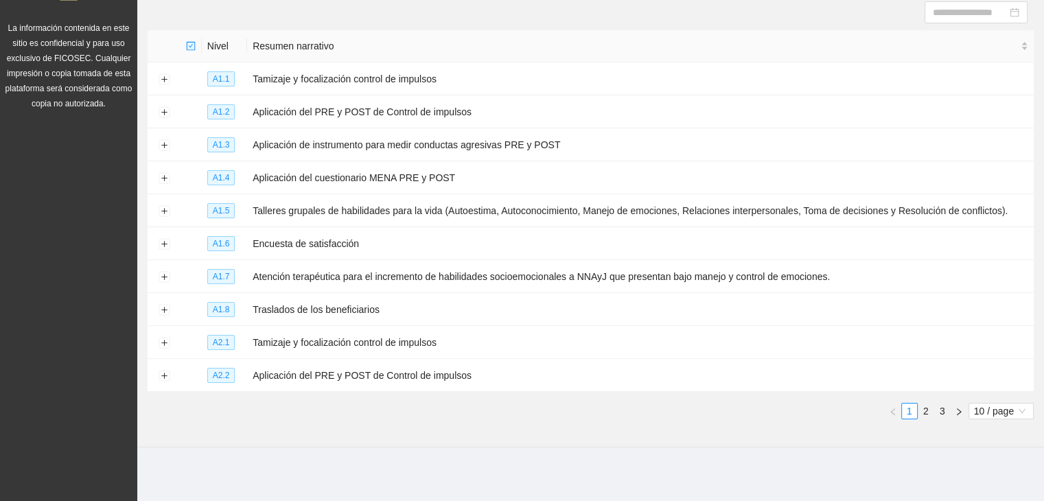
drag, startPoint x: 1053, startPoint y: 200, endPoint x: 1051, endPoint y: 339, distance: 139.3
click at [1044, 339] on html "Proyectos Activos La información contenida en este sitio es confidencial y para…" at bounding box center [522, 101] width 1044 height 501
click at [928, 414] on link "2" at bounding box center [925, 410] width 15 height 15
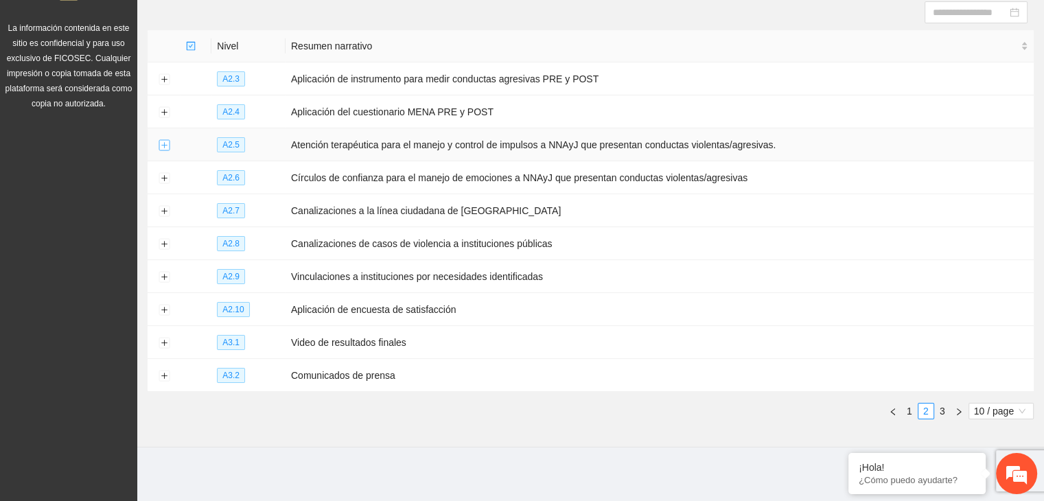
click at [166, 145] on button "Expand row" at bounding box center [163, 145] width 11 height 11
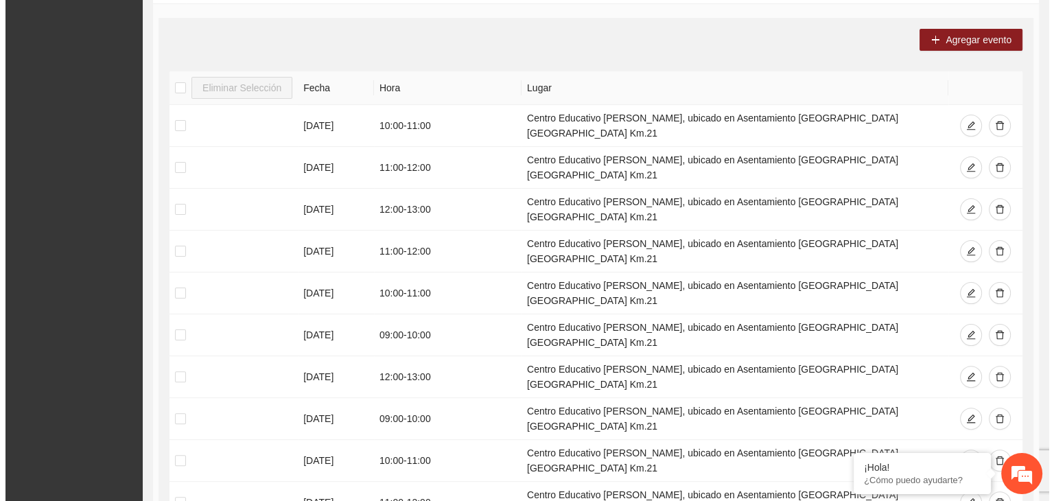
scroll to position [0, 0]
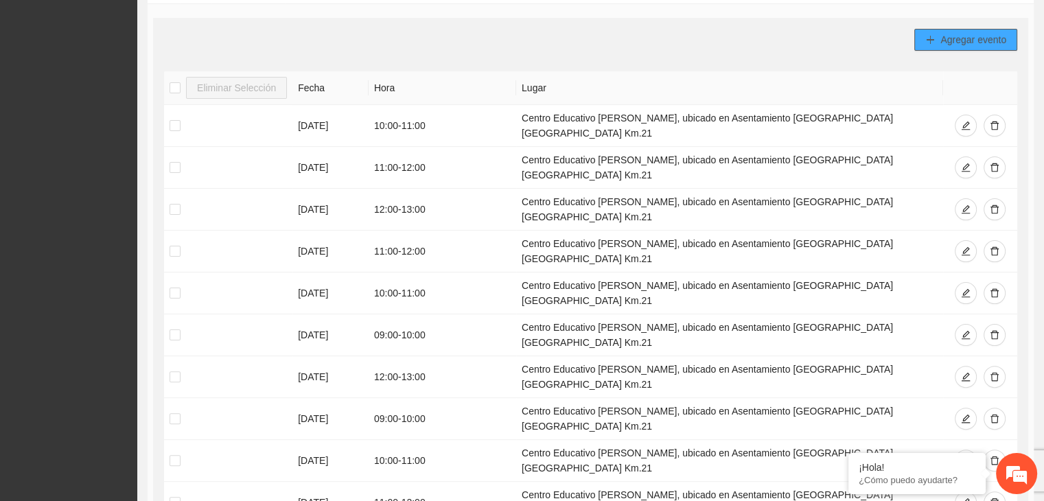
click at [943, 40] on span "Agregar evento" at bounding box center [973, 39] width 66 height 15
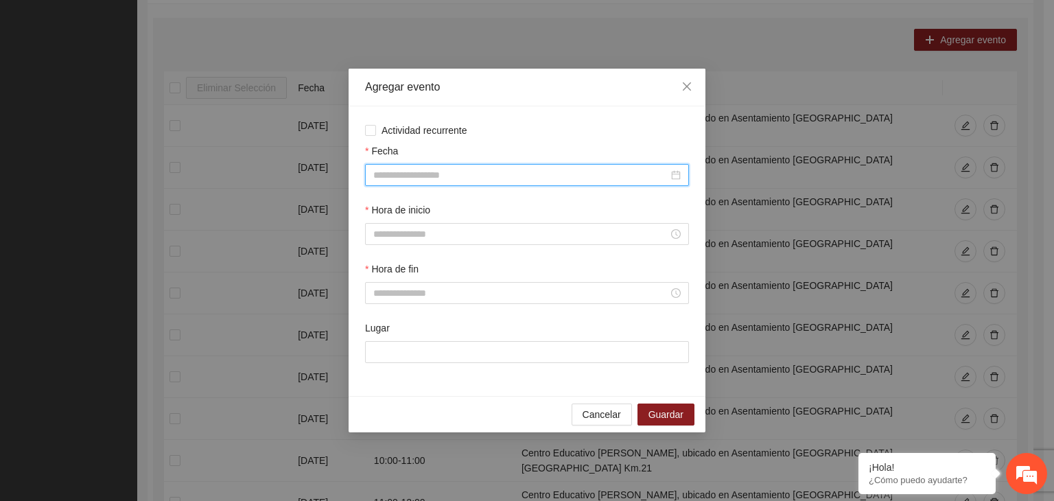
click at [479, 175] on input "Fecha" at bounding box center [520, 174] width 295 height 15
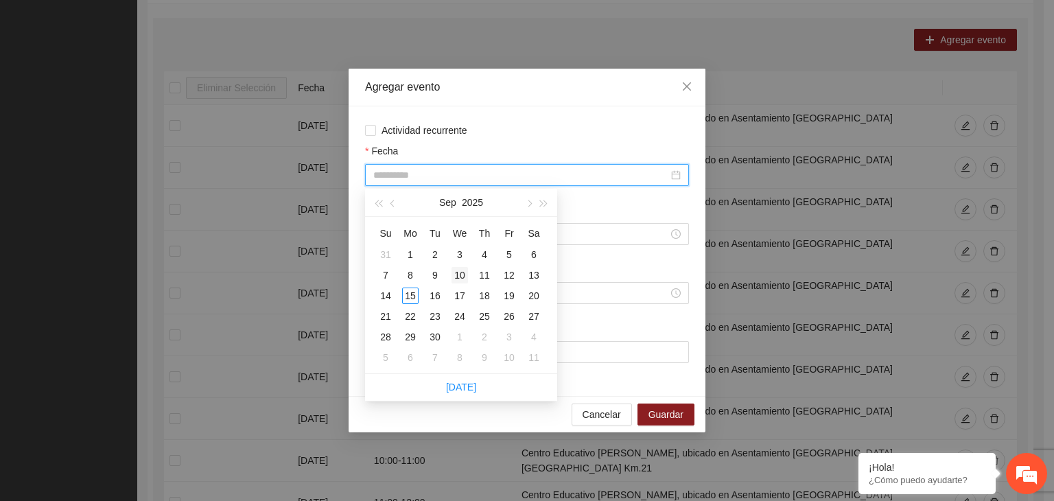
type input "**********"
click at [463, 272] on div "10" at bounding box center [459, 275] width 16 height 16
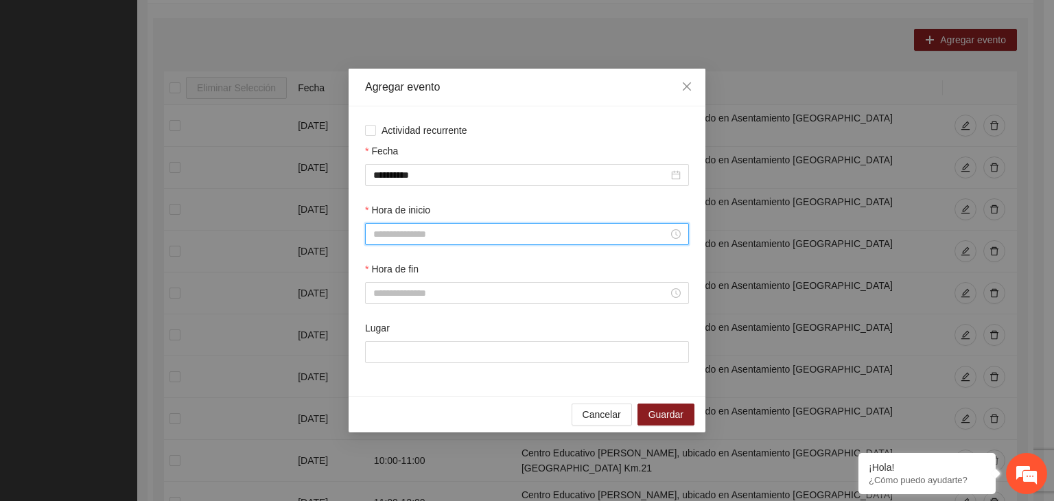
click at [427, 235] on input "Hora de inicio" at bounding box center [520, 233] width 295 height 15
click at [381, 319] on div "17" at bounding box center [384, 320] width 38 height 19
type input "*****"
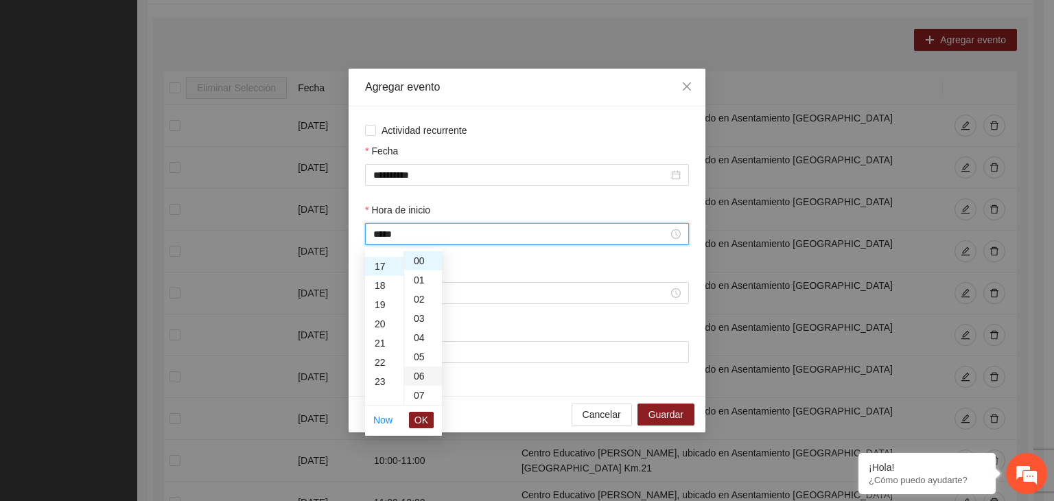
scroll to position [327, 0]
click at [421, 415] on span "OK" at bounding box center [421, 419] width 14 height 15
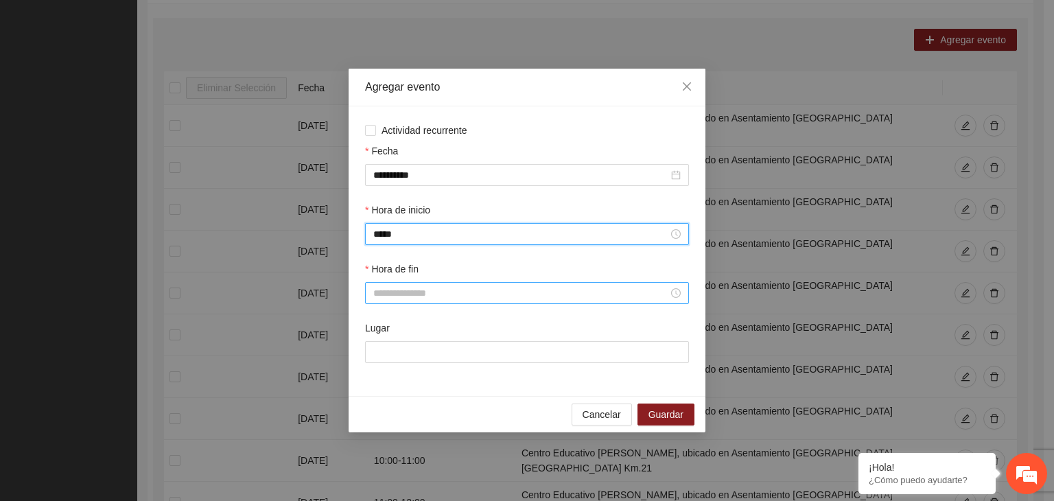
click at [392, 295] on input "Hora de fin" at bounding box center [520, 292] width 295 height 15
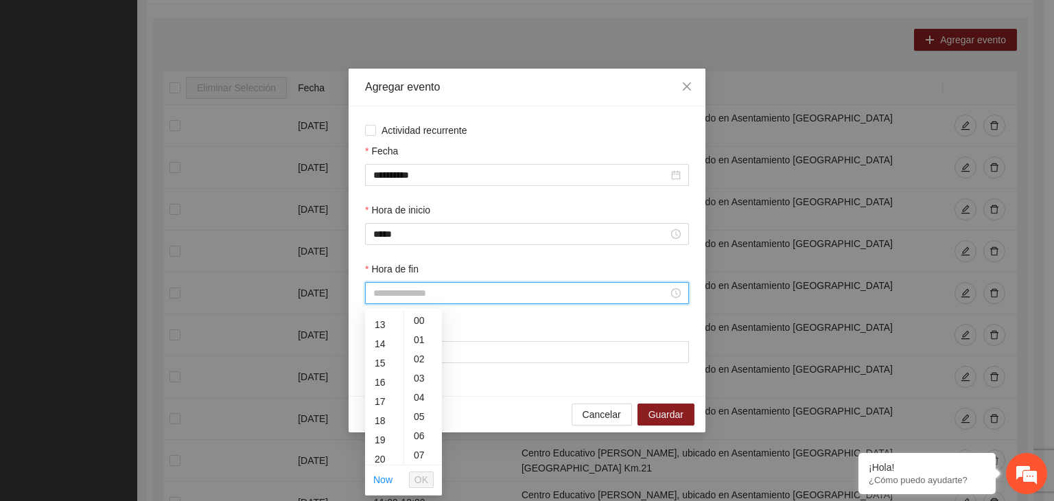
scroll to position [266, 0]
click at [387, 399] on div "18" at bounding box center [384, 399] width 38 height 19
type input "*****"
click at [417, 479] on span "OK" at bounding box center [421, 479] width 14 height 15
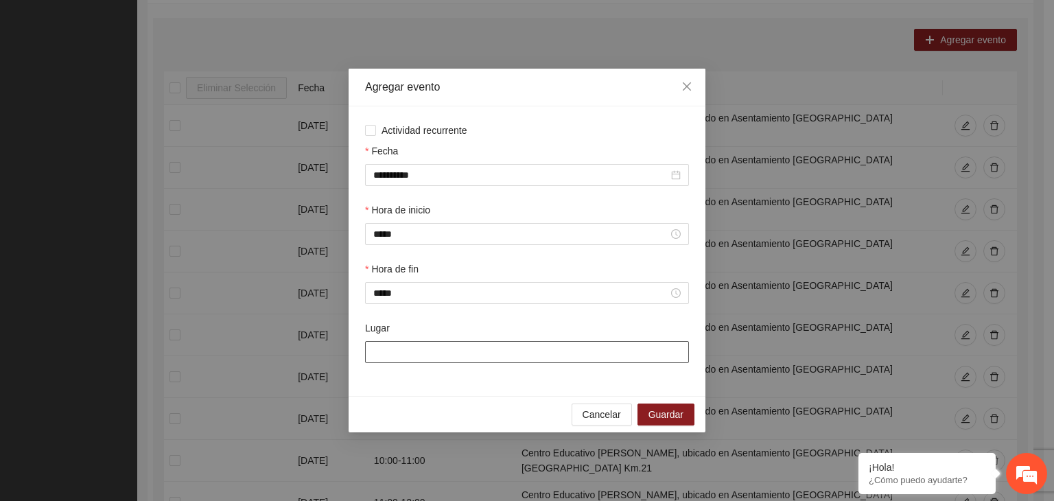
click at [491, 355] on input "Lugar" at bounding box center [527, 352] width 324 height 22
type input "**********"
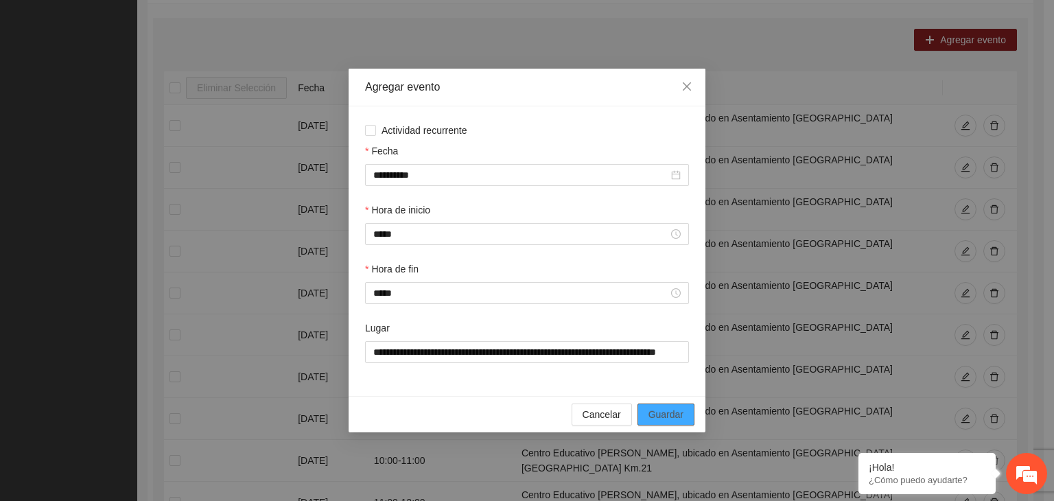
click at [658, 412] on span "Guardar" at bounding box center [665, 414] width 35 height 15
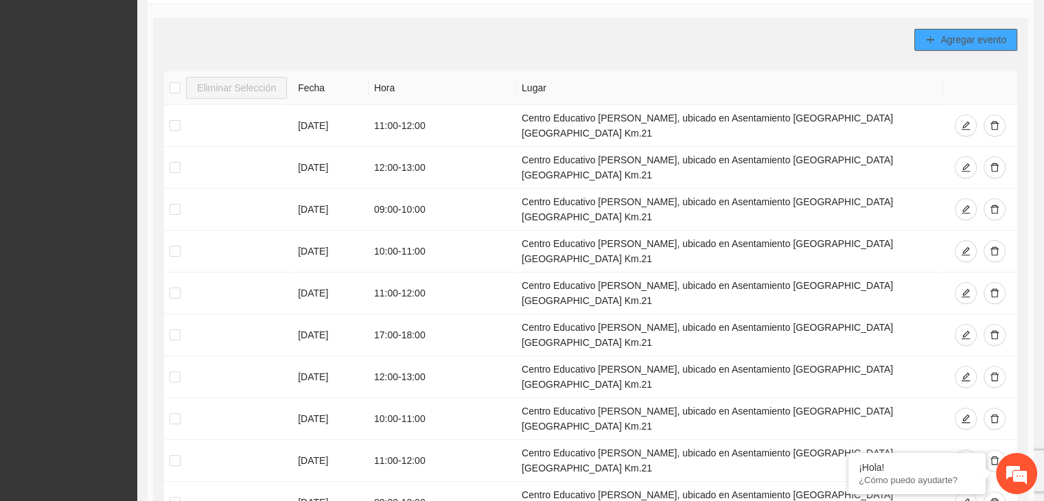
click at [938, 34] on button "Agregar evento" at bounding box center [965, 40] width 103 height 22
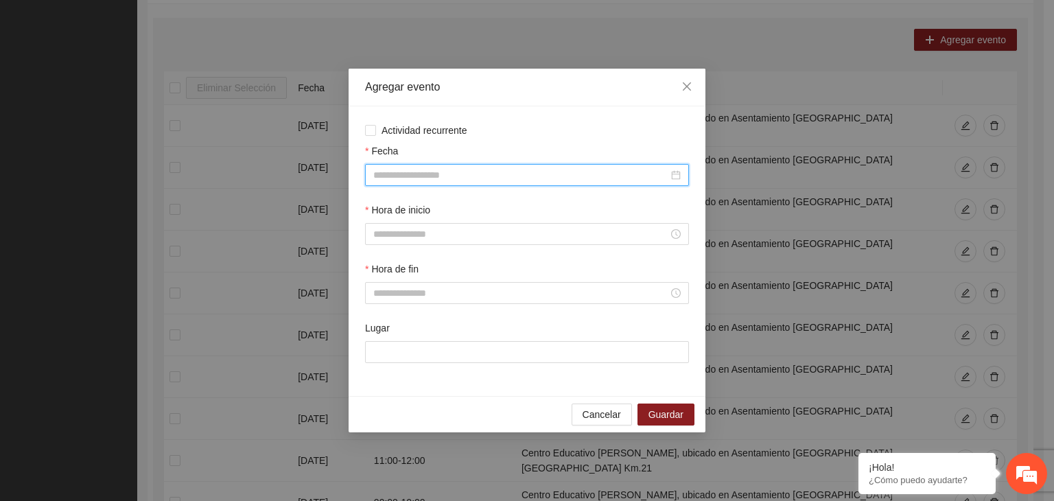
click at [526, 176] on input "Fecha" at bounding box center [520, 174] width 295 height 15
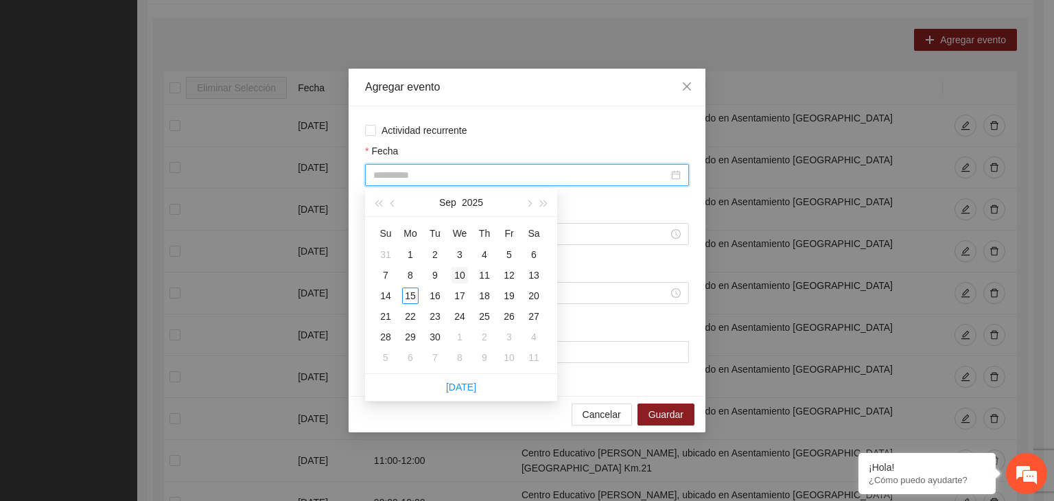
type input "**********"
click at [460, 272] on div "10" at bounding box center [459, 275] width 16 height 16
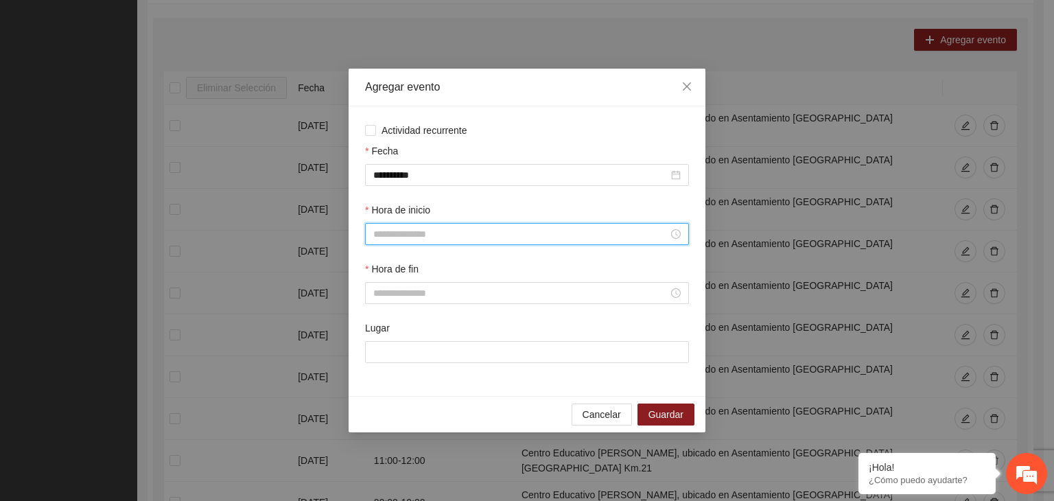
click at [407, 238] on input "Hora de inicio" at bounding box center [520, 233] width 295 height 15
click at [381, 335] on div "18" at bounding box center [384, 338] width 38 height 19
type input "*****"
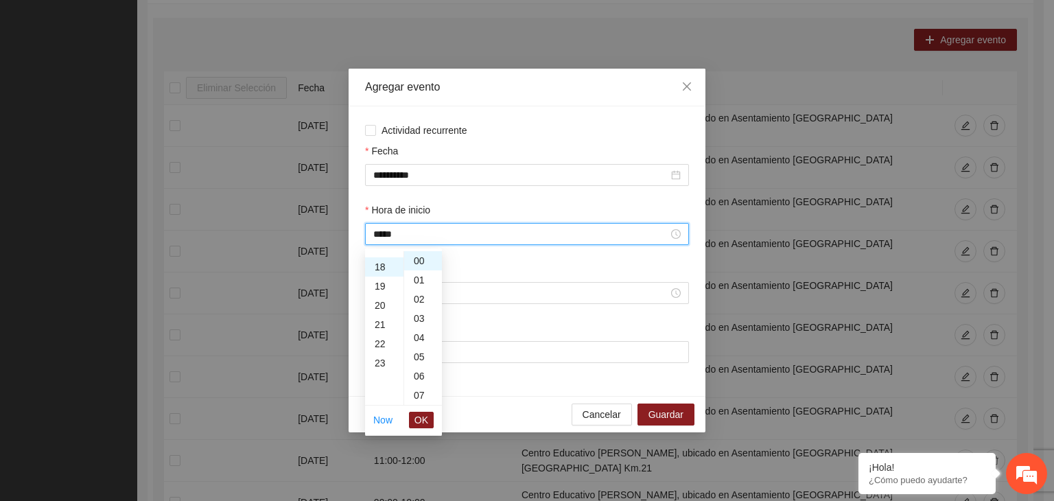
scroll to position [346, 0]
click at [419, 415] on span "OK" at bounding box center [421, 419] width 14 height 15
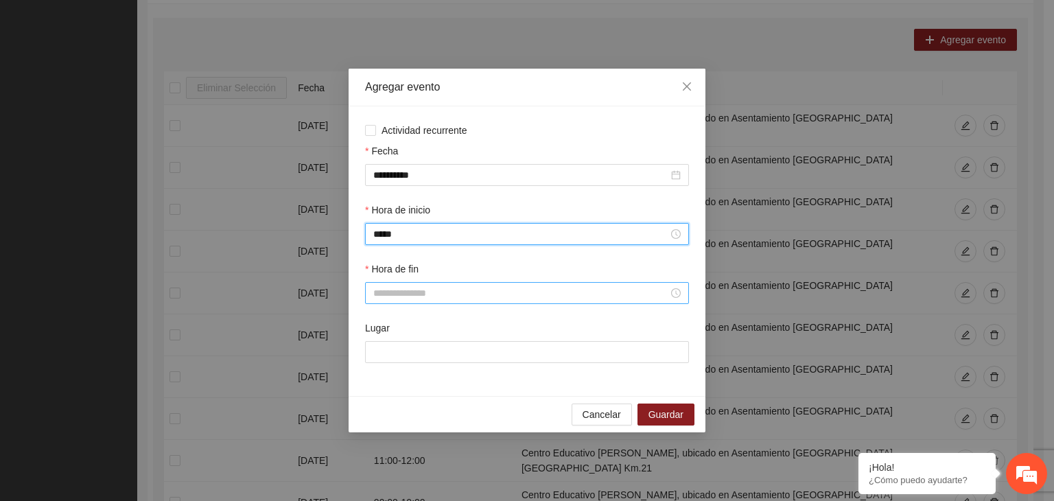
click at [387, 291] on input "Hora de fin" at bounding box center [520, 292] width 295 height 15
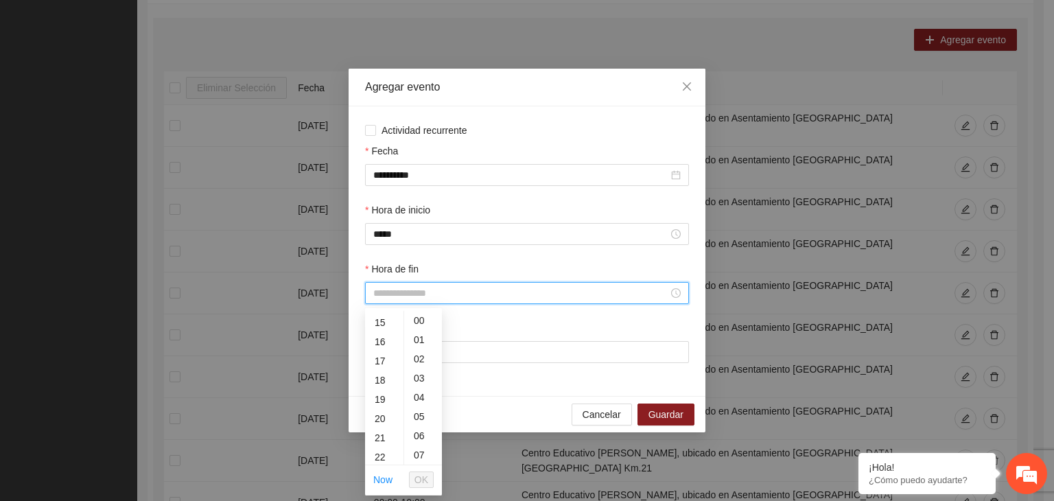
scroll to position [288, 0]
click at [387, 394] on div "19" at bounding box center [384, 397] width 38 height 19
type input "*****"
click at [421, 475] on span "OK" at bounding box center [421, 479] width 14 height 15
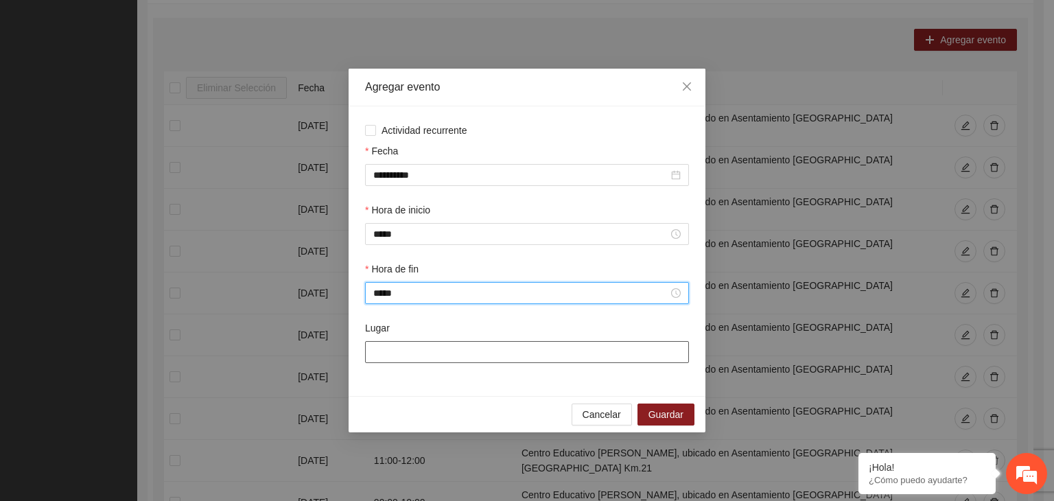
click at [415, 355] on input "Lugar" at bounding box center [527, 352] width 324 height 22
type input "**********"
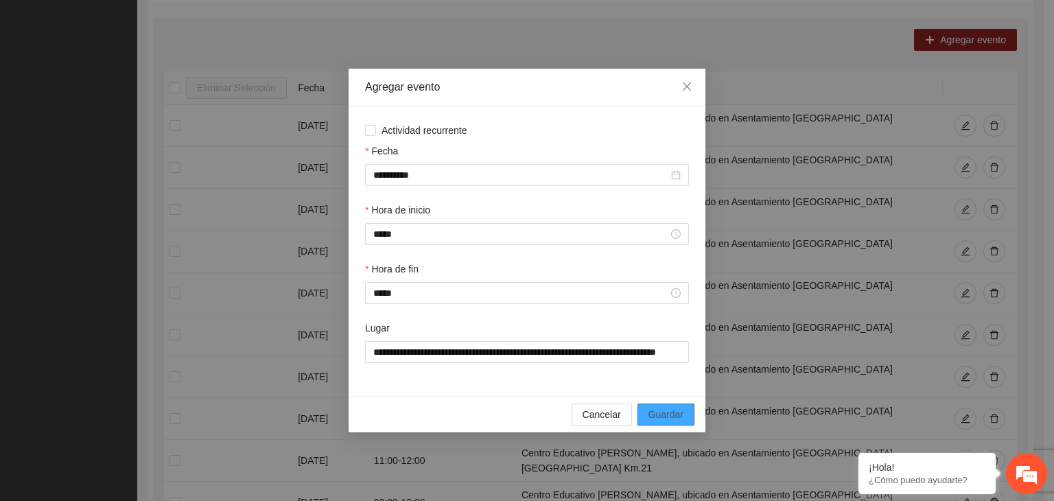
click at [667, 418] on span "Guardar" at bounding box center [665, 414] width 35 height 15
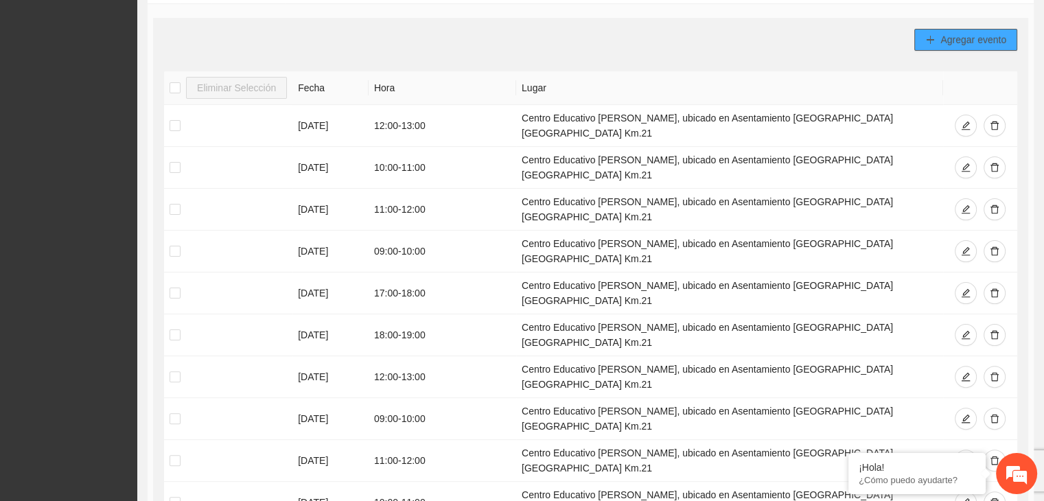
click at [943, 36] on span "Agregar evento" at bounding box center [973, 39] width 66 height 15
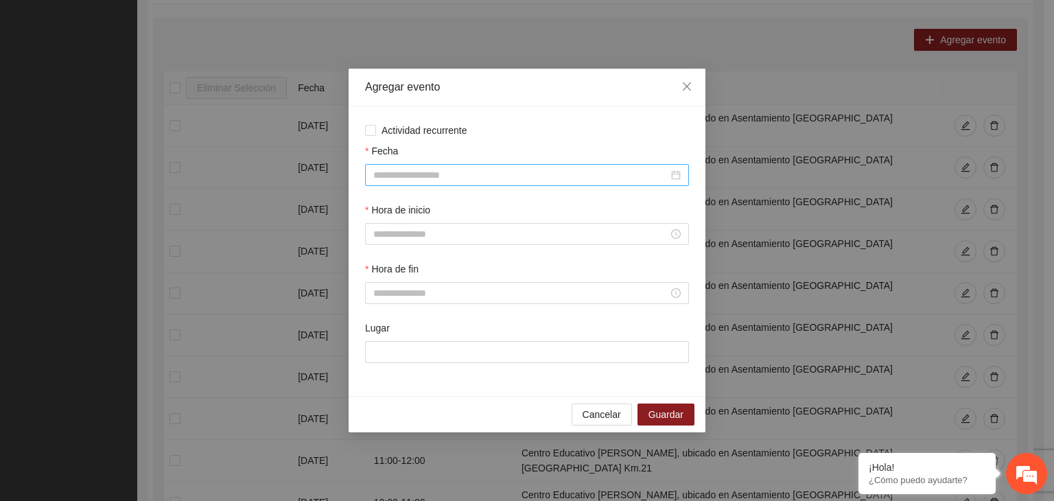
click at [425, 176] on input "Fecha" at bounding box center [520, 174] width 295 height 15
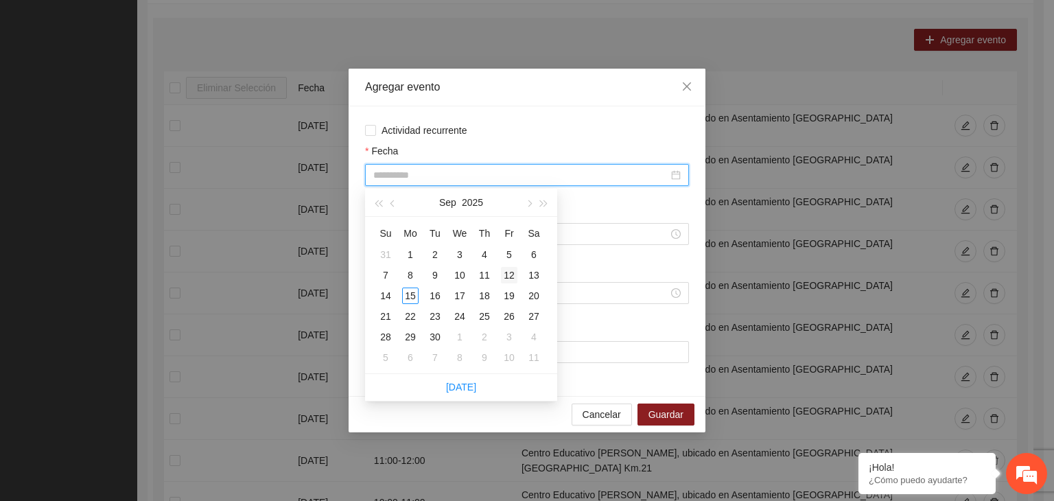
type input "**********"
click at [505, 274] on div "12" at bounding box center [509, 275] width 16 height 16
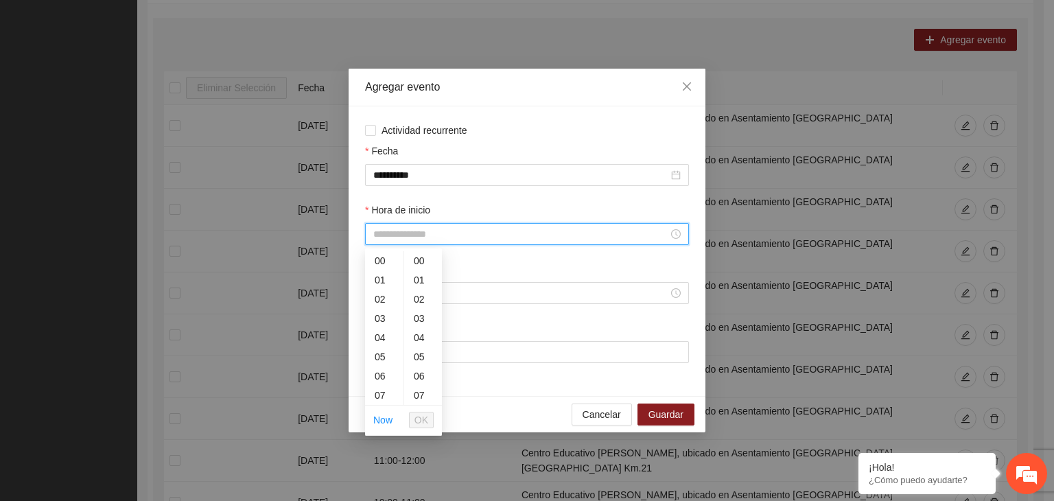
click at [434, 233] on input "Hora de inicio" at bounding box center [520, 233] width 295 height 15
click at [386, 331] on div "12" at bounding box center [384, 326] width 38 height 19
type input "*****"
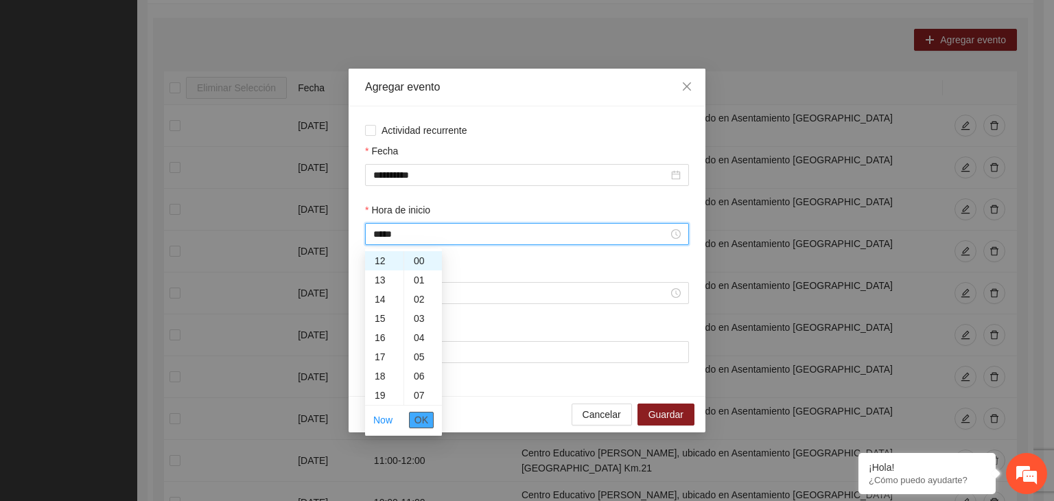
click at [426, 421] on span "OK" at bounding box center [421, 419] width 14 height 15
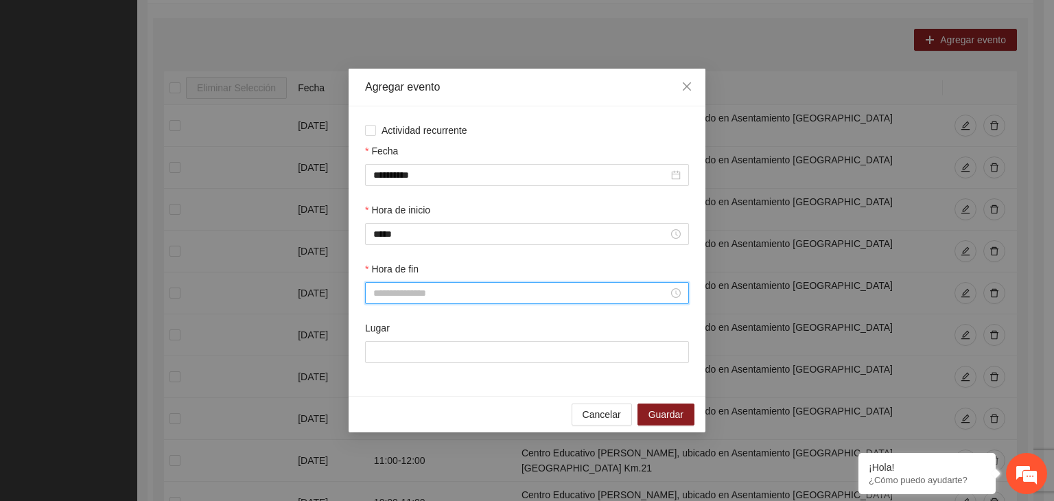
click at [387, 298] on input "Hora de fin" at bounding box center [520, 292] width 295 height 15
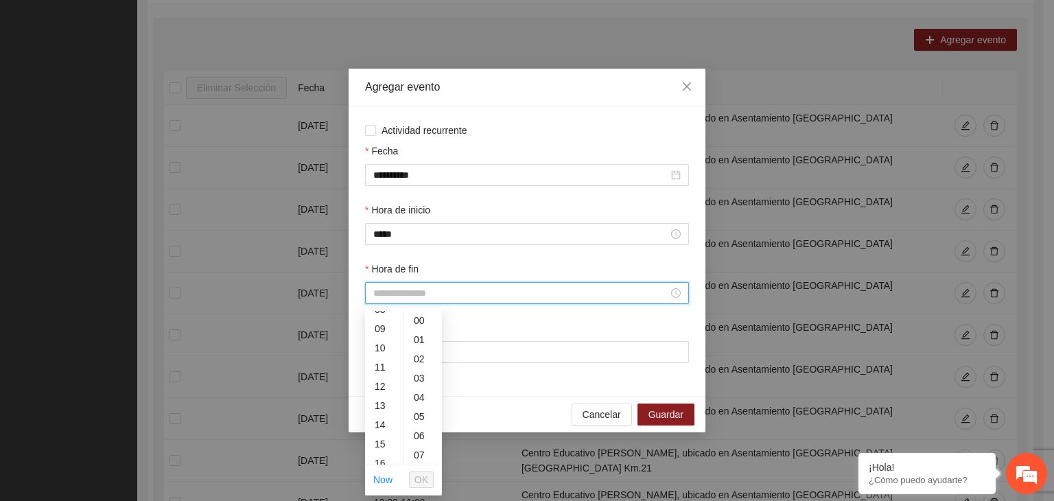
scroll to position [174, 0]
click at [386, 392] on div "13" at bounding box center [384, 395] width 38 height 19
type input "*****"
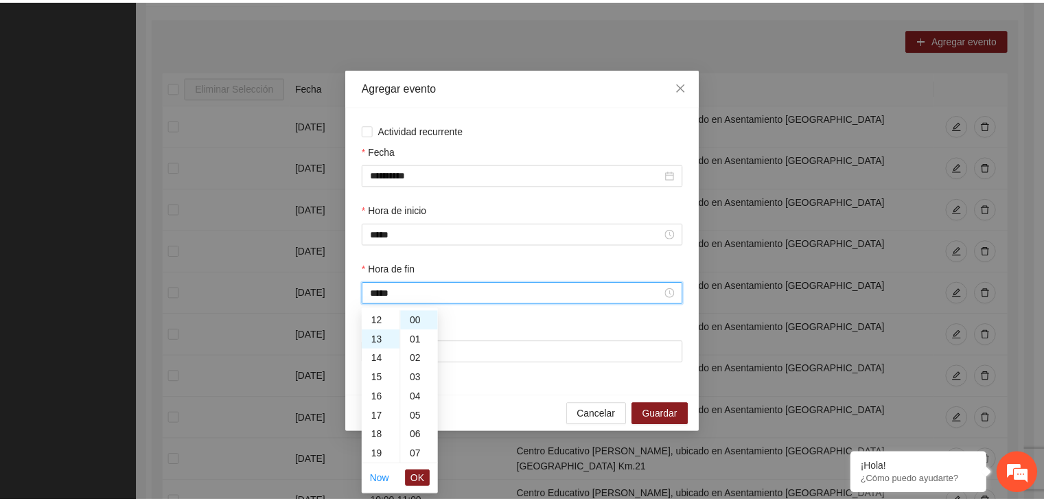
scroll to position [250, 0]
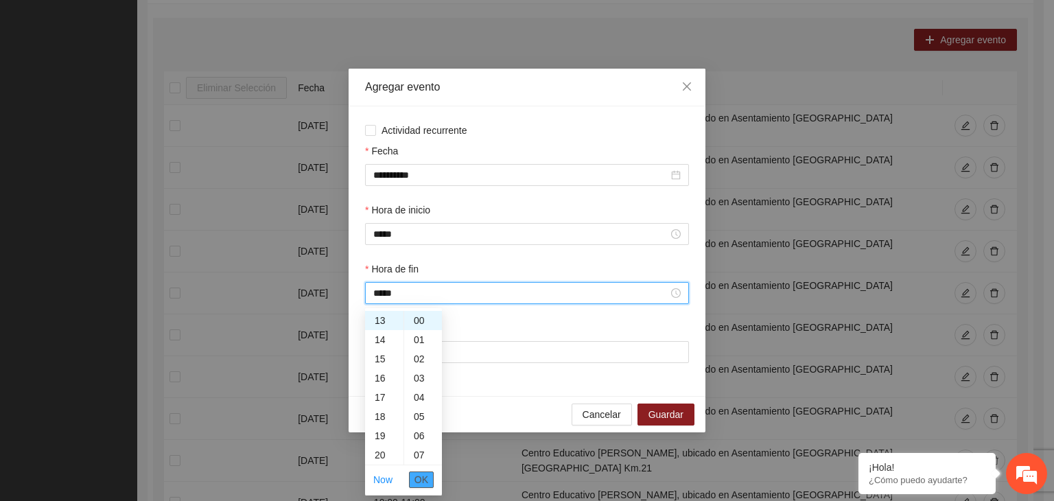
click at [420, 473] on span "OK" at bounding box center [421, 479] width 14 height 15
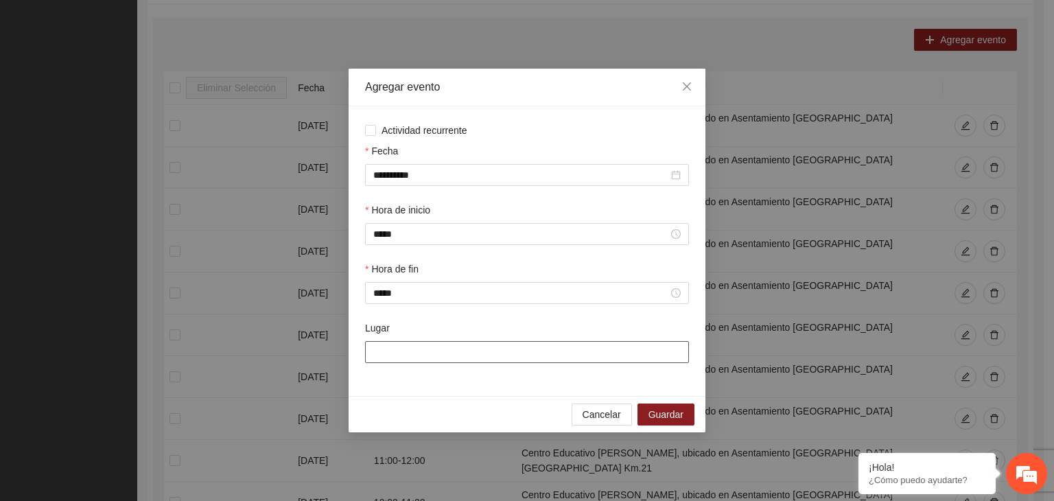
click at [403, 360] on input "Lugar" at bounding box center [527, 352] width 324 height 22
type input "**********"
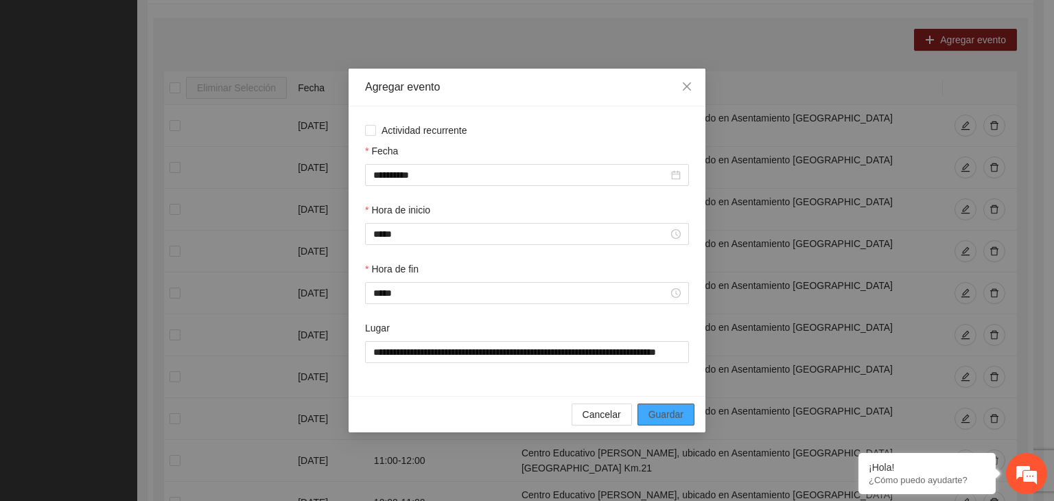
click at [660, 414] on span "Guardar" at bounding box center [665, 414] width 35 height 15
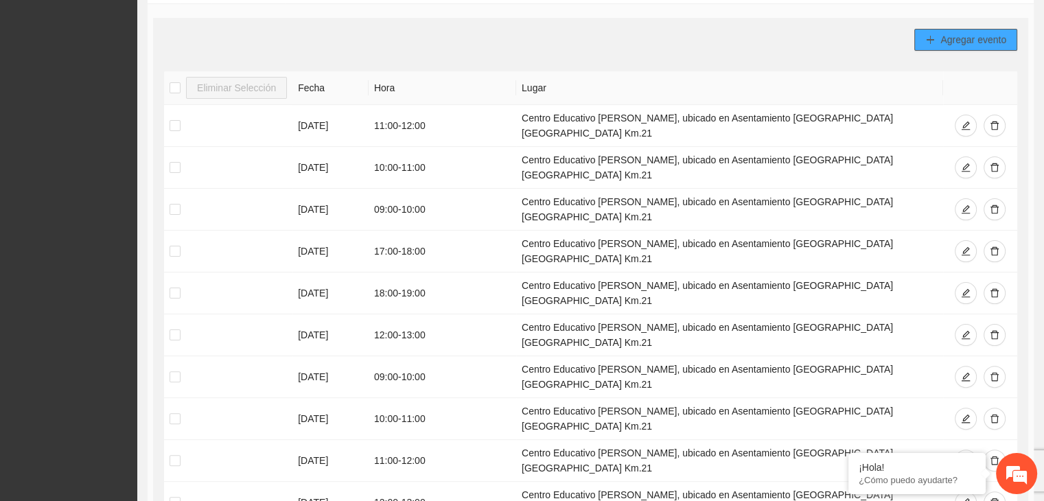
click at [936, 42] on button "Agregar evento" at bounding box center [965, 40] width 103 height 22
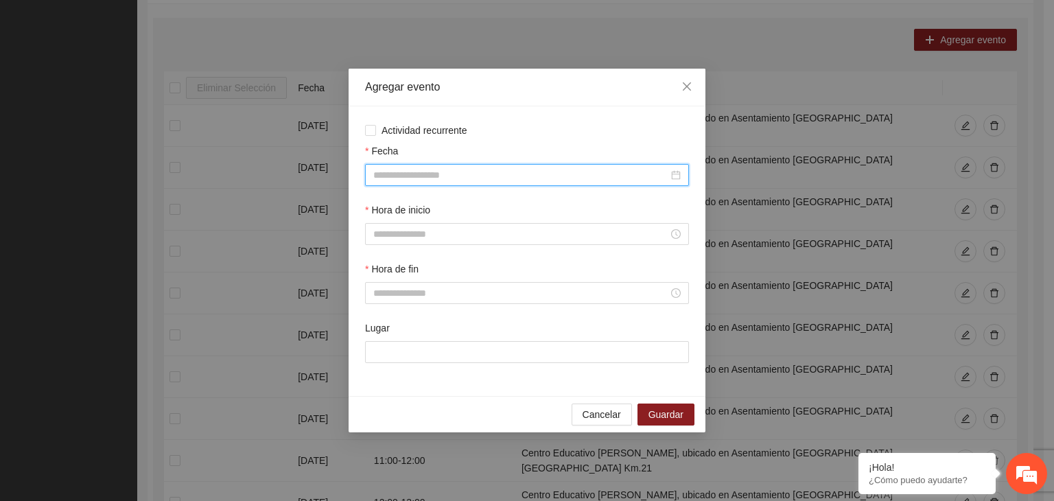
click at [473, 176] on input "Fecha" at bounding box center [520, 174] width 295 height 15
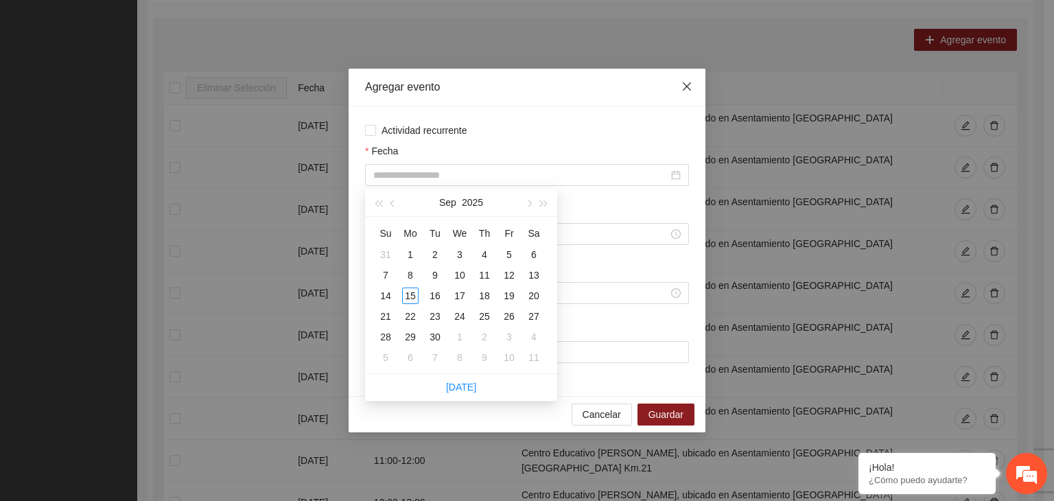
click at [690, 81] on span "Close" at bounding box center [686, 87] width 37 height 37
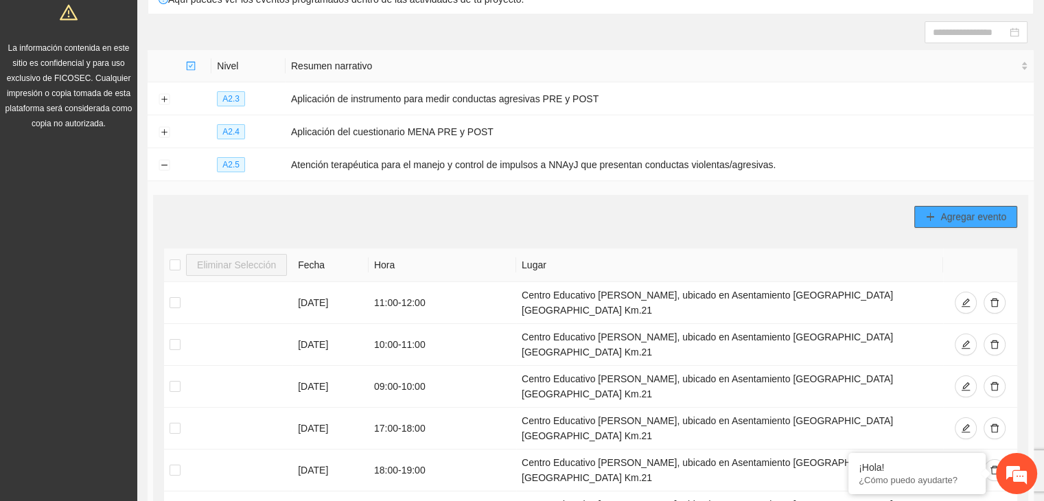
scroll to position [0, 0]
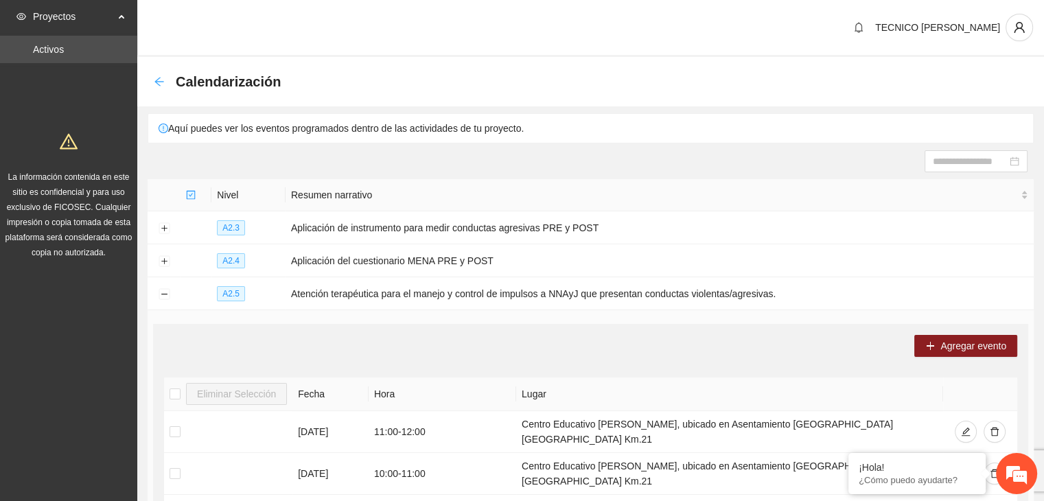
click at [160, 83] on icon "arrow-left" at bounding box center [159, 81] width 11 height 11
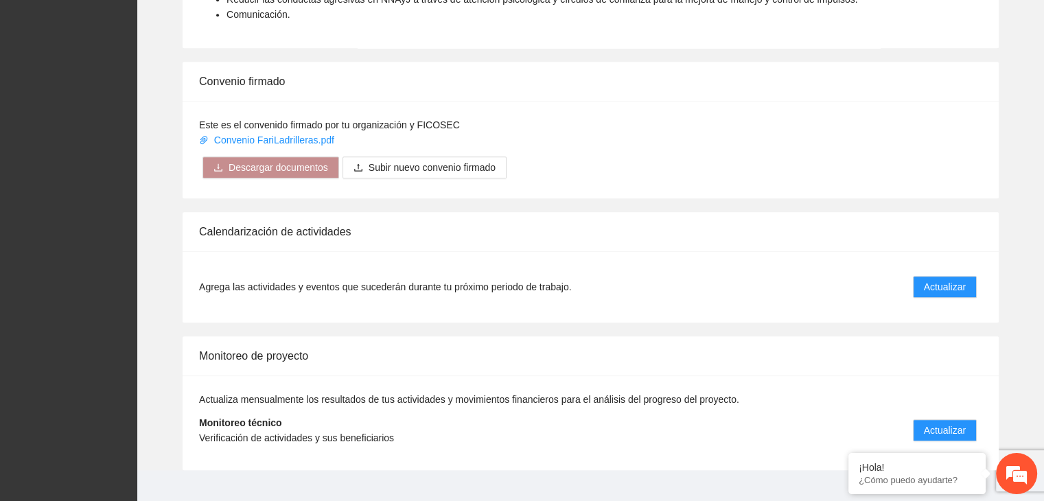
scroll to position [1018, 0]
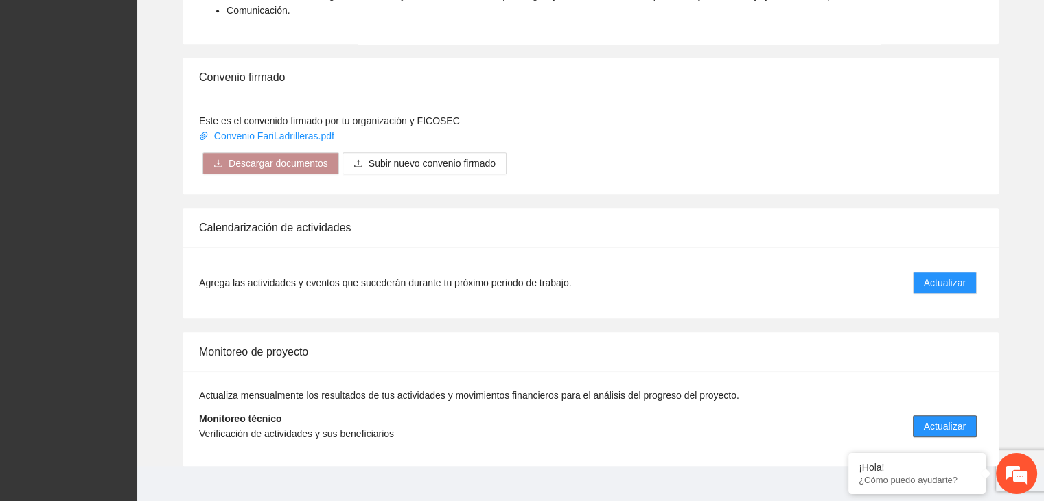
click at [952, 419] on span "Actualizar" at bounding box center [944, 426] width 42 height 15
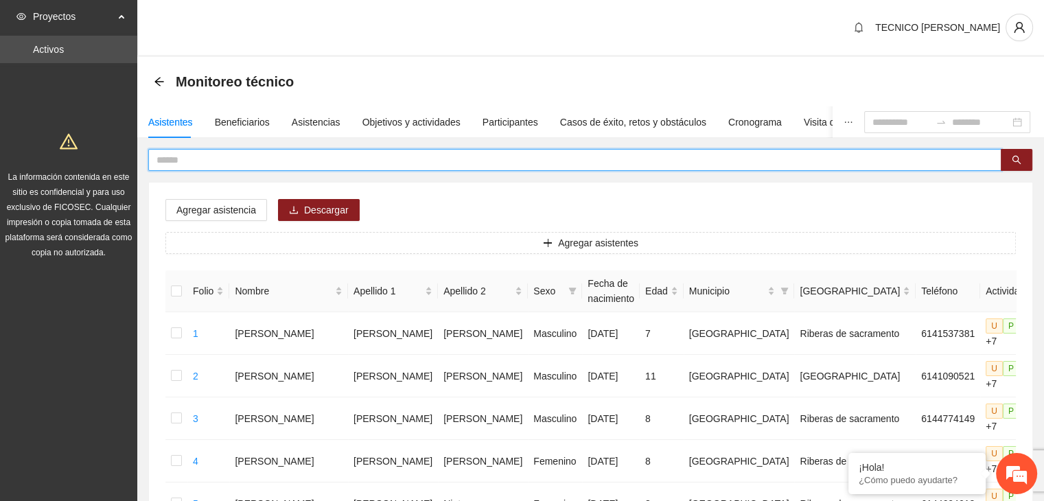
click at [315, 163] on input "text" at bounding box center [568, 159] width 825 height 15
type input "******"
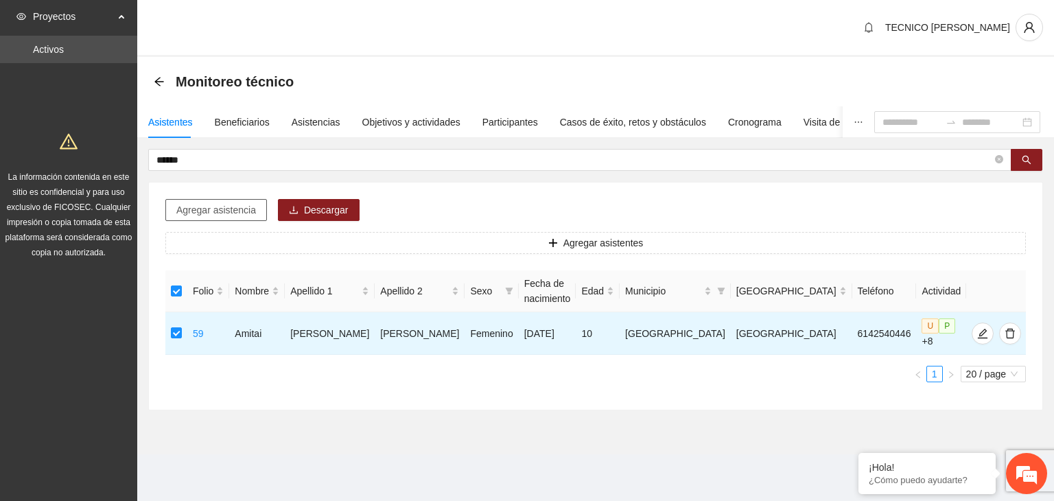
click at [202, 212] on span "Agregar asistencia" at bounding box center [216, 209] width 80 height 15
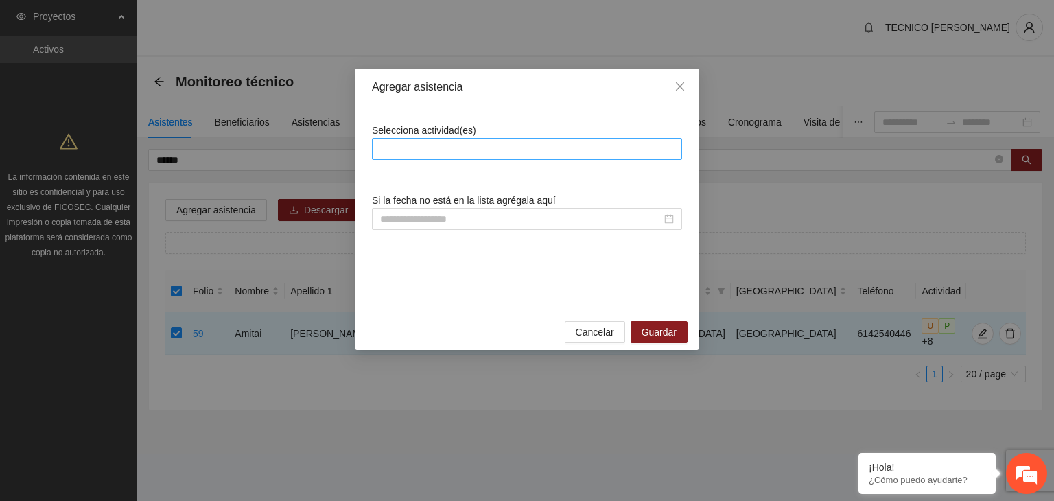
click at [440, 148] on div at bounding box center [526, 149] width 303 height 16
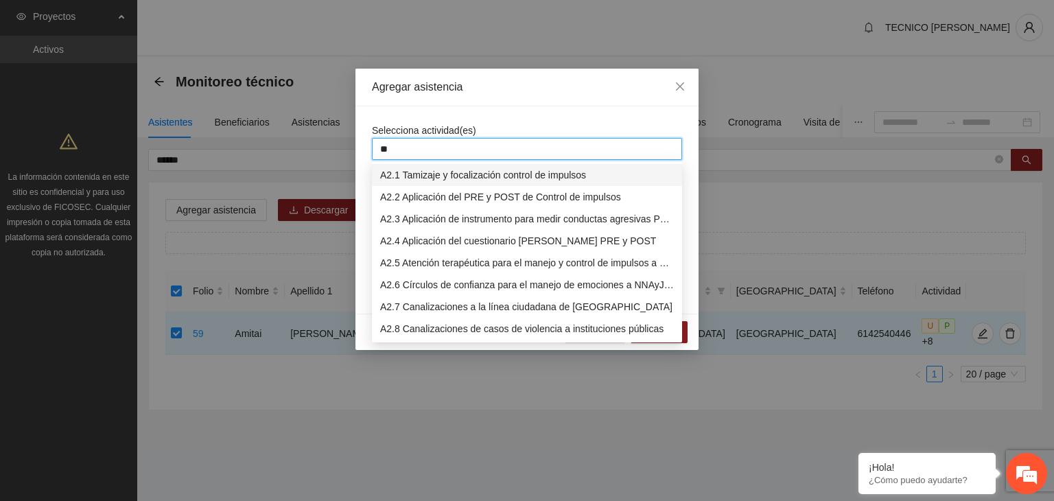
type input "***"
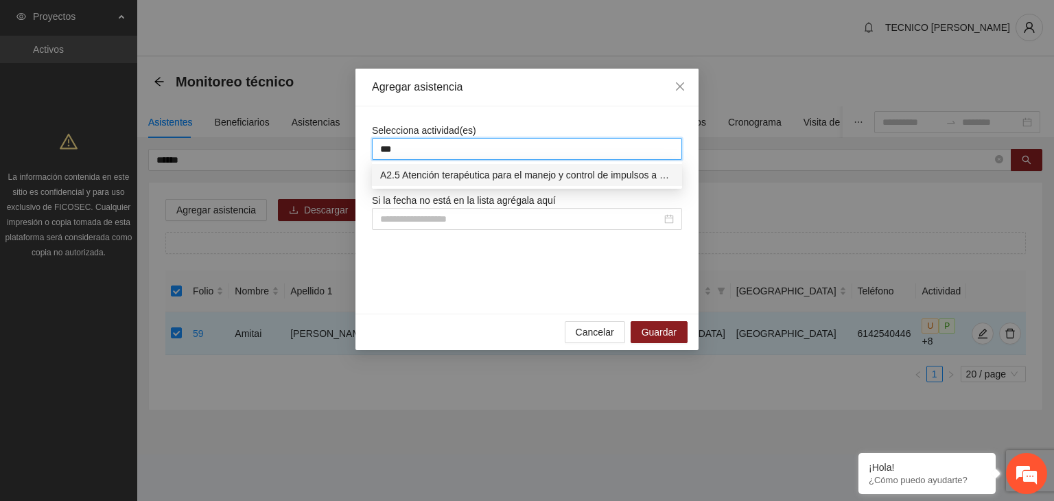
click at [491, 170] on div "A2.5 Atención terapéutica para el manejo y control de impulsos a NNAyJ que pres…" at bounding box center [527, 174] width 294 height 15
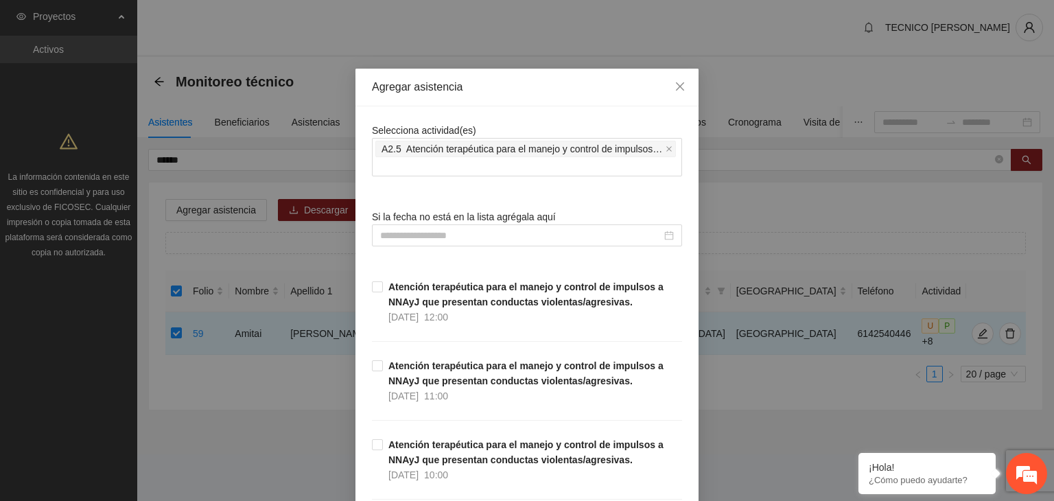
click at [527, 124] on div "Selecciona actividad(es) A2.5 Atención terapéutica para el manejo y control de …" at bounding box center [527, 150] width 310 height 54
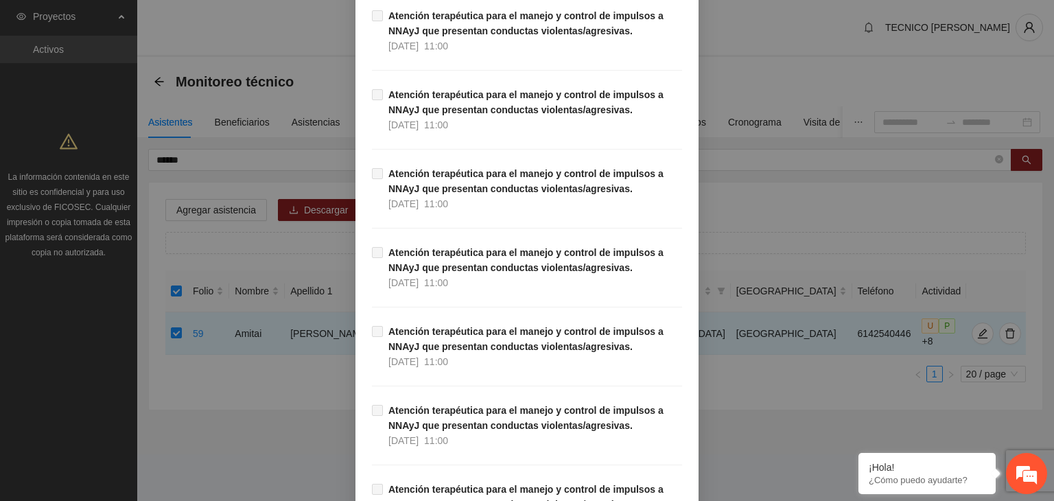
scroll to position [12010, 0]
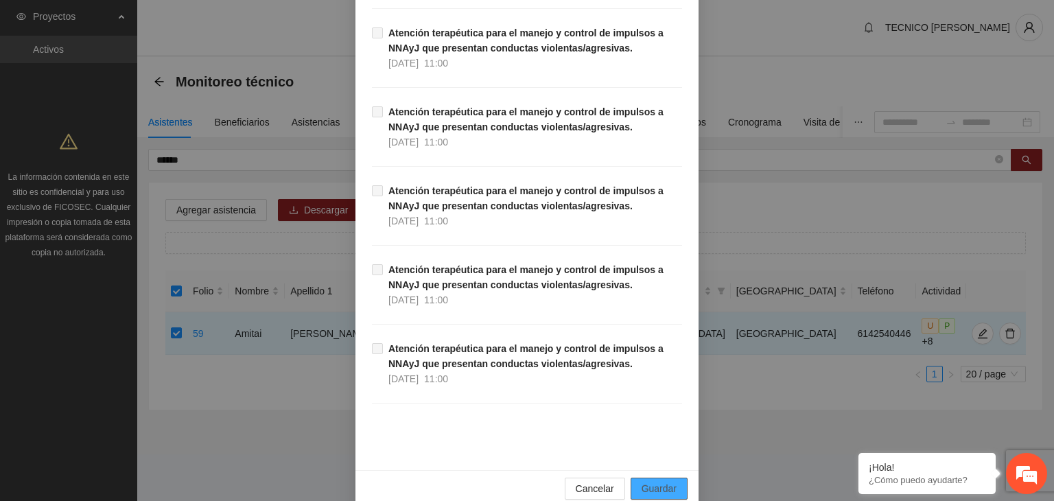
click at [666, 481] on span "Guardar" at bounding box center [658, 488] width 35 height 15
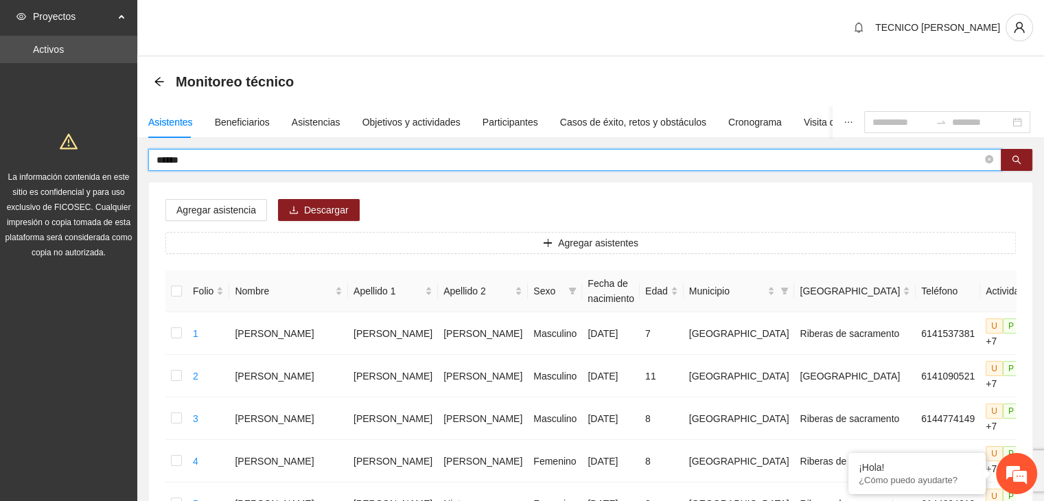
click at [555, 157] on input "******" at bounding box center [568, 159] width 825 height 15
type input "*"
type input "******"
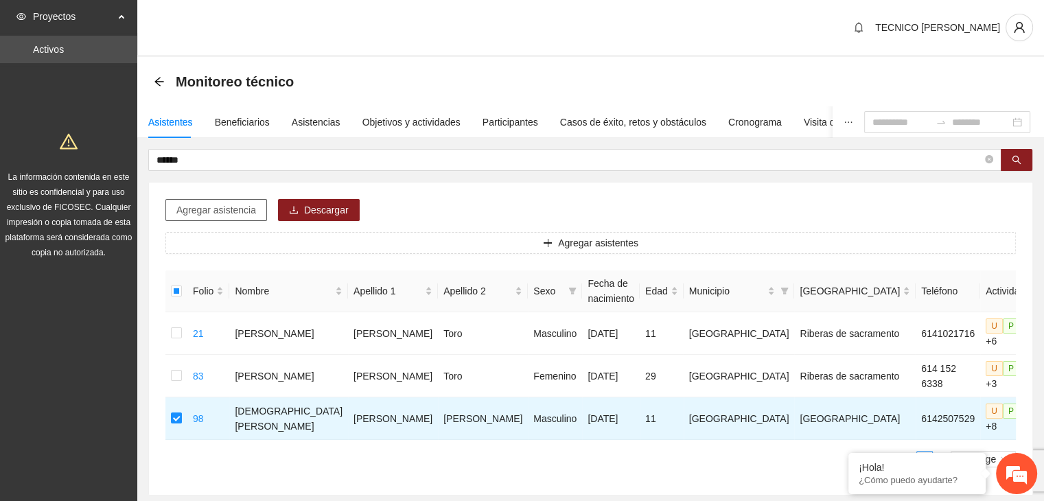
click at [195, 212] on span "Agregar asistencia" at bounding box center [216, 209] width 80 height 15
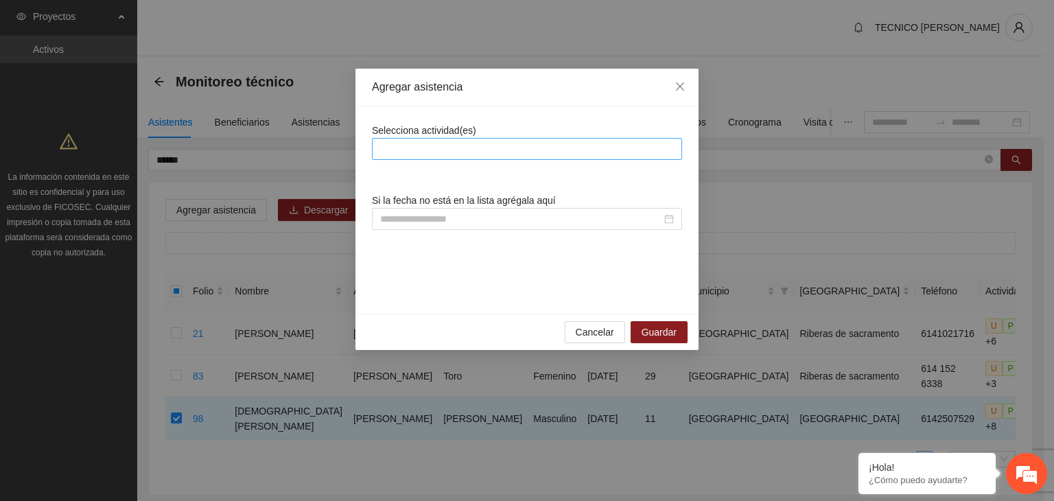
click at [475, 152] on div at bounding box center [526, 149] width 303 height 16
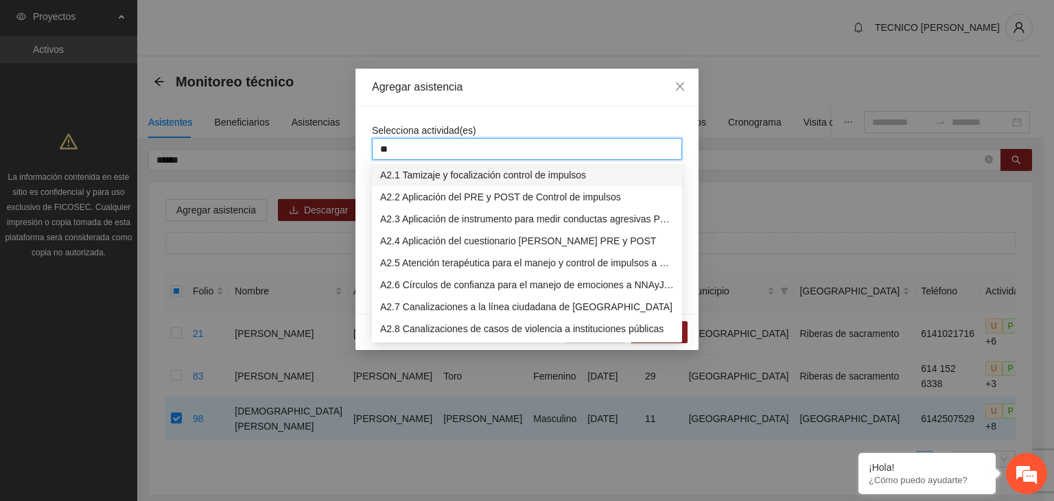
type input "***"
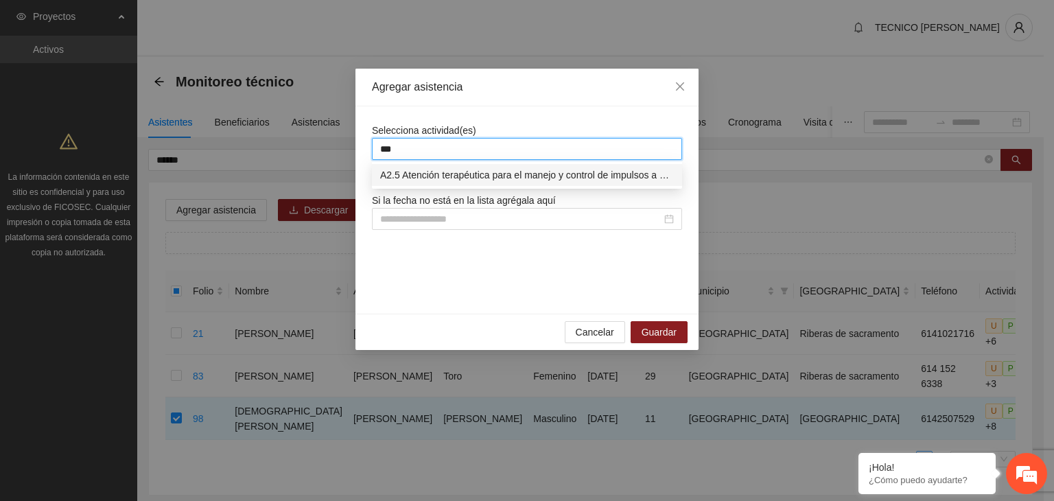
click at [488, 174] on div "A2.5 Atención terapéutica para el manejo y control de impulsos a NNAyJ que pres…" at bounding box center [527, 174] width 294 height 15
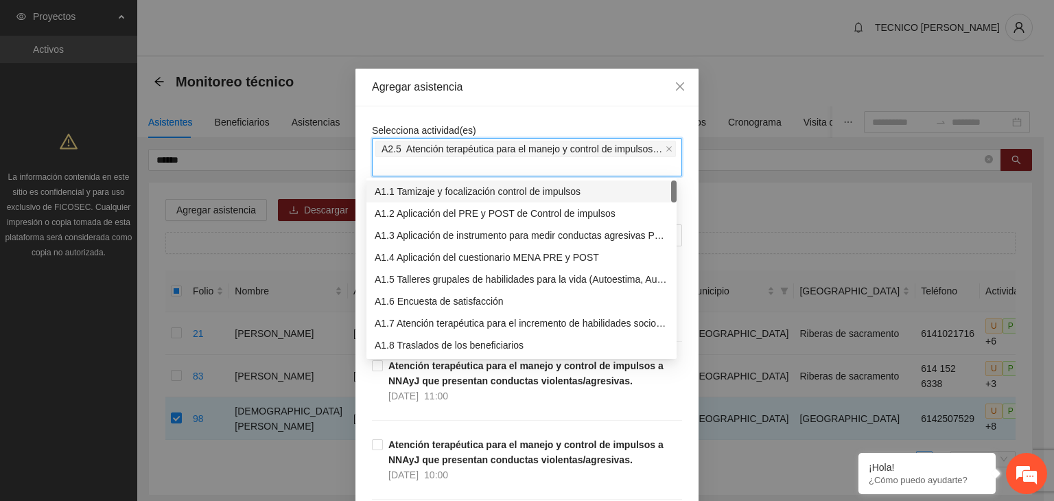
click at [552, 124] on div "Selecciona actividad(es) A2.5 Atención terapéutica para el manejo y control de …" at bounding box center [527, 150] width 310 height 54
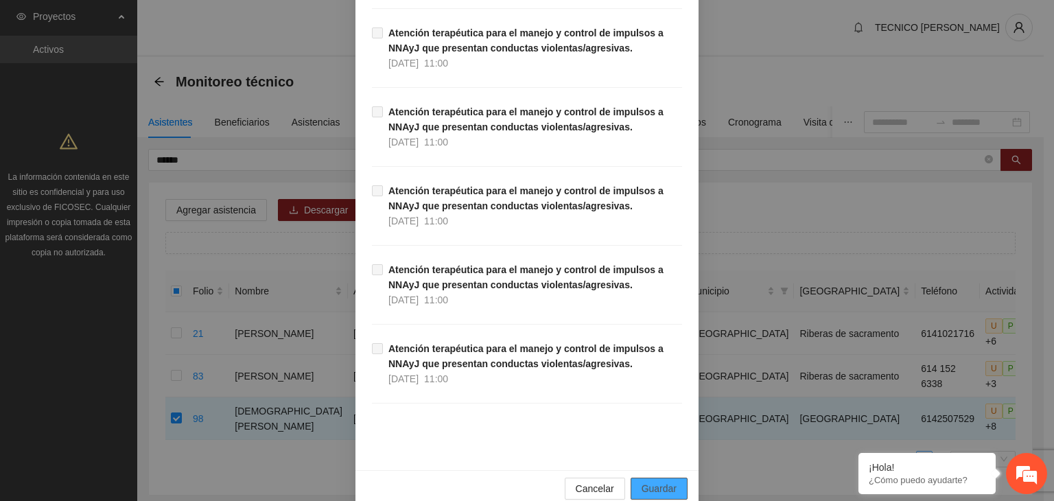
click at [655, 481] on span "Guardar" at bounding box center [658, 488] width 35 height 15
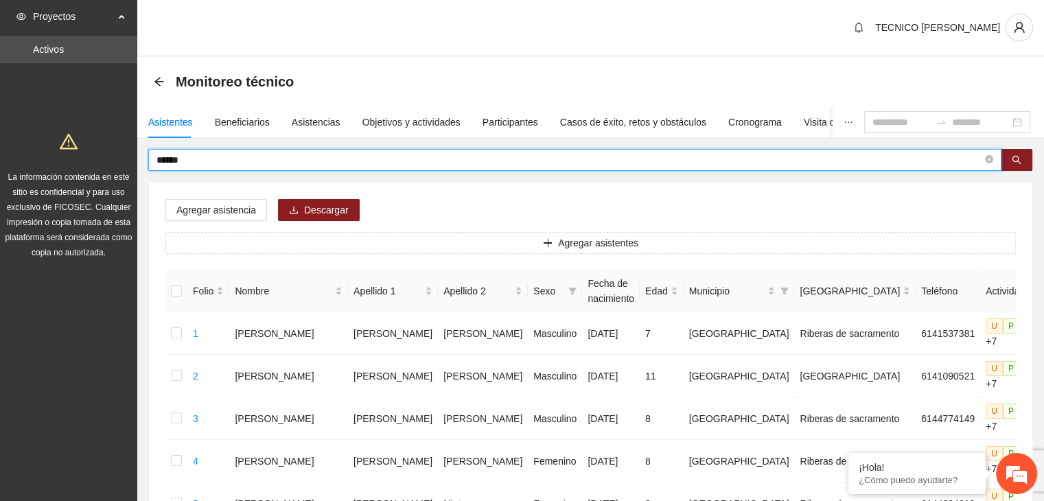
drag, startPoint x: 280, startPoint y: 156, endPoint x: 134, endPoint y: 150, distance: 146.2
type input "******"
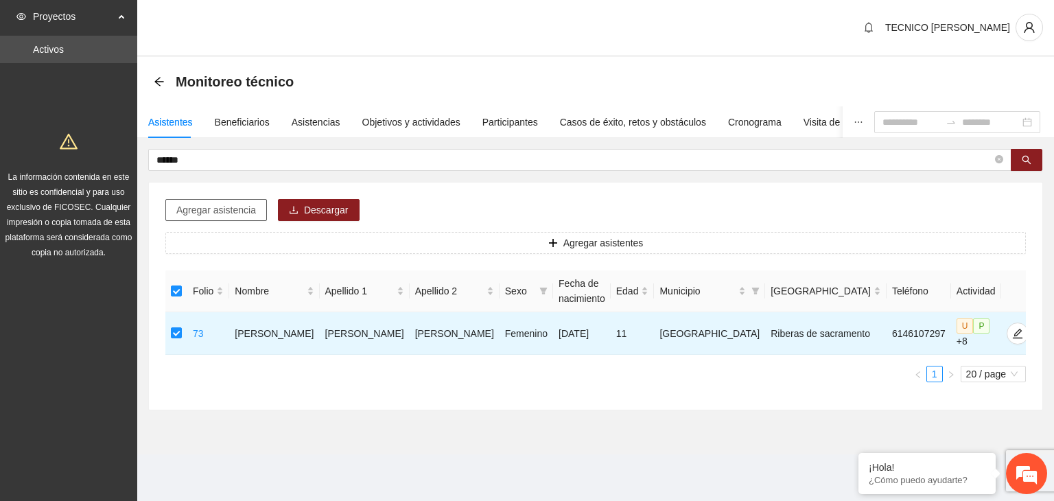
click at [228, 211] on span "Agregar asistencia" at bounding box center [216, 209] width 80 height 15
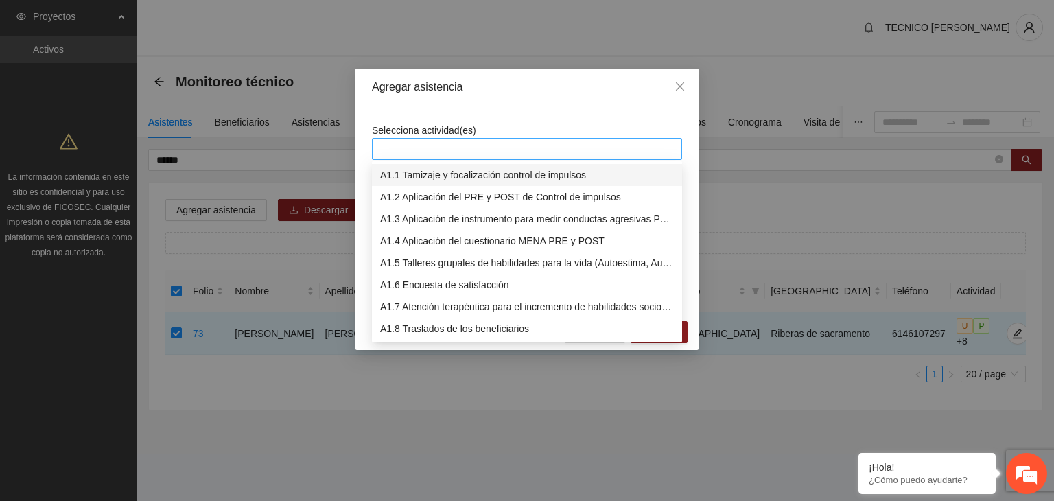
click at [528, 143] on div at bounding box center [526, 149] width 303 height 16
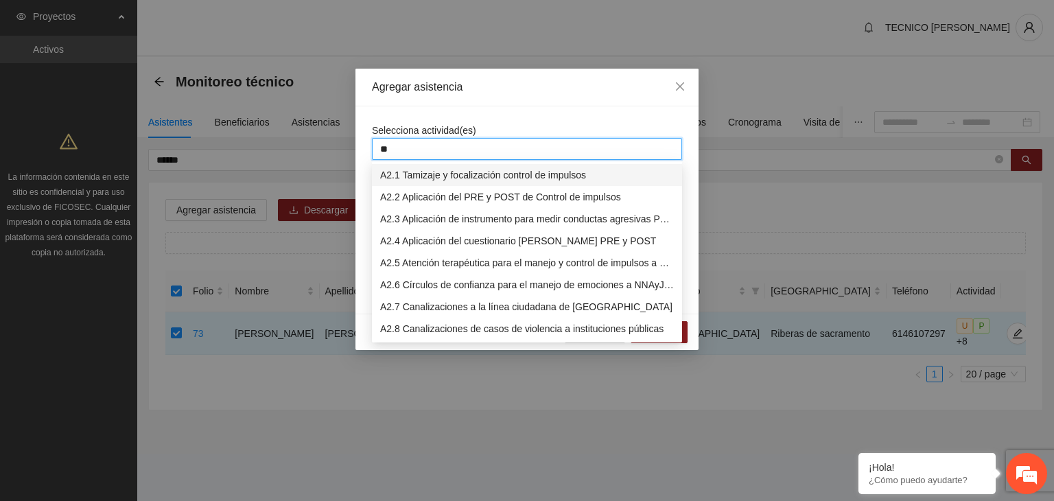
type input "***"
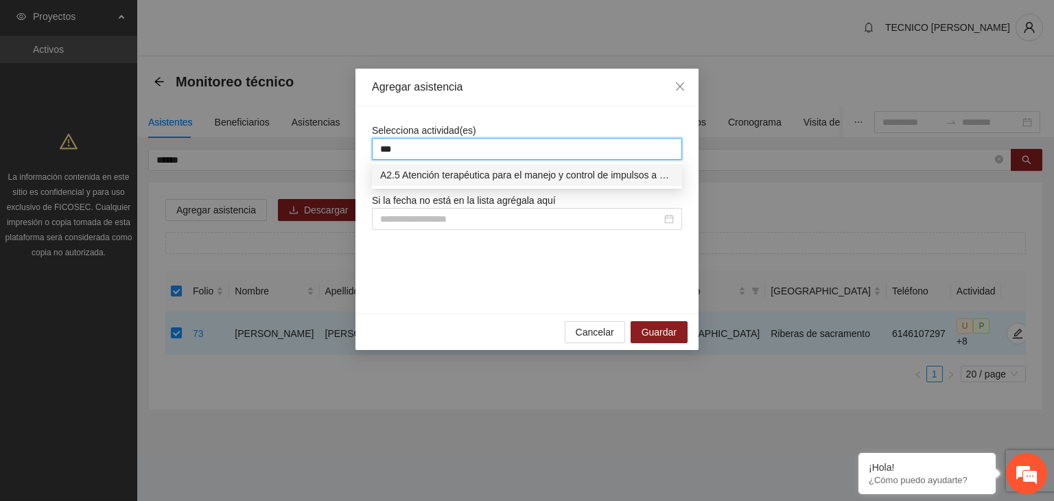
click at [543, 176] on div "A2.5 Atención terapéutica para el manejo y control de impulsos a NNAyJ que pres…" at bounding box center [527, 174] width 294 height 15
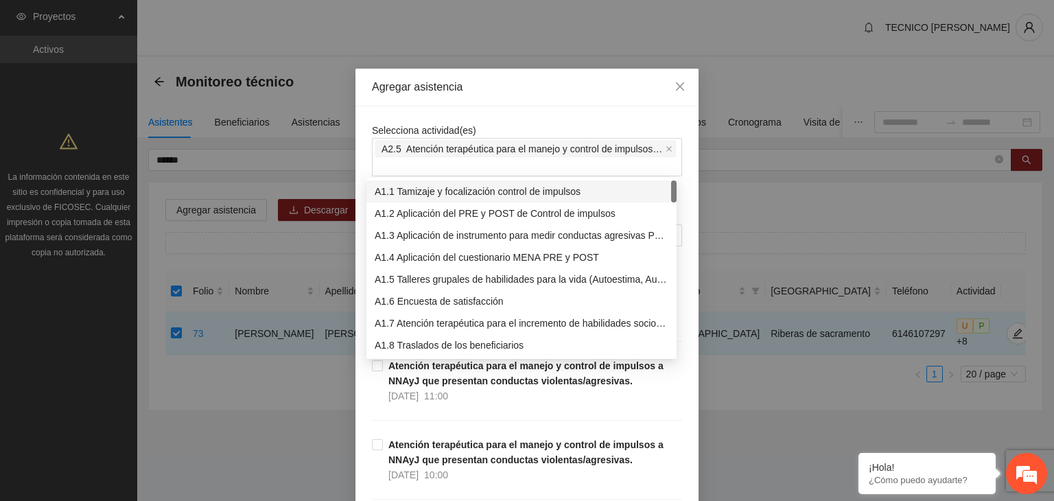
click at [571, 123] on div "Selecciona actividad(es) A2.5 Atención terapéutica para el manejo y control de …" at bounding box center [527, 150] width 310 height 54
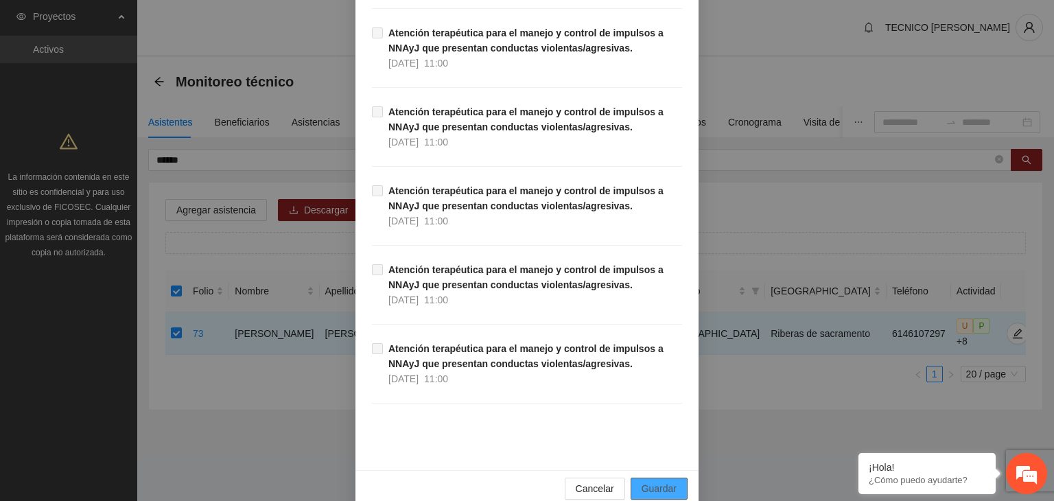
click at [651, 481] on span "Guardar" at bounding box center [658, 488] width 35 height 15
